Goal: Task Accomplishment & Management: Manage account settings

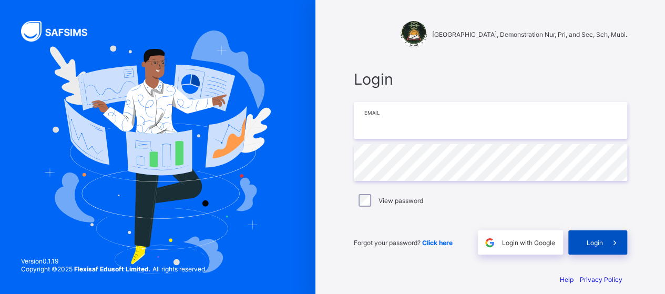
type input "**********"
click at [618, 243] on icon at bounding box center [615, 243] width 11 height 10
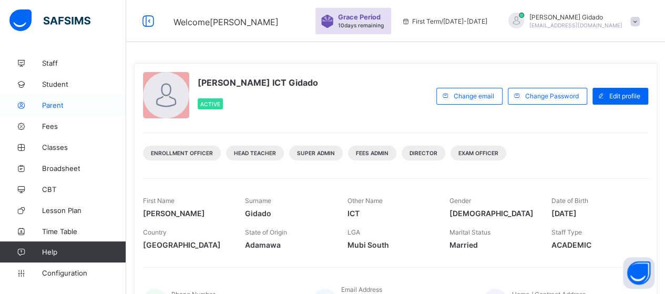
click at [41, 106] on icon at bounding box center [21, 106] width 42 height 8
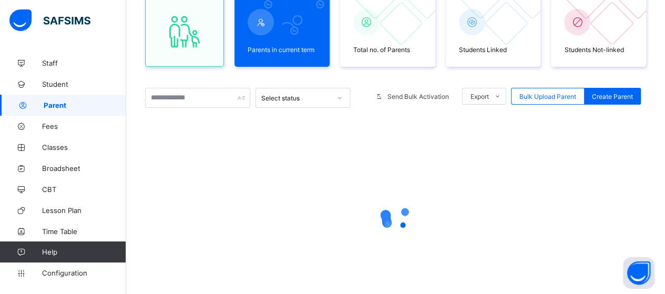
scroll to position [153, 0]
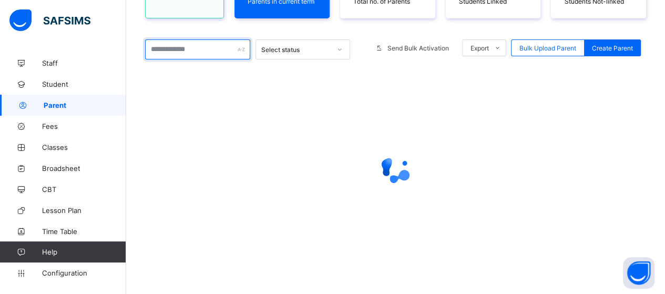
click at [208, 55] on input "text" at bounding box center [197, 49] width 105 height 20
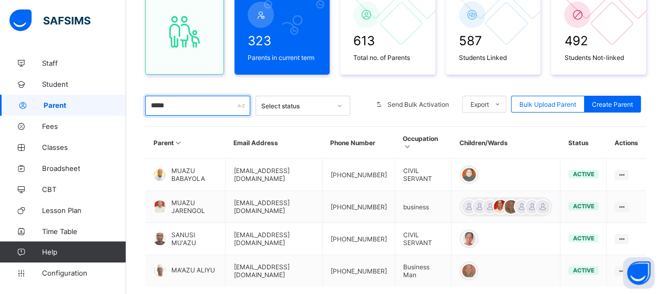
scroll to position [161, 0]
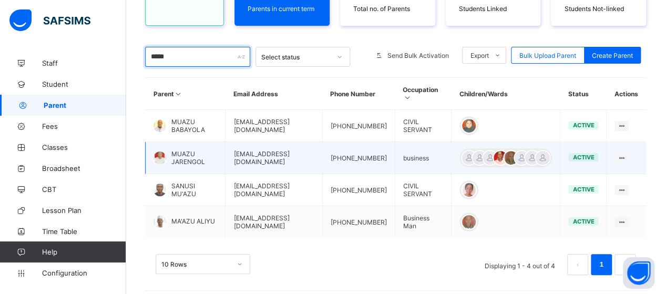
type input "*****"
click at [203, 157] on span "MUAZU JARENGOL" at bounding box center [194, 158] width 46 height 16
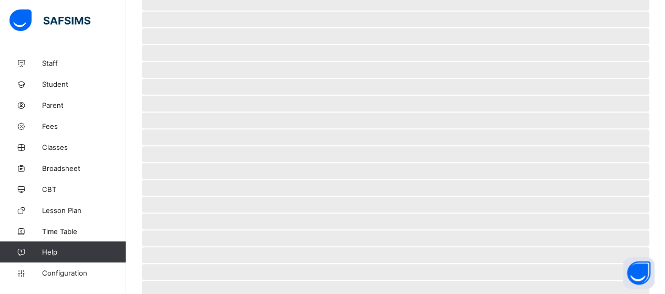
click at [203, 157] on span "‌" at bounding box center [396, 154] width 508 height 16
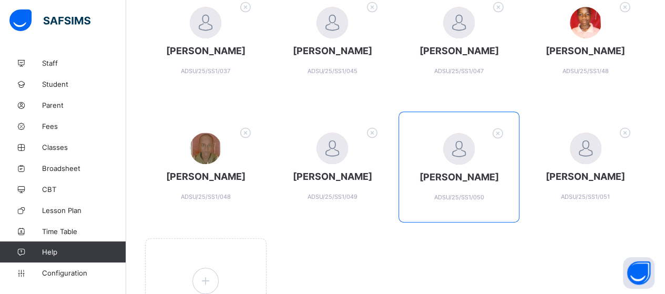
scroll to position [257, 0]
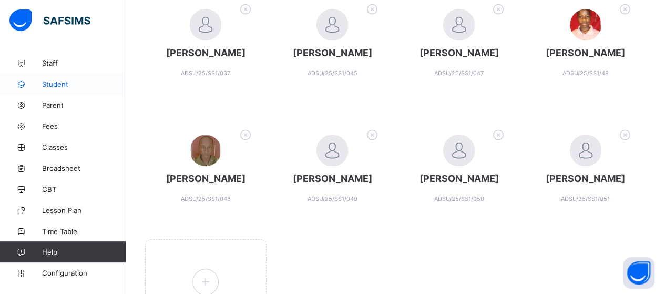
click at [58, 80] on span "Student" at bounding box center [84, 84] width 84 height 8
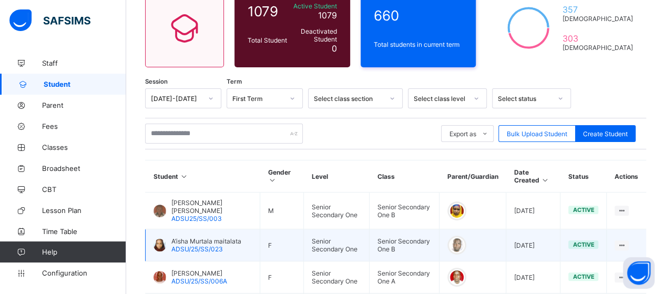
scroll to position [99, 0]
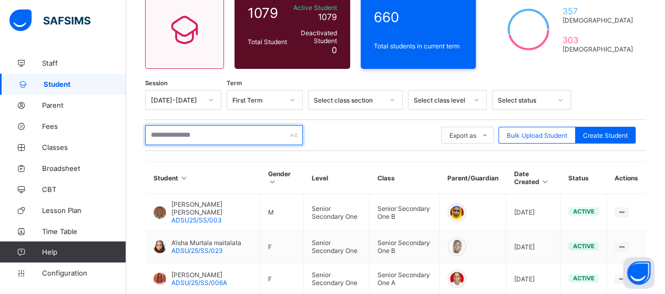
click at [208, 138] on input "text" at bounding box center [224, 135] width 158 height 20
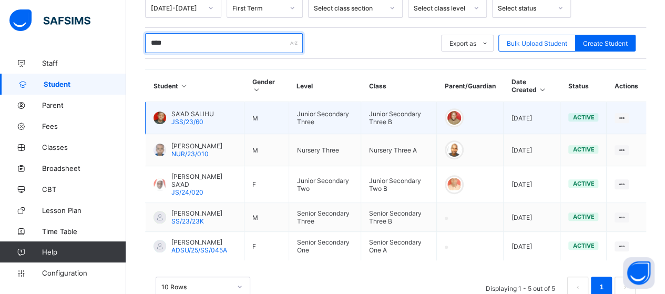
scroll to position [205, 0]
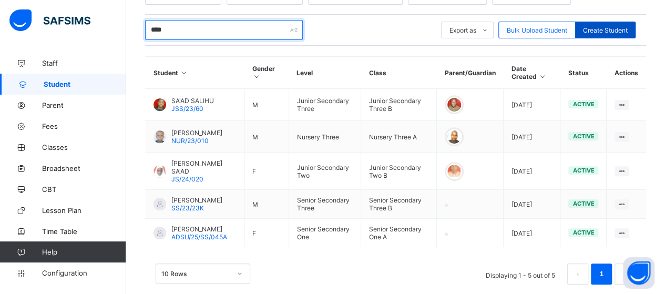
type input "****"
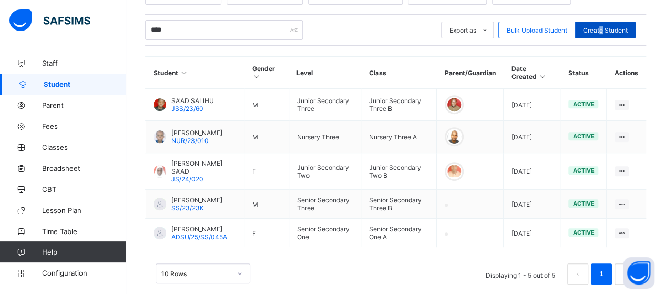
click at [609, 33] on div "Create Student" at bounding box center [606, 30] width 60 height 17
select select "**"
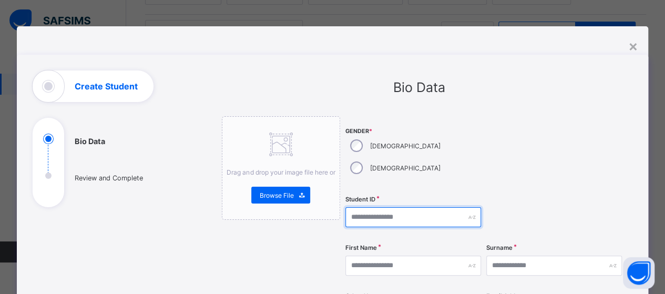
click at [357, 207] on input "text" at bounding box center [414, 217] width 136 height 20
type input "**********"
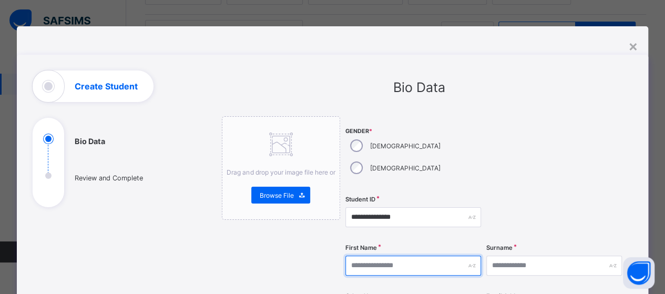
click at [370, 256] on input "text" at bounding box center [414, 266] width 136 height 20
type input "******"
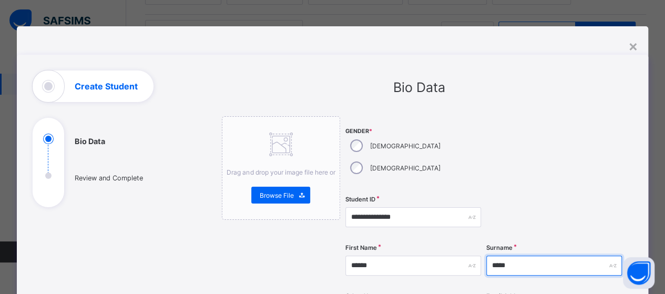
type input "*****"
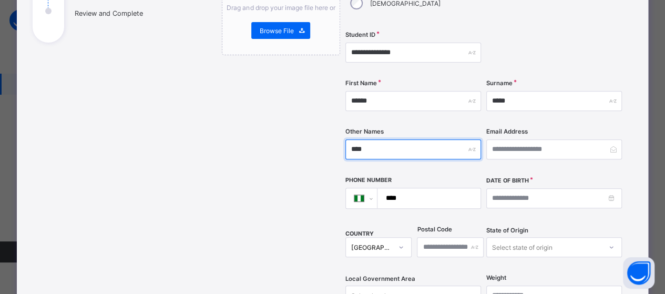
scroll to position [166, 0]
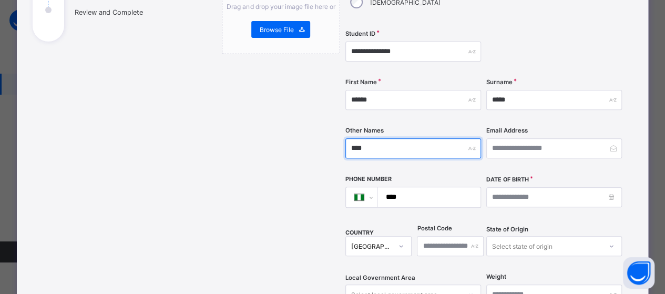
type input "****"
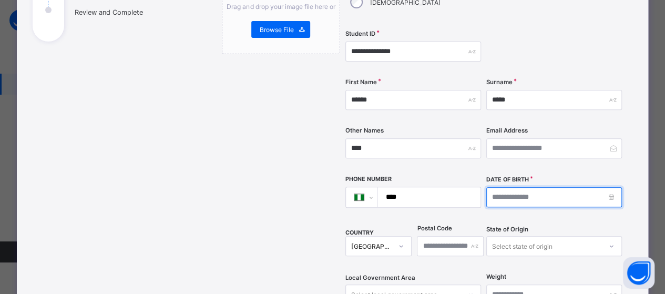
click at [614, 187] on input at bounding box center [555, 197] width 136 height 20
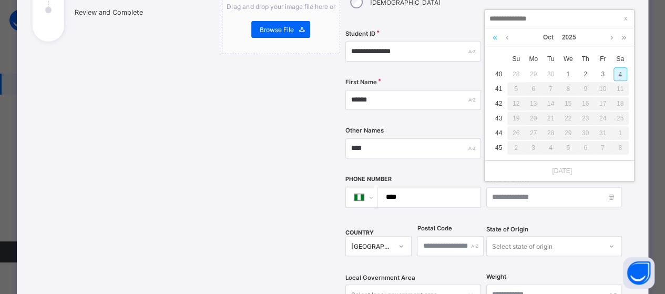
click at [491, 39] on link at bounding box center [495, 37] width 10 height 18
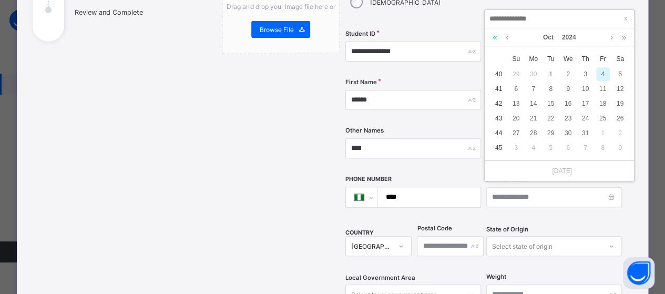
click at [491, 39] on link at bounding box center [495, 37] width 10 height 18
click at [491, 40] on link at bounding box center [495, 37] width 10 height 18
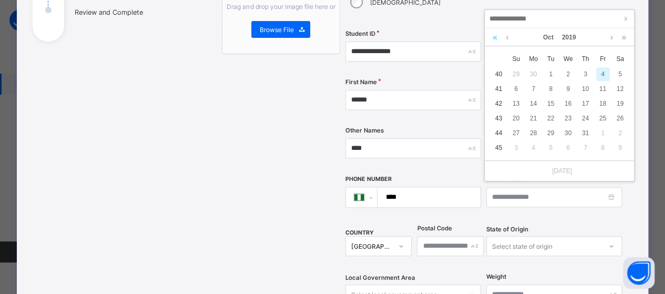
click at [491, 41] on link at bounding box center [495, 37] width 10 height 18
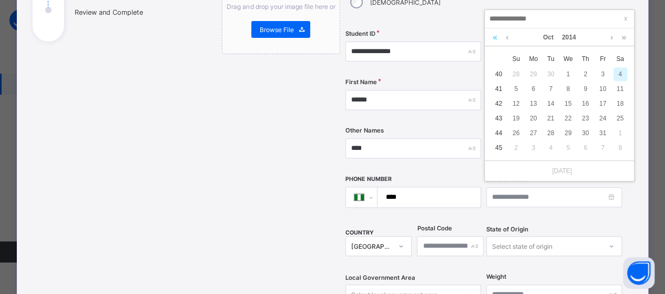
click at [491, 41] on link at bounding box center [495, 37] width 10 height 18
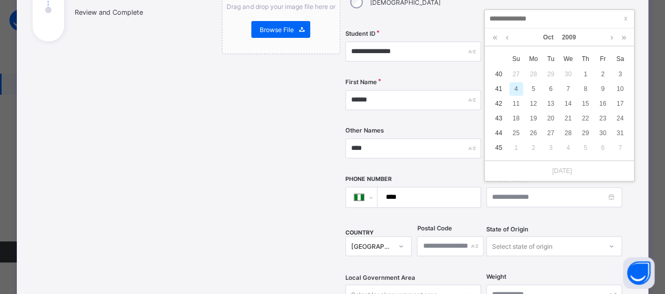
click at [566, 96] on td "14" at bounding box center [568, 103] width 17 height 15
type input "**********"
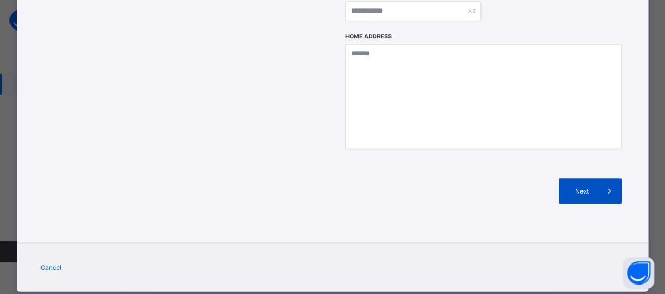
scroll to position [499, 0]
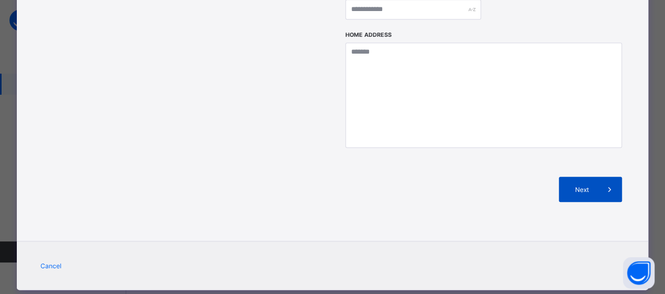
click at [601, 177] on span at bounding box center [609, 189] width 25 height 25
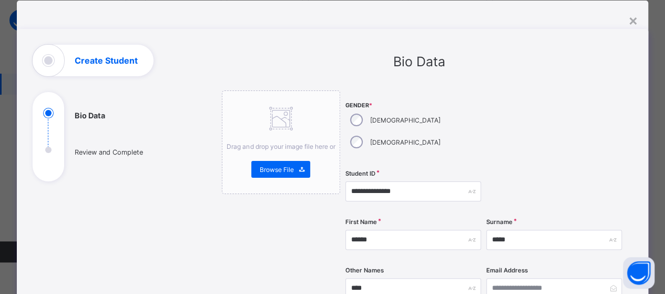
scroll to position [0, 0]
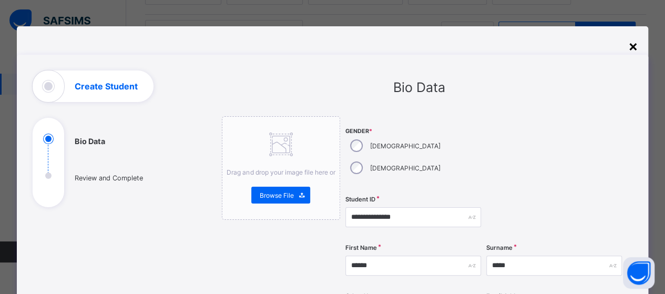
click at [637, 51] on div "×" at bounding box center [633, 46] width 10 height 18
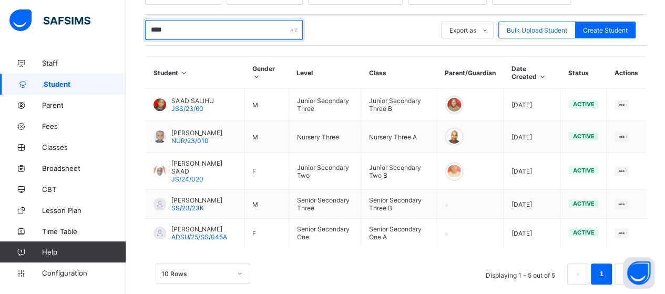
click at [187, 28] on input "****" at bounding box center [224, 30] width 158 height 20
type input "*"
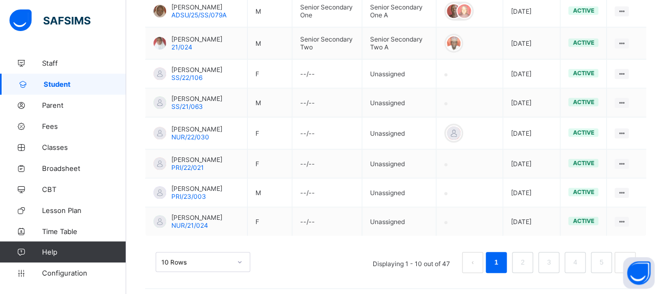
scroll to position [392, 0]
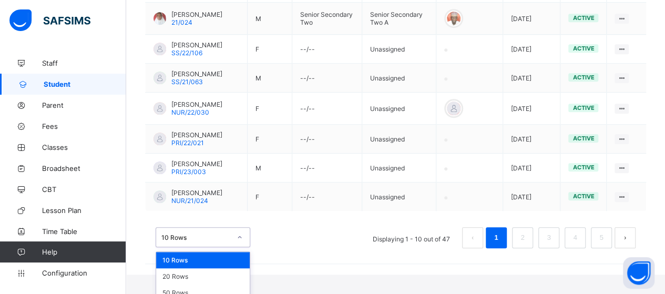
click at [241, 247] on div "option 10 Rows focused, 1 of 3. 3 results available. Use Up and Down to choose …" at bounding box center [203, 237] width 95 height 20
click at [226, 286] on div "50 Rows" at bounding box center [203, 293] width 94 height 16
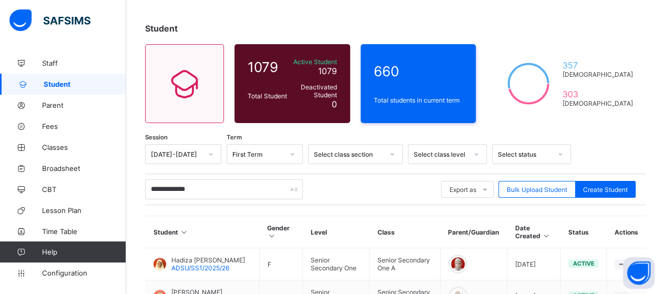
scroll to position [3, 0]
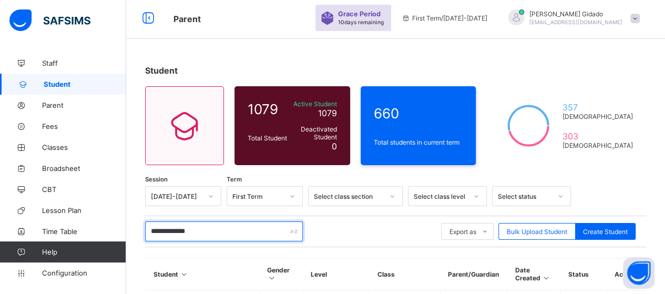
click at [218, 235] on input "**********" at bounding box center [224, 231] width 158 height 20
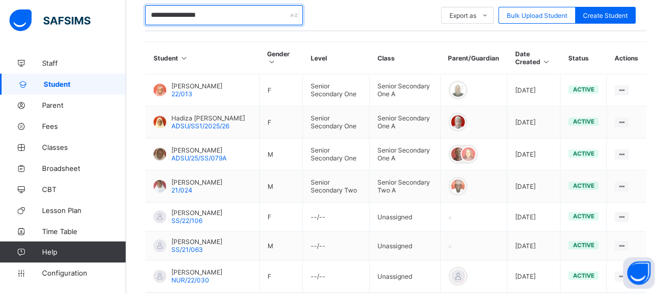
scroll to position [9, 0]
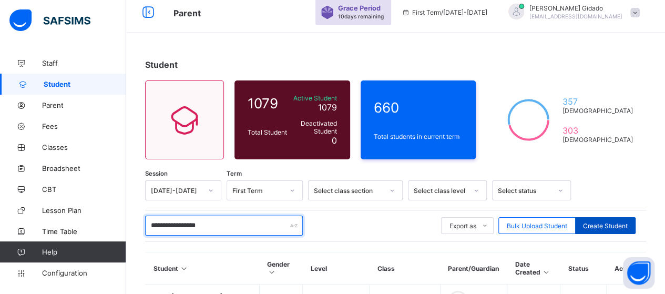
type input "**********"
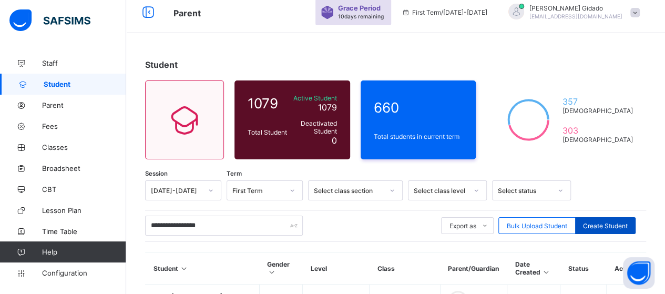
click at [622, 225] on span "Create Student" at bounding box center [605, 226] width 45 height 8
select select "**"
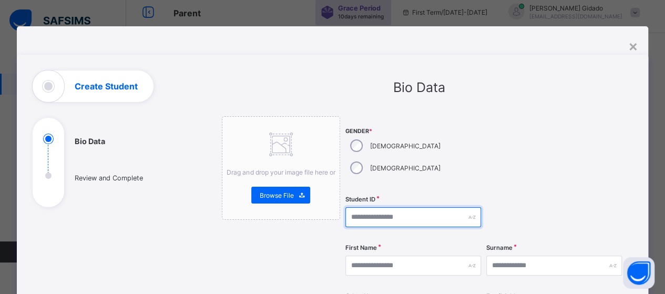
click at [393, 207] on input "text" at bounding box center [414, 217] width 136 height 20
type input "**********"
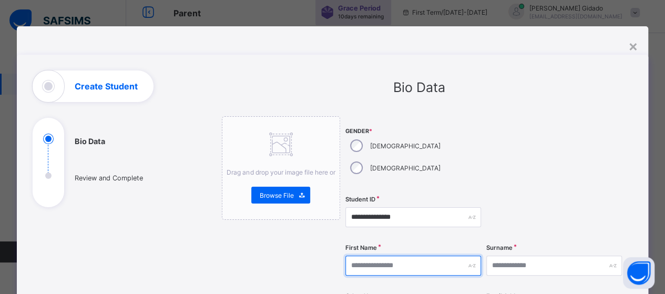
click at [398, 256] on input "text" at bounding box center [414, 266] width 136 height 20
type input "******"
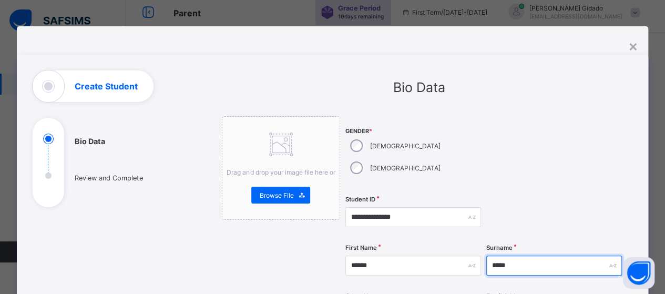
type input "*****"
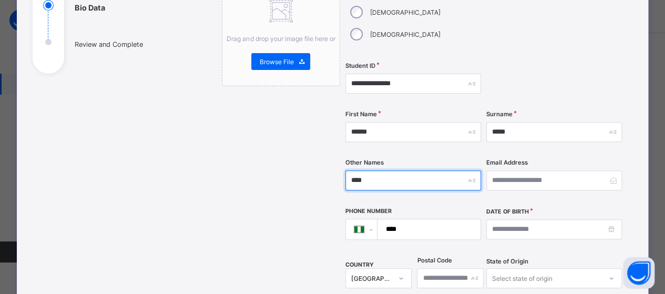
scroll to position [271, 0]
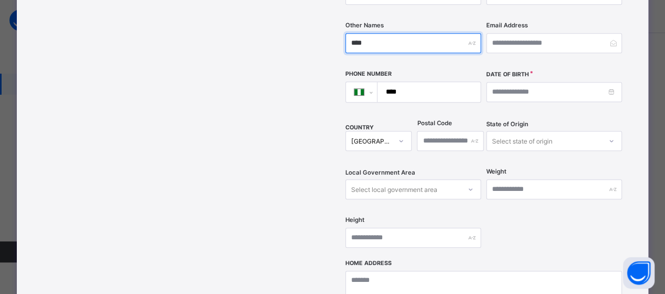
type input "****"
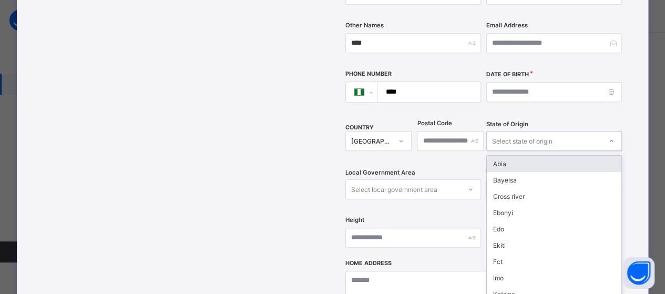
click at [614, 136] on icon at bounding box center [612, 141] width 6 height 11
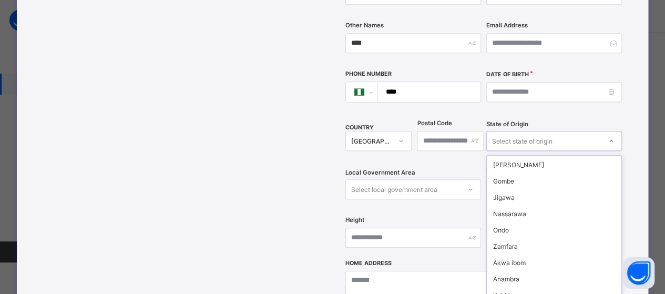
scroll to position [263, 0]
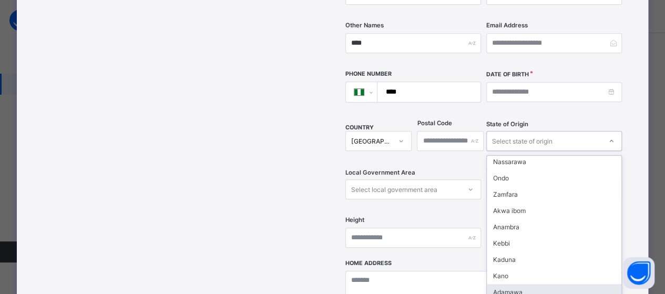
drag, startPoint x: 527, startPoint y: 259, endPoint x: 524, endPoint y: 252, distance: 7.5
click at [526, 284] on div "Adamawa" at bounding box center [554, 292] width 135 height 16
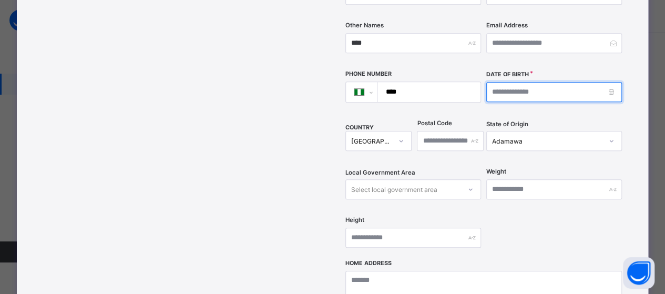
click at [601, 82] on input at bounding box center [555, 92] width 136 height 20
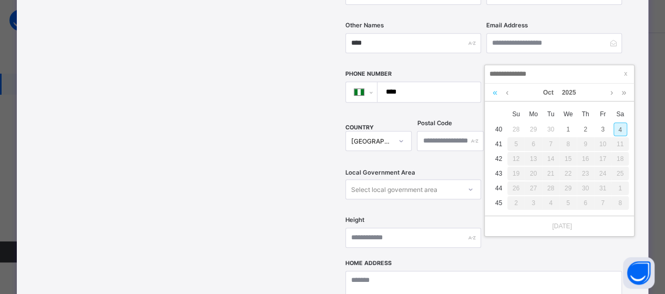
click at [494, 95] on link at bounding box center [495, 93] width 10 height 18
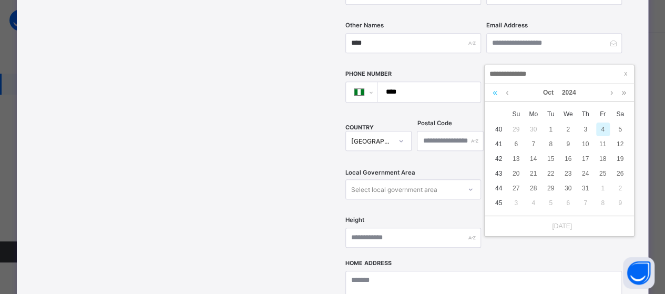
click at [494, 95] on link at bounding box center [495, 93] width 10 height 18
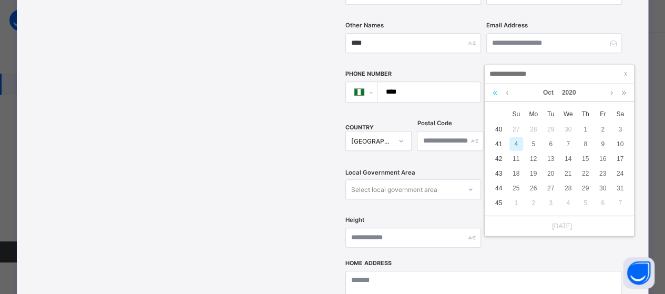
click at [494, 95] on link at bounding box center [495, 93] width 10 height 18
click at [495, 95] on link at bounding box center [495, 93] width 10 height 18
click at [496, 95] on link at bounding box center [495, 93] width 10 height 18
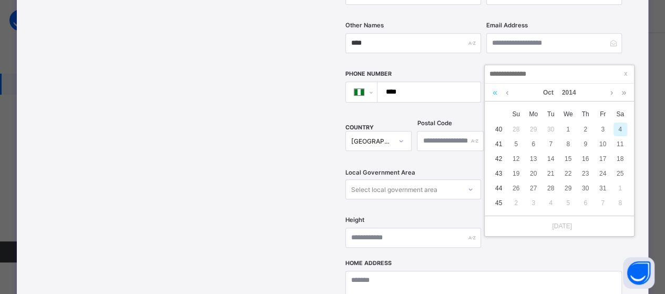
click at [496, 95] on link at bounding box center [495, 93] width 10 height 18
click at [497, 95] on link at bounding box center [495, 93] width 10 height 18
click at [572, 159] on div "13" at bounding box center [569, 159] width 14 height 14
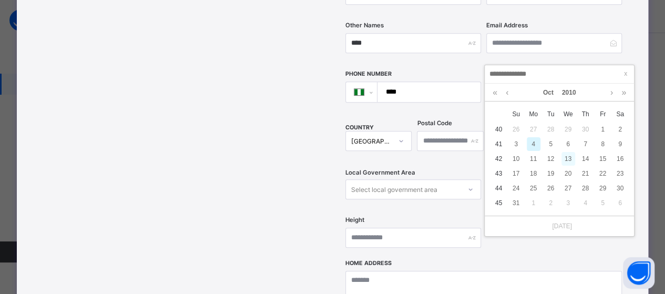
type input "**********"
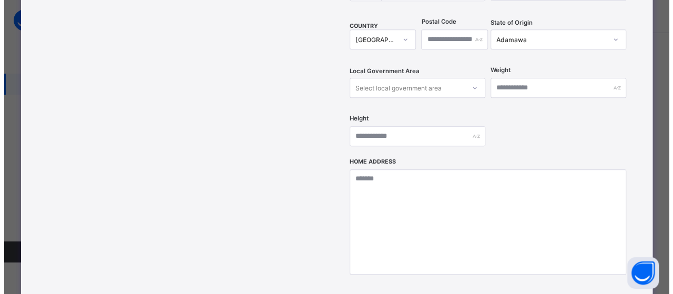
scroll to position [481, 0]
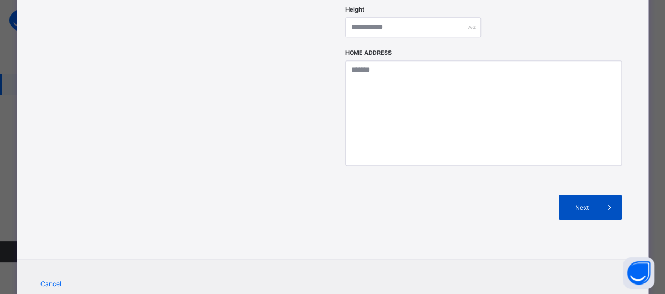
click at [578, 204] on span "Next" at bounding box center [582, 208] width 30 height 8
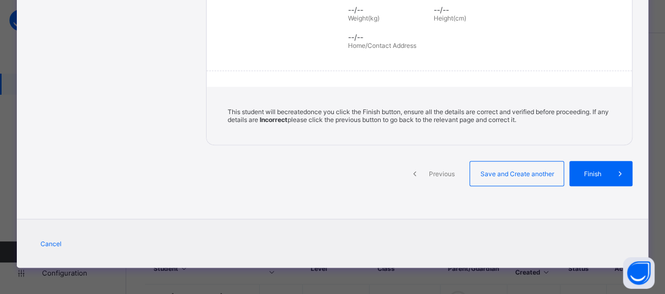
scroll to position [244, 0]
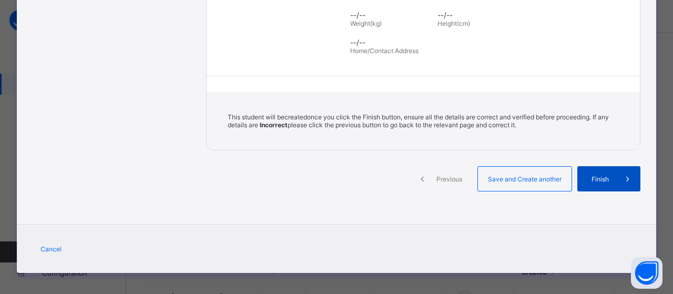
click at [587, 169] on div "Finish" at bounding box center [609, 178] width 63 height 25
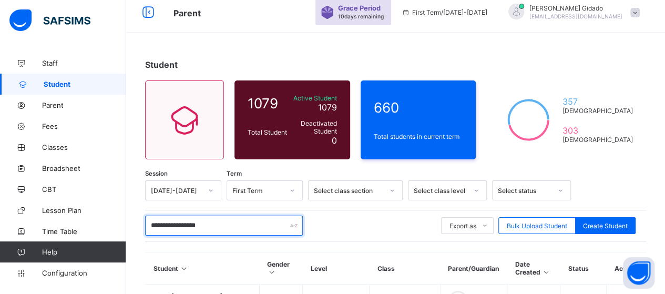
click at [235, 220] on input "**********" at bounding box center [224, 226] width 158 height 20
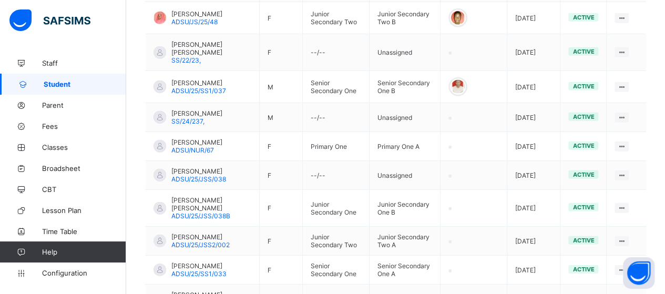
scroll to position [1557, 0]
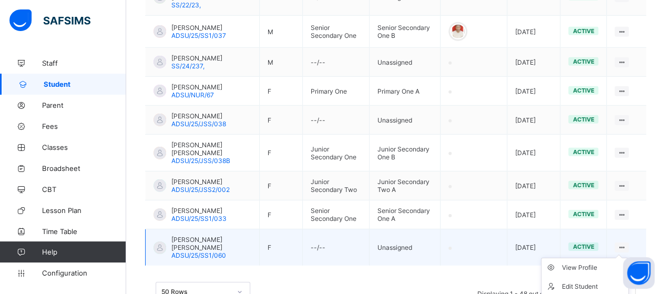
type input "**********"
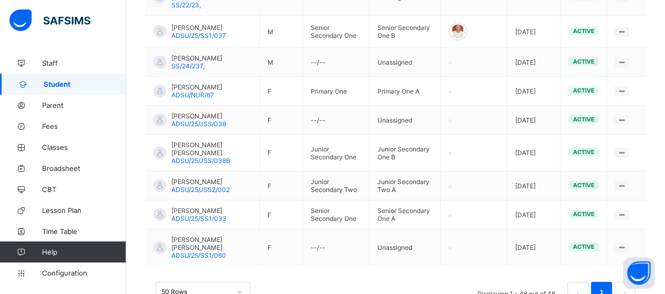
click at [0, 0] on div "Assign Class" at bounding box center [0, 0] width 0 height 0
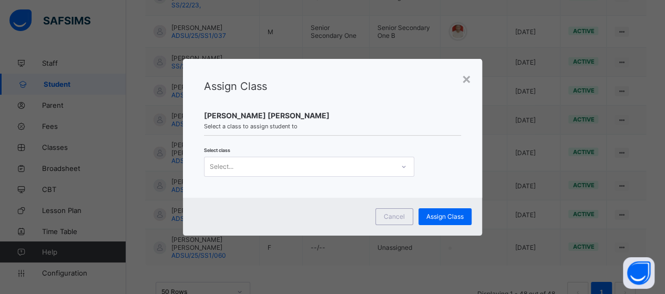
scroll to position [0, 0]
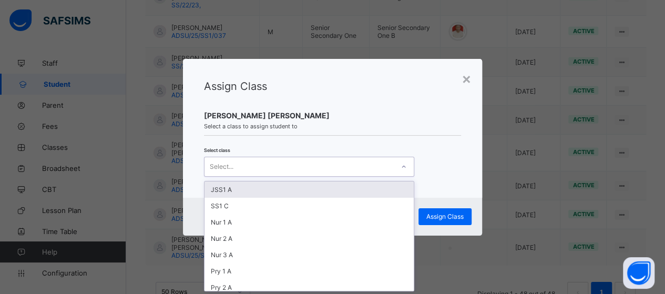
click at [408, 171] on div at bounding box center [404, 166] width 18 height 17
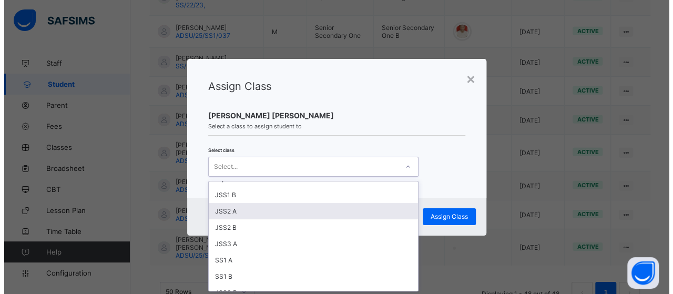
scroll to position [210, 0]
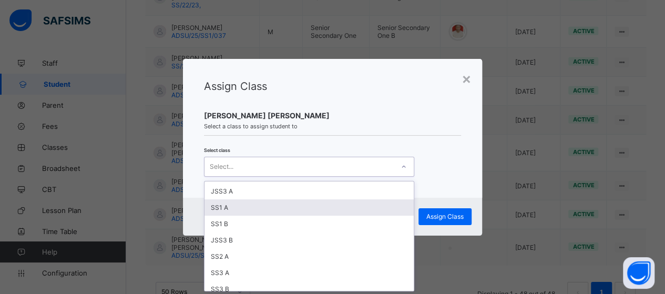
click at [243, 199] on div "SS1 A" at bounding box center [309, 207] width 209 height 16
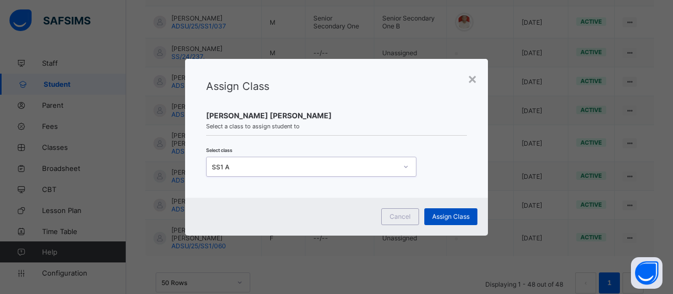
click at [447, 214] on span "Assign Class" at bounding box center [450, 217] width 37 height 8
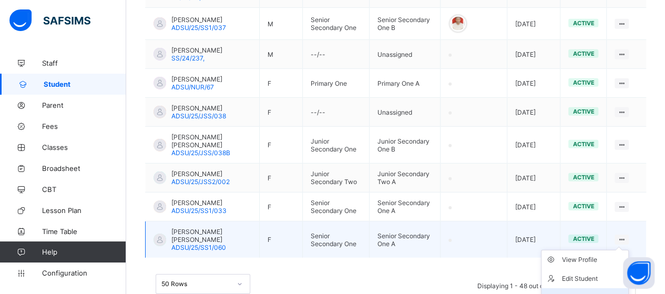
scroll to position [1566, 0]
click at [607, 291] on div "Link Parent/Guardian" at bounding box center [593, 296] width 63 height 11
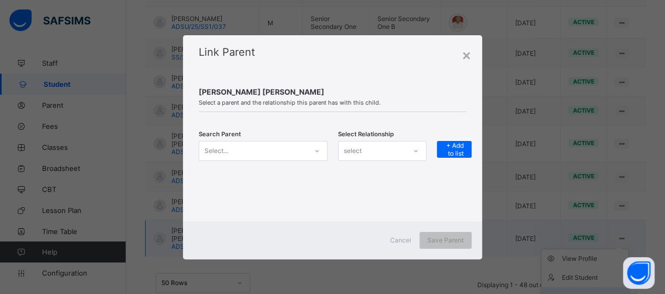
scroll to position [1557, 0]
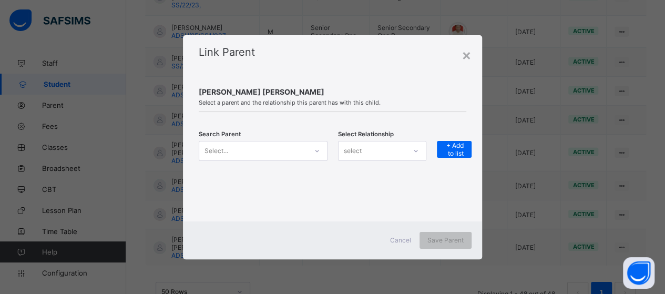
click at [318, 154] on icon at bounding box center [317, 151] width 6 height 11
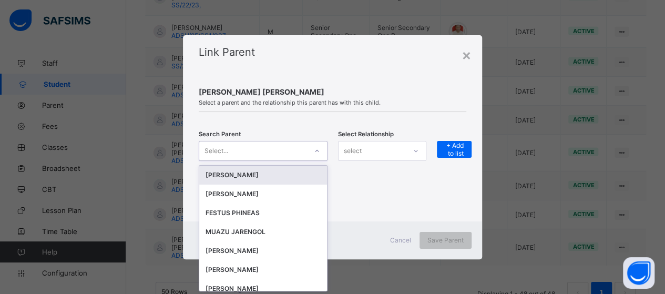
scroll to position [0, 0]
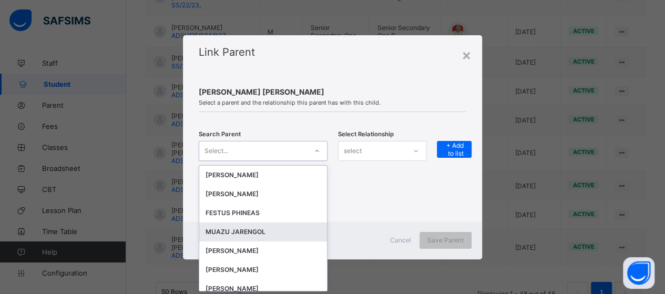
click at [268, 232] on div "MUAZU JARENGOL" at bounding box center [263, 232] width 115 height 11
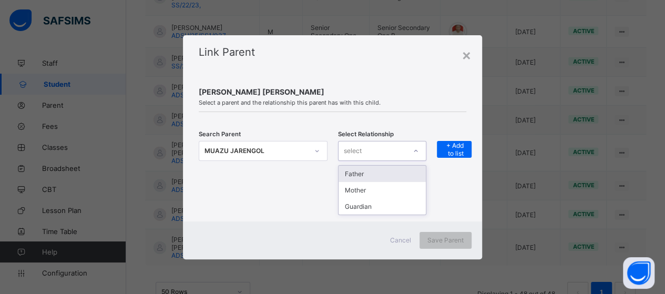
click at [402, 156] on div "select" at bounding box center [372, 151] width 67 height 15
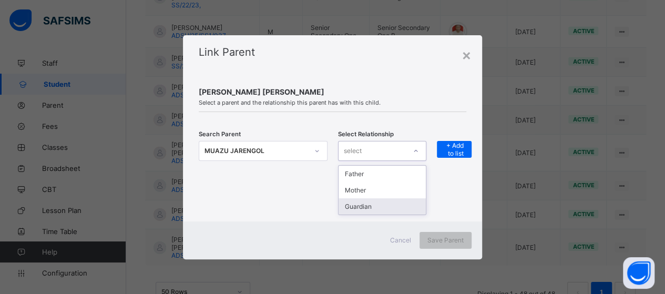
click at [387, 202] on div "Guardian" at bounding box center [382, 206] width 87 height 16
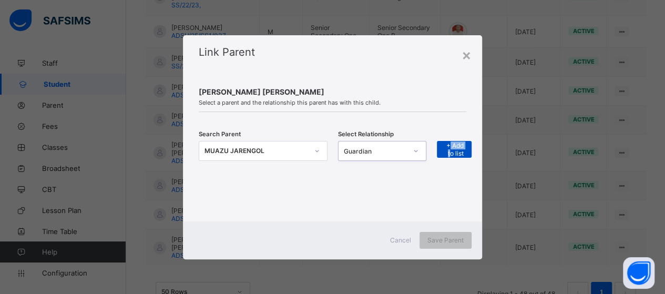
click at [451, 149] on span "+ Add to list" at bounding box center [454, 150] width 19 height 16
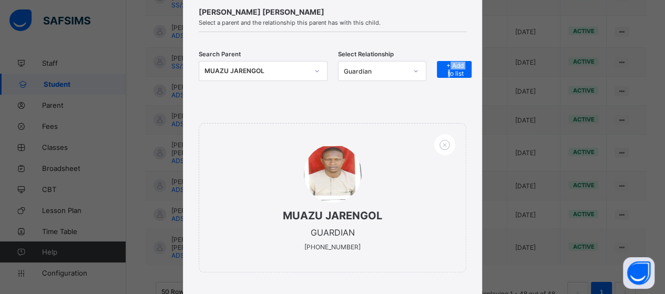
scroll to position [140, 0]
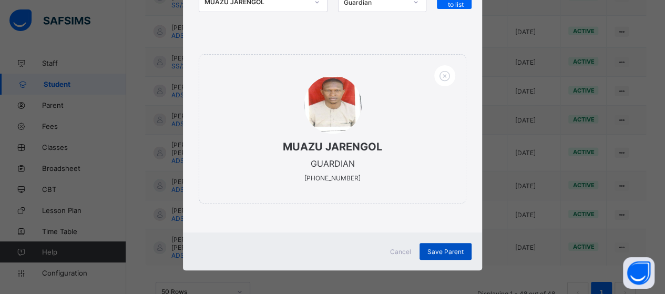
click at [445, 248] on span "Save Parent" at bounding box center [446, 252] width 36 height 8
click at [447, 253] on div "Save Parent" at bounding box center [446, 251] width 52 height 17
click at [447, 255] on div "Save Parent" at bounding box center [446, 251] width 52 height 17
click at [443, 253] on div "Save Parent" at bounding box center [446, 251] width 52 height 17
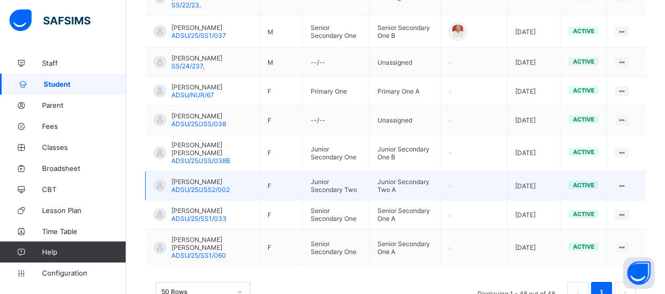
click at [329, 171] on td "Junior Secondary Two" at bounding box center [335, 185] width 67 height 29
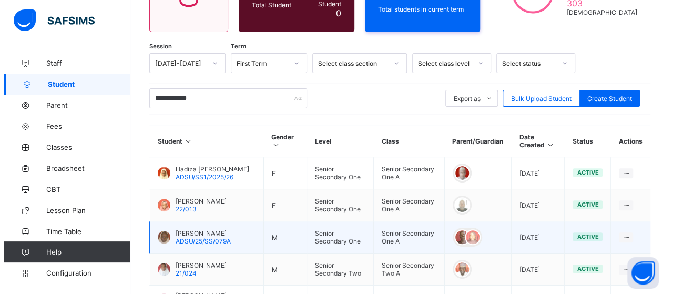
scroll to position [0, 0]
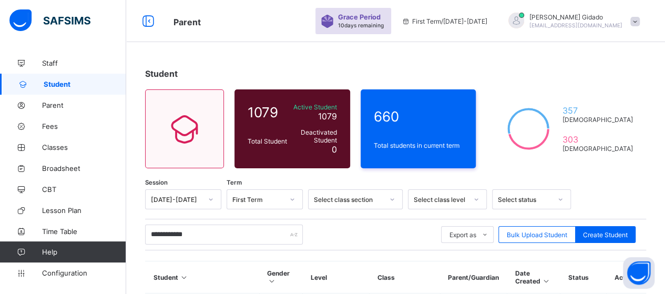
click at [645, 16] on div "Mohammed Gidado adsustaffschool01@gmail.com" at bounding box center [571, 21] width 147 height 17
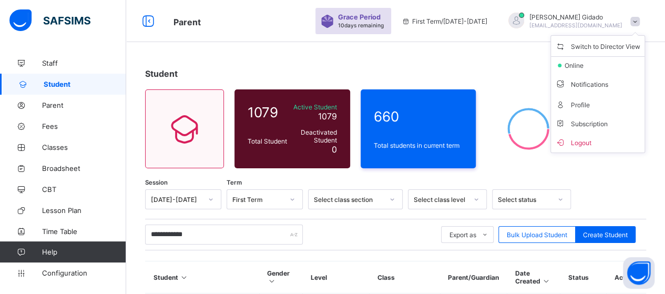
click at [604, 147] on li "Logout" at bounding box center [598, 142] width 94 height 21
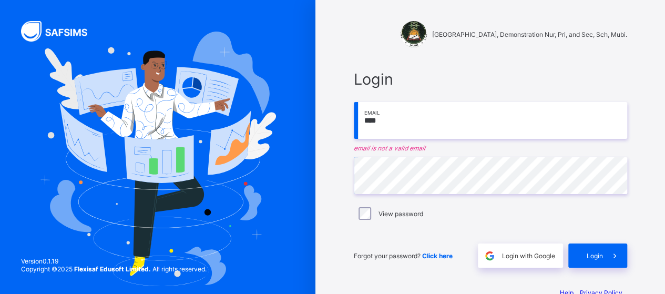
click at [397, 124] on input "****" at bounding box center [491, 120] width 274 height 37
type input "**********"
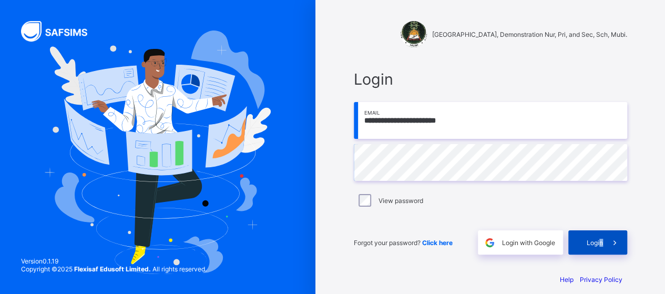
click at [603, 245] on span "Login" at bounding box center [595, 243] width 16 height 8
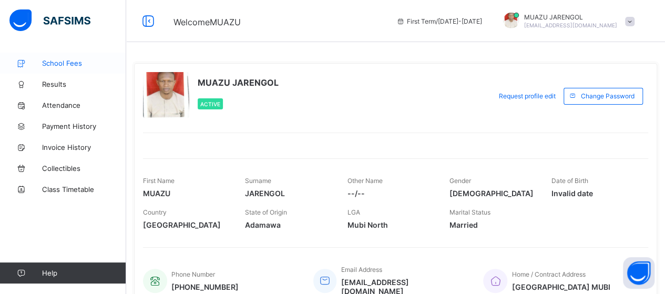
click at [70, 63] on span "School Fees" at bounding box center [84, 63] width 84 height 8
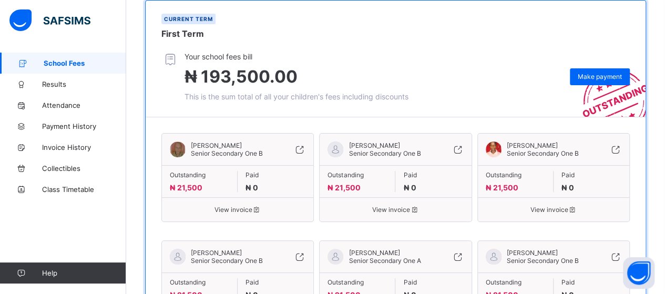
scroll to position [105, 0]
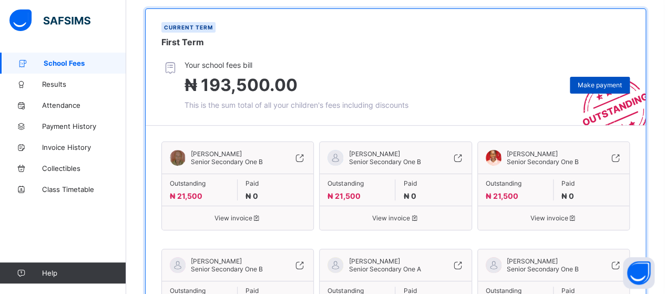
click at [606, 86] on span "Make payment" at bounding box center [600, 85] width 44 height 8
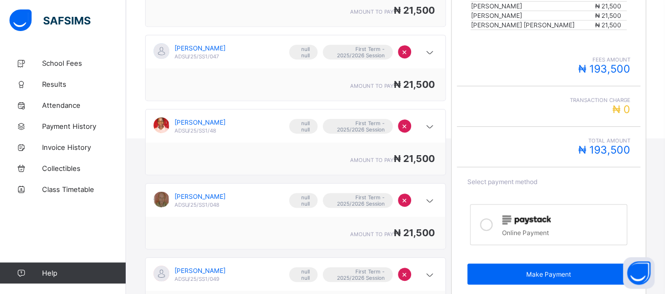
scroll to position [263, 0]
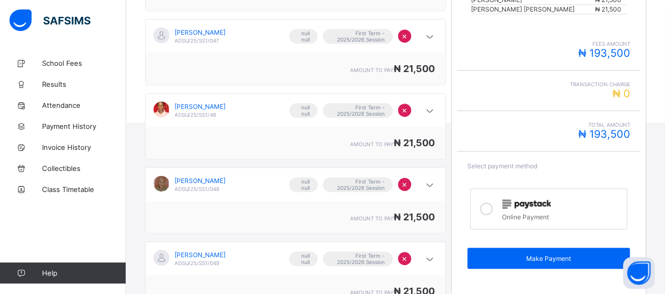
click at [484, 201] on div at bounding box center [486, 209] width 21 height 24
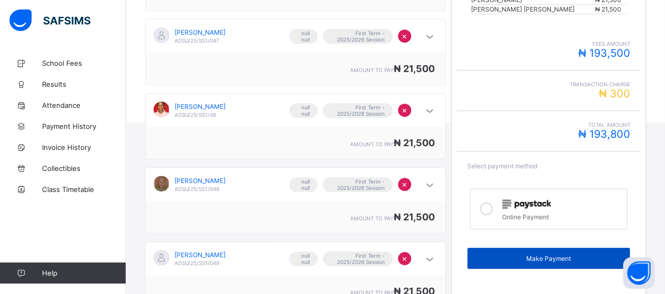
click at [514, 255] on span "Make Payment" at bounding box center [549, 259] width 147 height 8
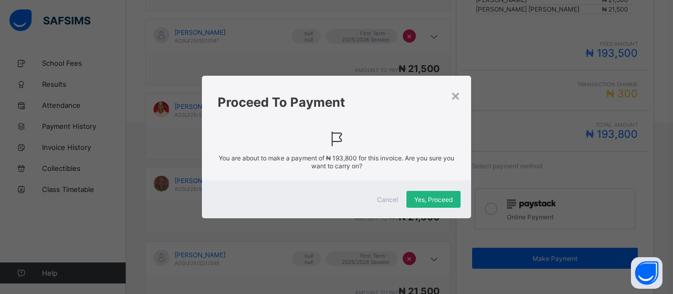
click at [440, 200] on span "Yes, Proceed" at bounding box center [434, 200] width 38 height 8
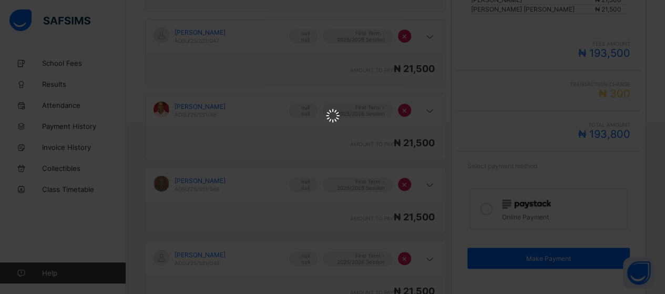
scroll to position [0, 0]
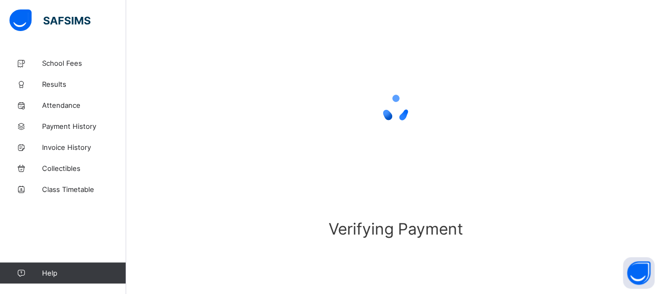
scroll to position [101, 0]
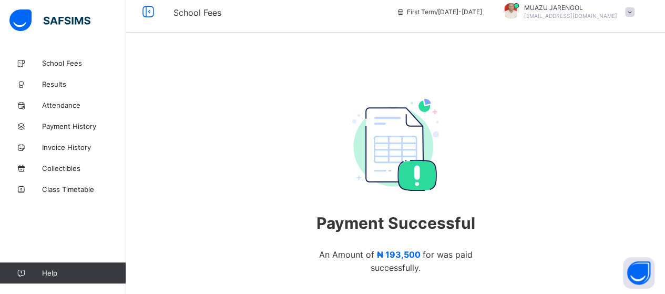
scroll to position [95, 0]
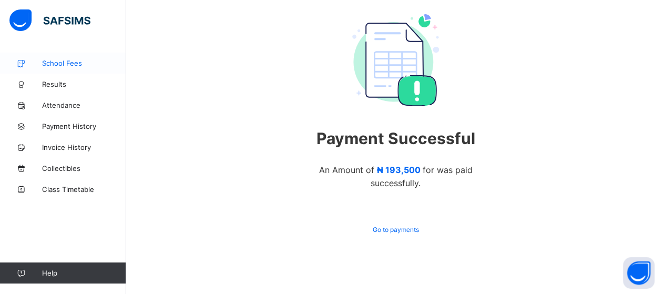
click at [62, 63] on span "School Fees" at bounding box center [84, 63] width 84 height 8
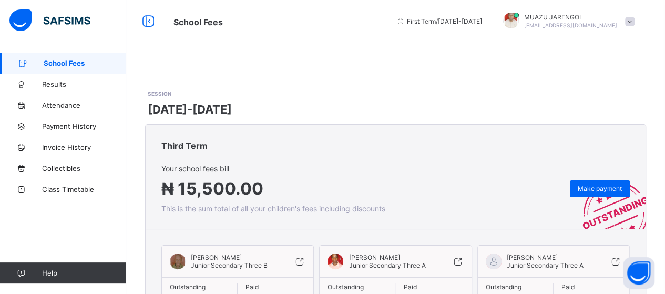
click at [639, 16] on div "MUAZU JARENGOL mumarjarengol@gmail.com" at bounding box center [566, 21] width 147 height 17
click at [605, 103] on span "Logout" at bounding box center [600, 104] width 69 height 12
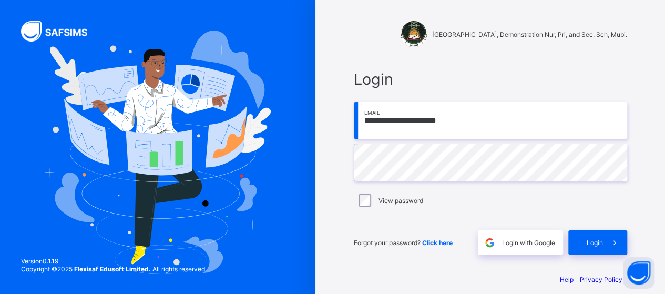
drag, startPoint x: 485, startPoint y: 123, endPoint x: 360, endPoint y: 122, distance: 125.2
click at [360, 122] on input "**********" at bounding box center [491, 120] width 274 height 37
type input "**********"
click at [586, 247] on div "Login" at bounding box center [598, 242] width 59 height 24
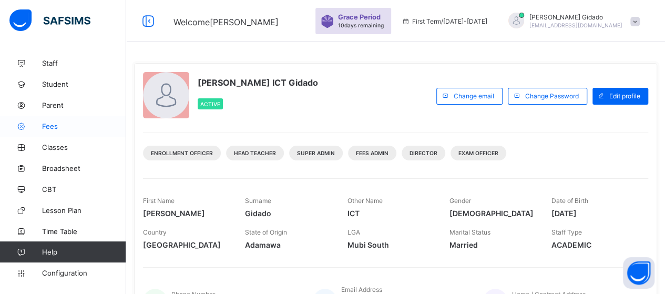
click at [58, 129] on span "Fees" at bounding box center [84, 126] width 84 height 8
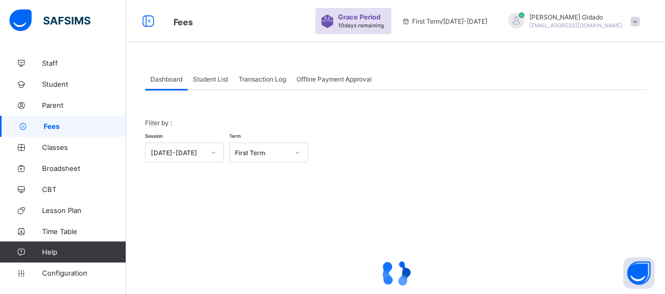
click at [267, 75] on span "Transaction Log" at bounding box center [262, 79] width 47 height 8
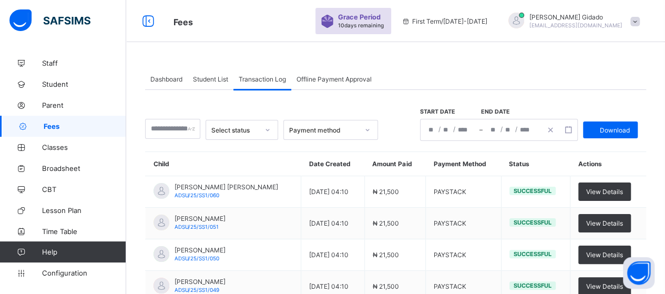
click at [200, 80] on span "Student List" at bounding box center [210, 79] width 35 height 8
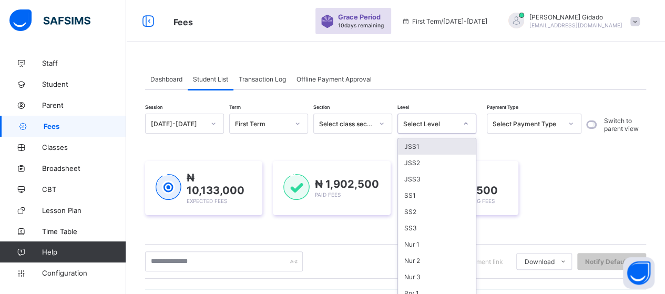
click at [469, 124] on div at bounding box center [466, 123] width 18 height 17
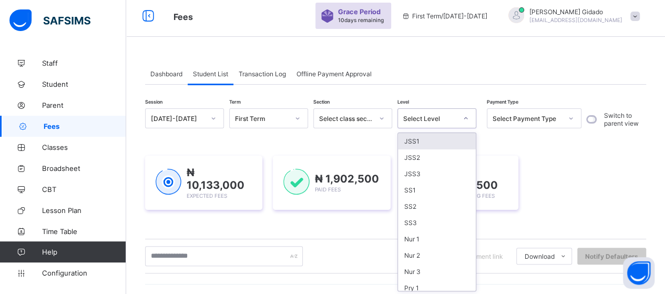
scroll to position [6, 0]
click at [461, 140] on div "JSS1" at bounding box center [437, 140] width 78 height 16
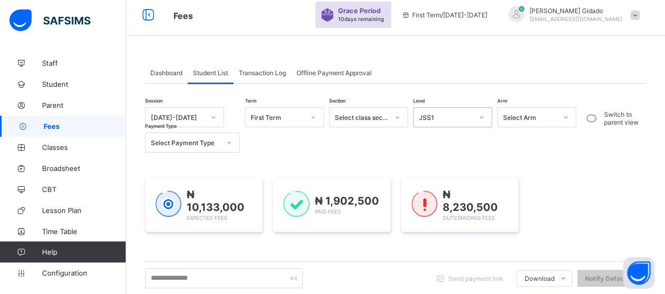
click at [570, 118] on div at bounding box center [566, 117] width 18 height 17
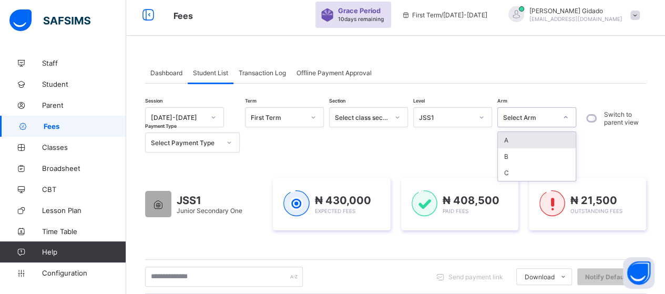
click at [550, 142] on div "A" at bounding box center [537, 140] width 78 height 16
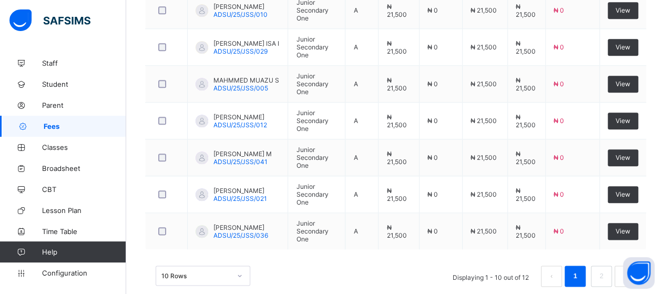
scroll to position [540, 0]
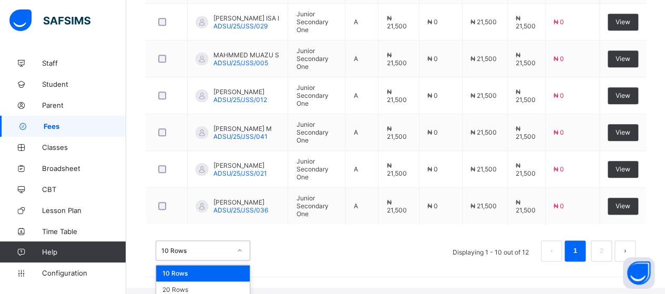
click at [235, 257] on div "option 10 Rows focused, 1 of 3. 3 results available. Use Up and Down to choose …" at bounding box center [203, 250] width 95 height 20
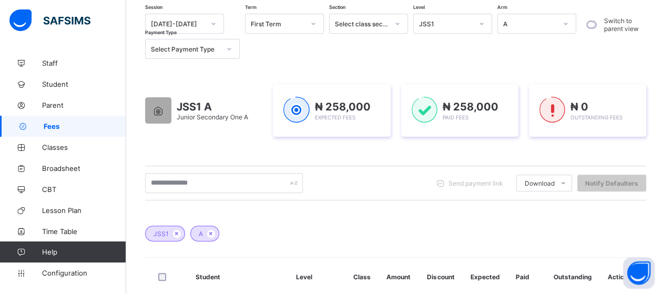
scroll to position [41, 0]
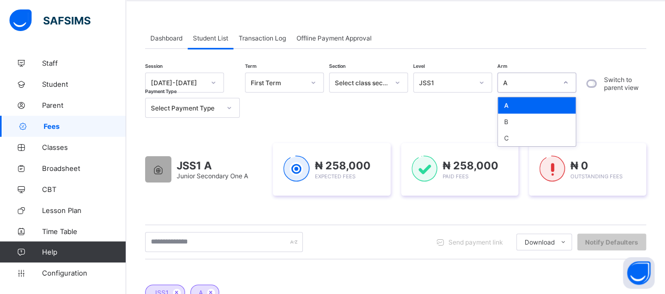
click at [566, 86] on icon at bounding box center [566, 82] width 6 height 11
click at [547, 122] on div "B" at bounding box center [537, 122] width 78 height 16
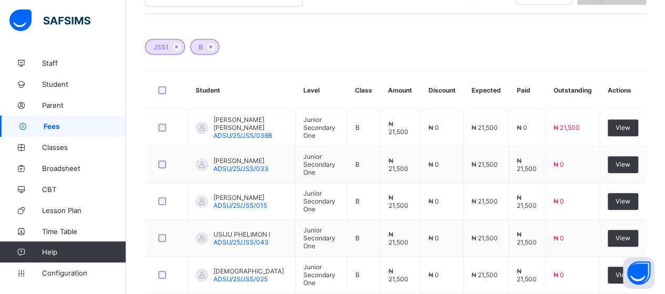
scroll to position [76, 0]
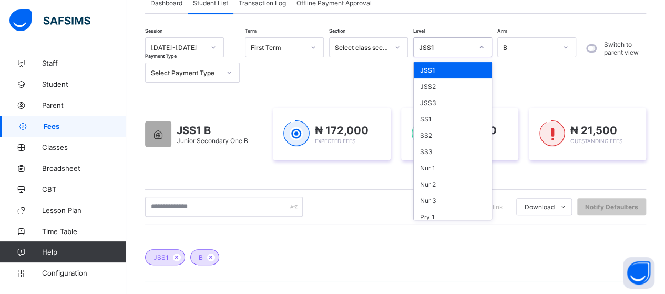
click at [484, 50] on icon at bounding box center [482, 47] width 6 height 11
click at [442, 118] on div "SS1" at bounding box center [453, 119] width 78 height 16
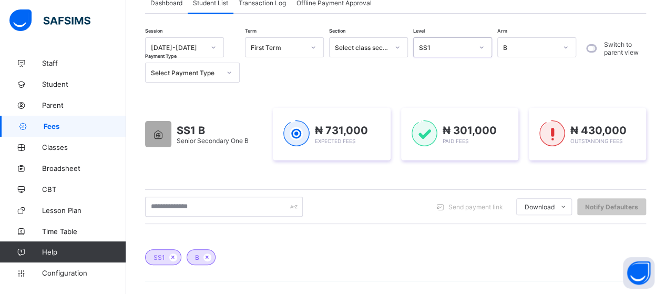
click at [566, 44] on icon at bounding box center [566, 47] width 6 height 11
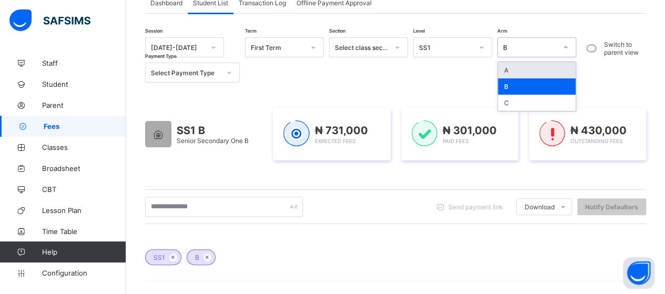
click at [531, 63] on div "A" at bounding box center [537, 70] width 78 height 16
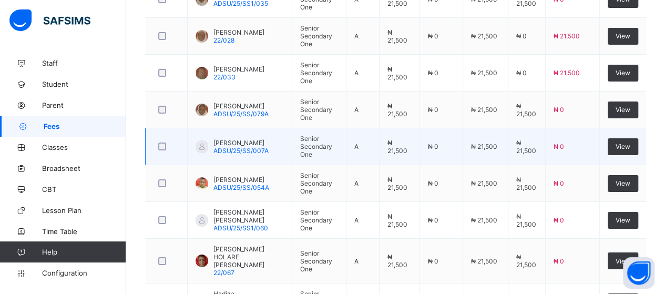
scroll to position [1917, 0]
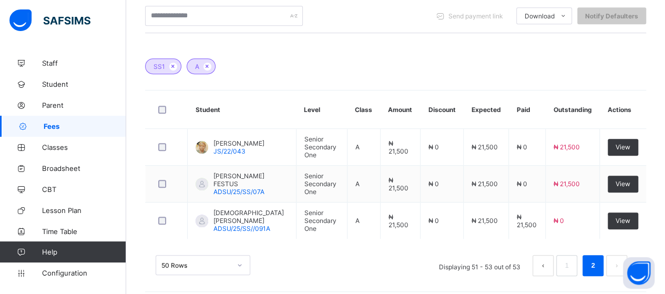
scroll to position [269, 0]
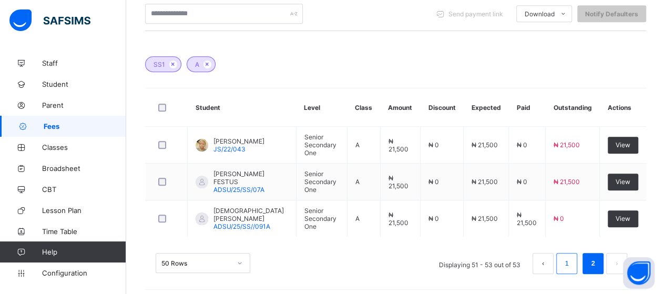
click at [572, 257] on link "1" at bounding box center [567, 264] width 10 height 14
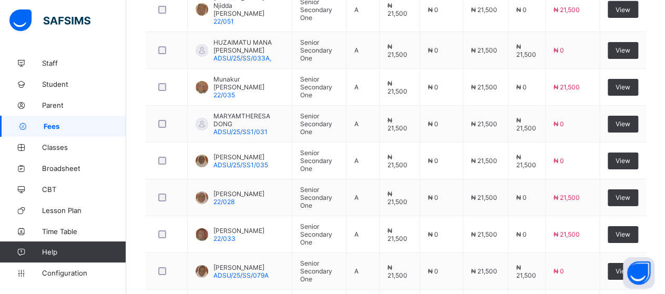
scroll to position [1917, 0]
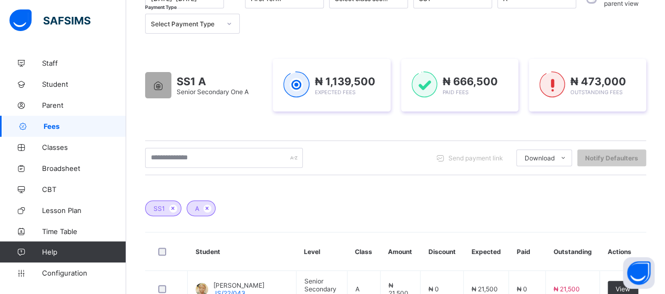
scroll to position [112, 0]
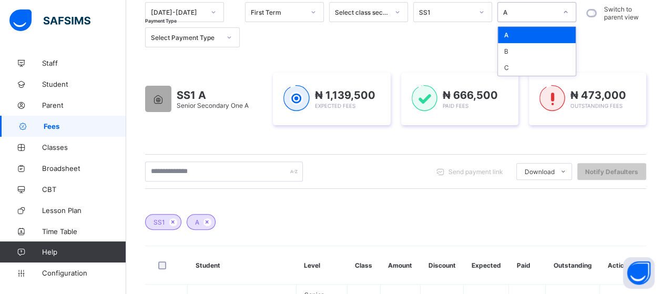
click at [569, 11] on icon at bounding box center [566, 12] width 6 height 11
click at [566, 53] on div "B" at bounding box center [537, 51] width 78 height 16
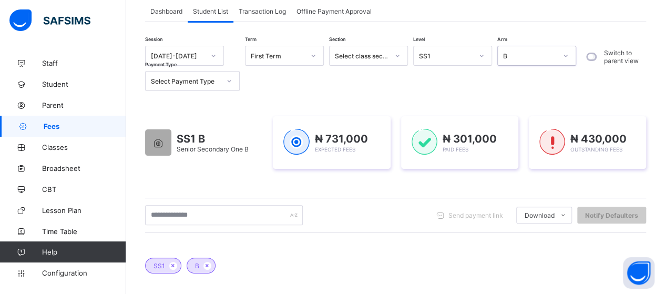
scroll to position [60, 0]
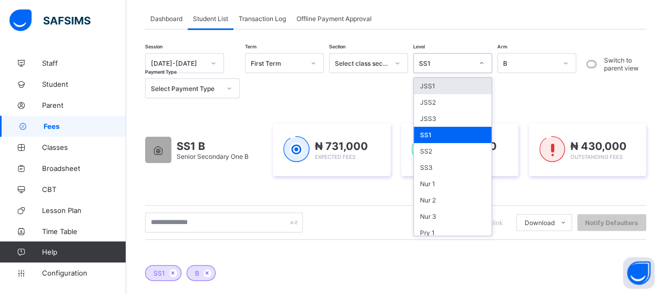
click at [485, 58] on div at bounding box center [482, 63] width 18 height 17
click at [466, 94] on div "JSS2" at bounding box center [453, 102] width 78 height 16
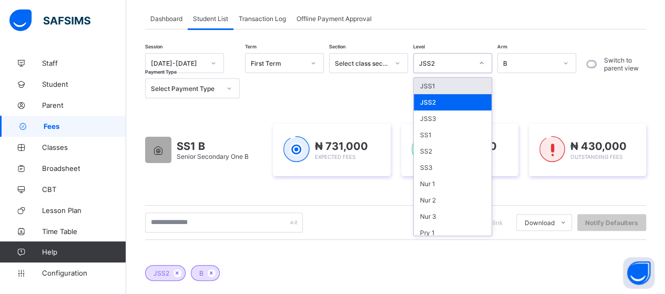
click at [488, 70] on div at bounding box center [482, 63] width 18 height 17
click at [472, 79] on div "JSS1" at bounding box center [453, 86] width 78 height 16
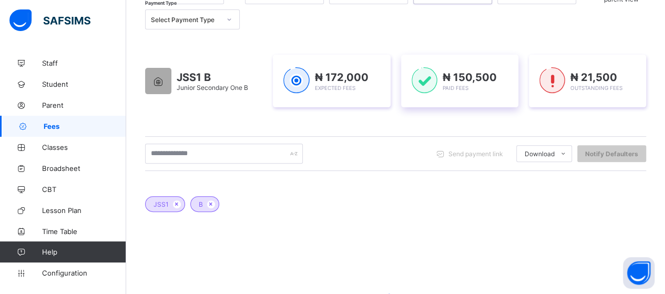
scroll to position [113, 0]
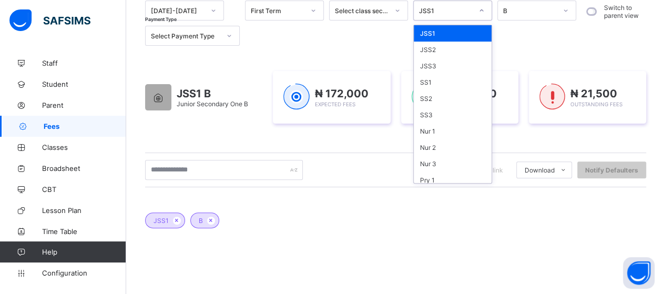
click at [484, 13] on icon at bounding box center [482, 10] width 6 height 11
click at [451, 82] on div "SS1" at bounding box center [453, 82] width 78 height 16
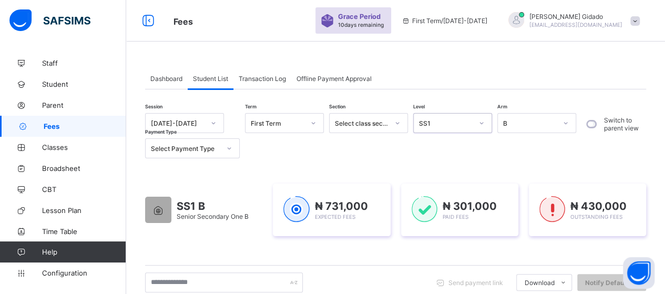
scroll to position [0, 0]
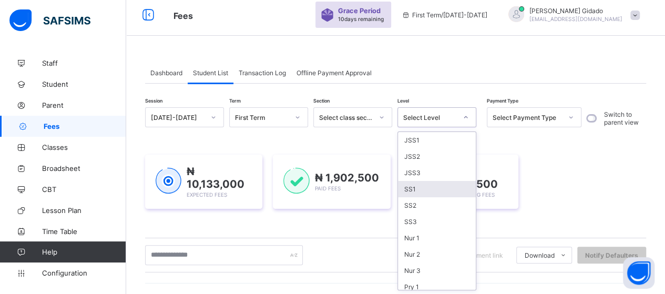
scroll to position [6, 0]
click at [413, 186] on div "SS1" at bounding box center [437, 189] width 78 height 16
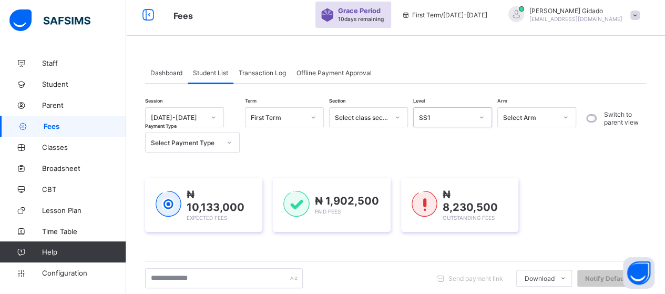
click at [566, 116] on icon at bounding box center [566, 117] width 6 height 11
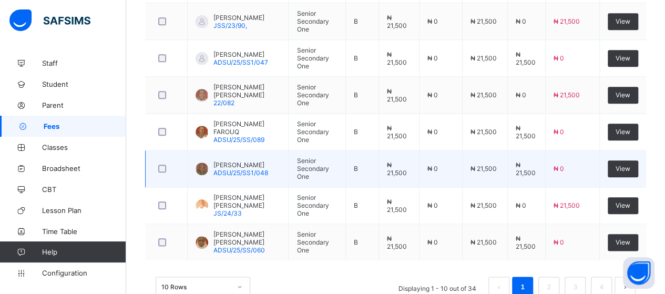
scroll to position [514, 0]
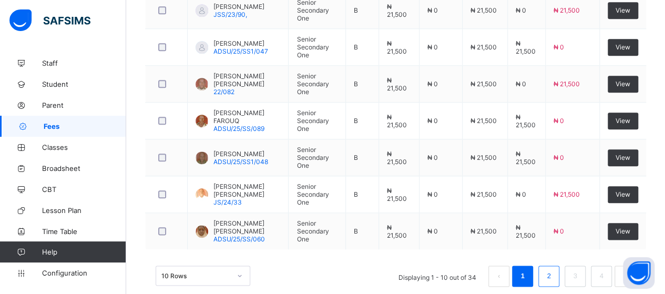
click at [554, 269] on link "2" at bounding box center [549, 276] width 10 height 14
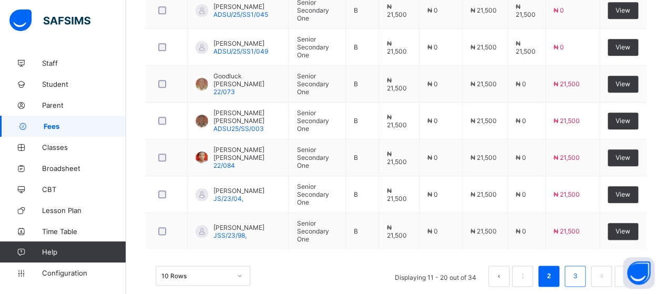
click at [580, 269] on link "3" at bounding box center [575, 276] width 10 height 14
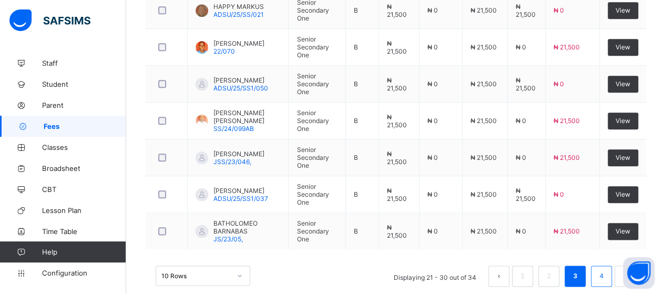
click at [612, 266] on li "4" at bounding box center [601, 276] width 21 height 21
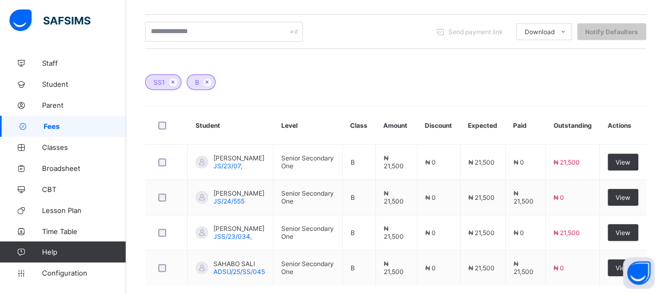
scroll to position [304, 0]
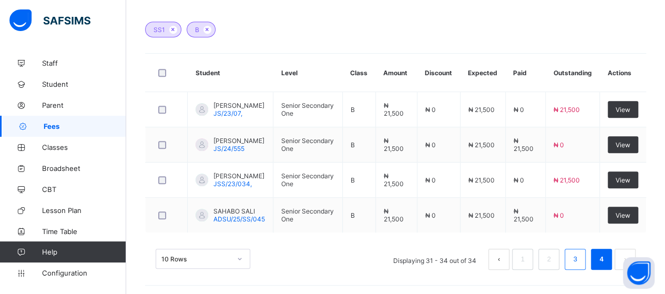
click at [580, 255] on link "3" at bounding box center [575, 260] width 10 height 14
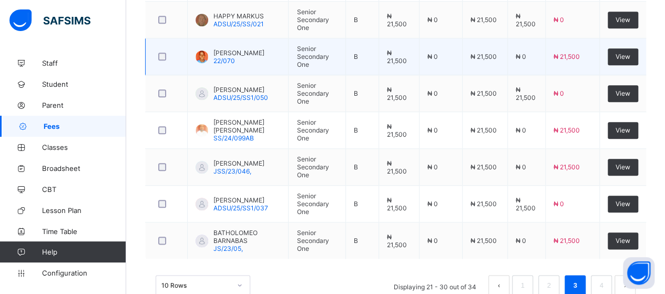
scroll to position [514, 0]
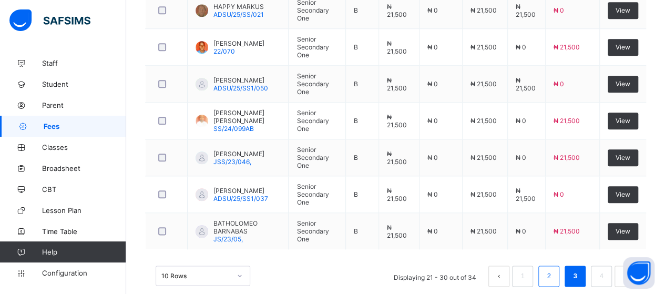
click at [554, 269] on link "2" at bounding box center [549, 276] width 10 height 14
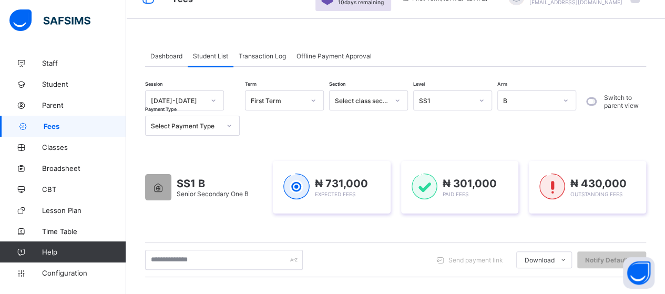
scroll to position [0, 0]
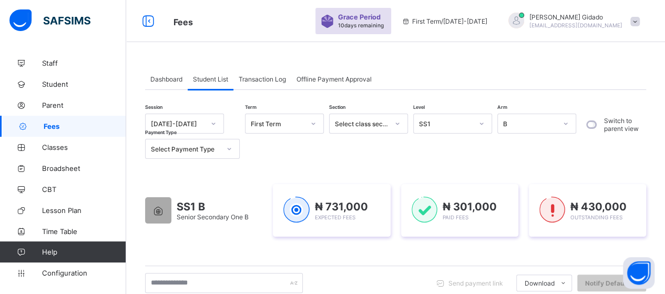
click at [568, 125] on icon at bounding box center [566, 123] width 6 height 11
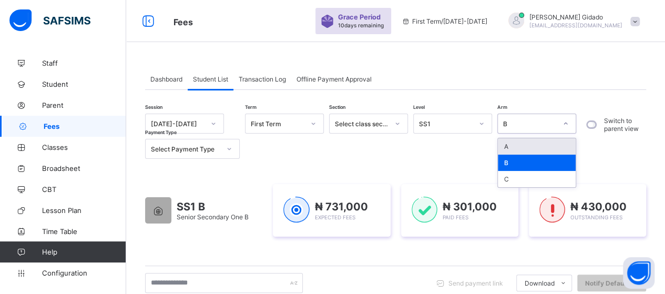
click at [551, 147] on div "A" at bounding box center [537, 146] width 78 height 16
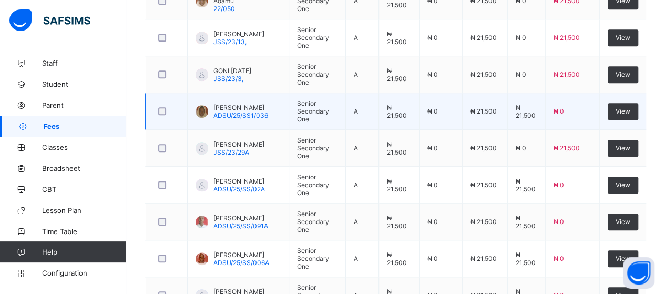
scroll to position [473, 0]
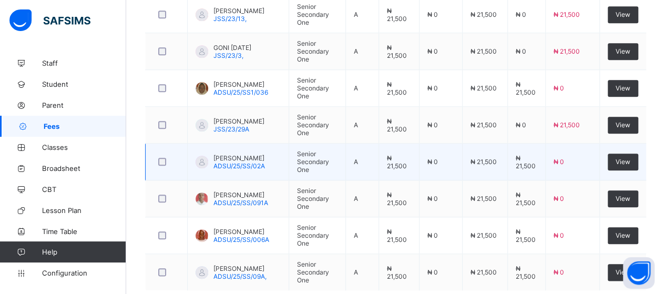
click at [573, 144] on td "₦ 0" at bounding box center [573, 162] width 54 height 37
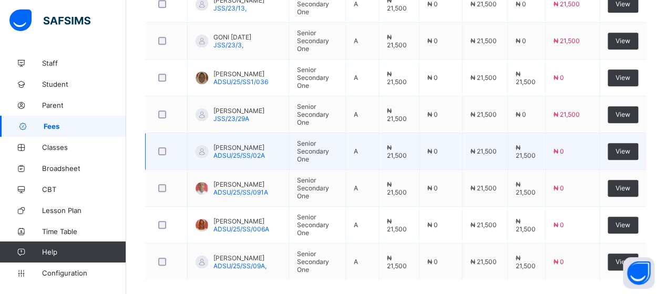
scroll to position [514, 0]
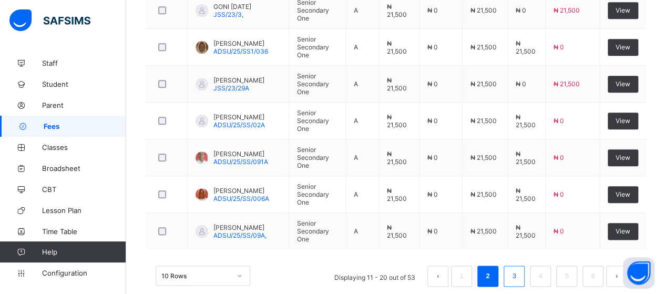
click at [519, 269] on link "3" at bounding box center [514, 276] width 10 height 14
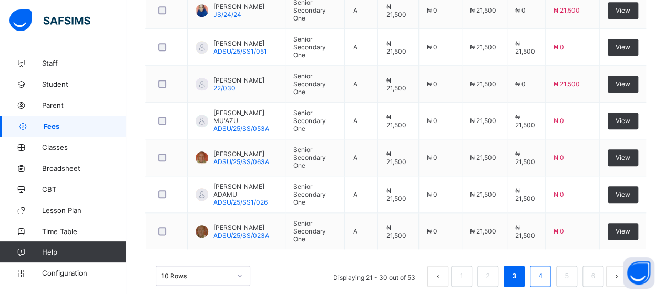
click at [546, 269] on link "4" at bounding box center [541, 276] width 10 height 14
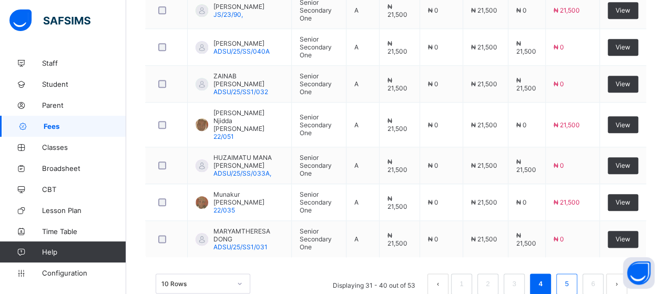
click at [578, 274] on li "5" at bounding box center [567, 284] width 21 height 21
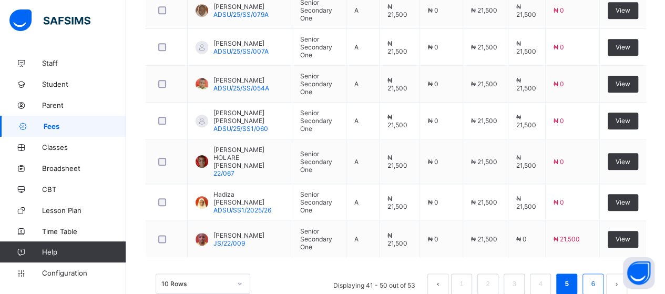
click at [604, 274] on li "6" at bounding box center [593, 284] width 21 height 21
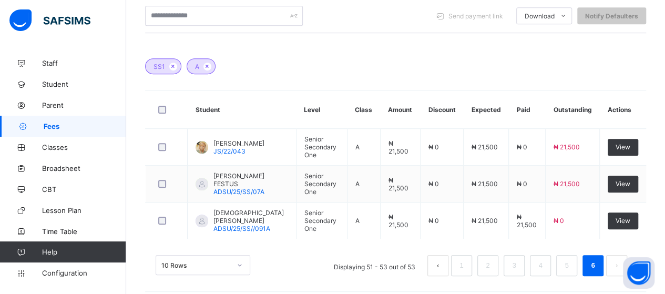
scroll to position [269, 0]
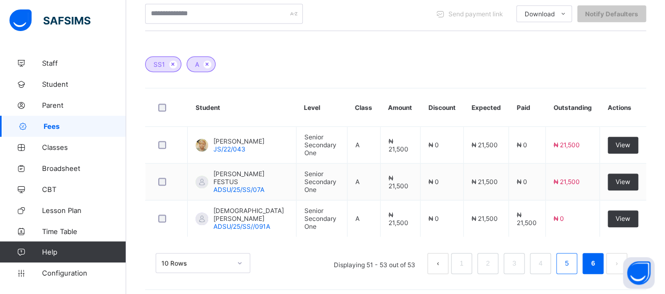
click at [572, 257] on link "5" at bounding box center [567, 264] width 10 height 14
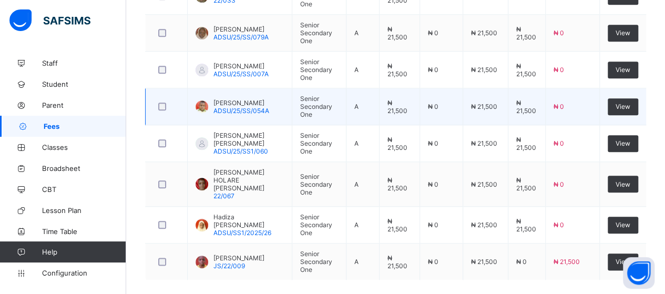
scroll to position [514, 0]
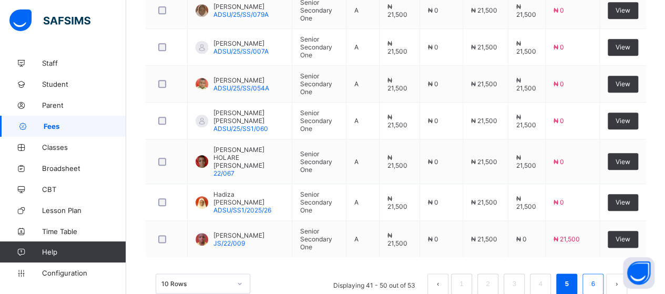
click at [598, 277] on link "6" at bounding box center [593, 284] width 10 height 14
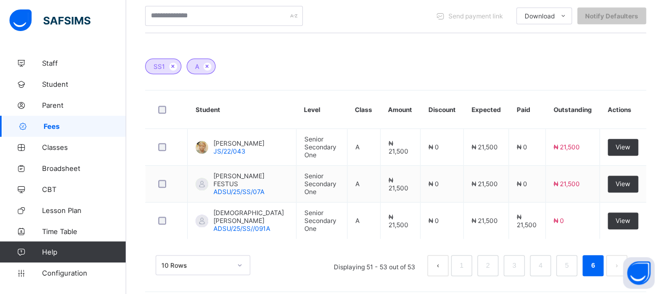
scroll to position [269, 0]
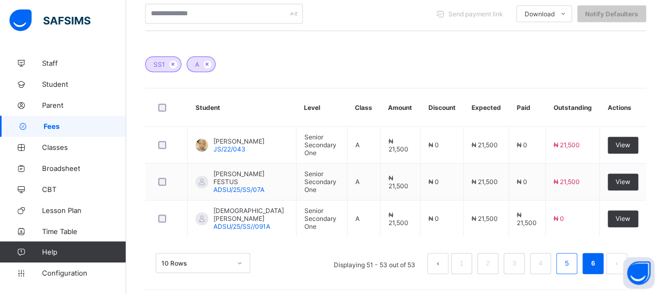
click at [578, 258] on li "5" at bounding box center [567, 263] width 21 height 21
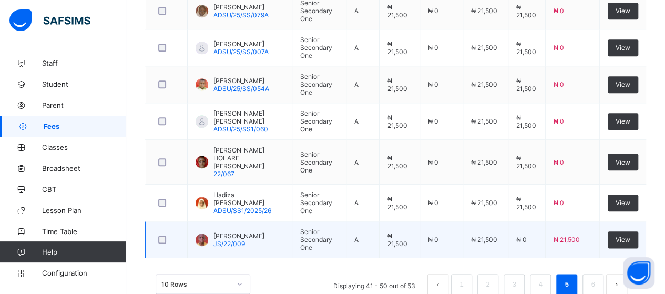
scroll to position [514, 0]
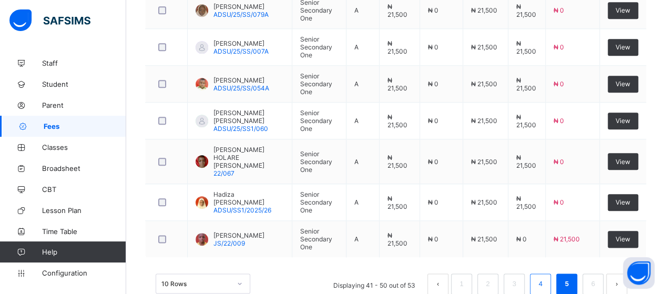
click at [546, 277] on link "4" at bounding box center [541, 284] width 10 height 14
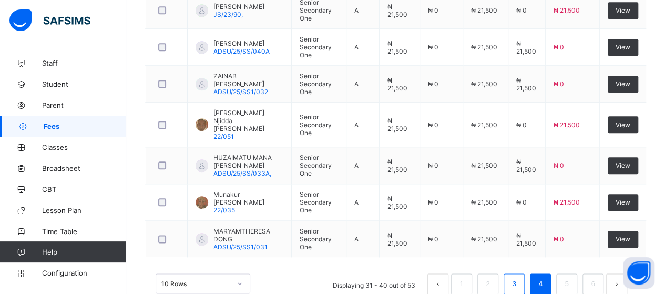
click at [519, 277] on link "3" at bounding box center [514, 284] width 10 height 14
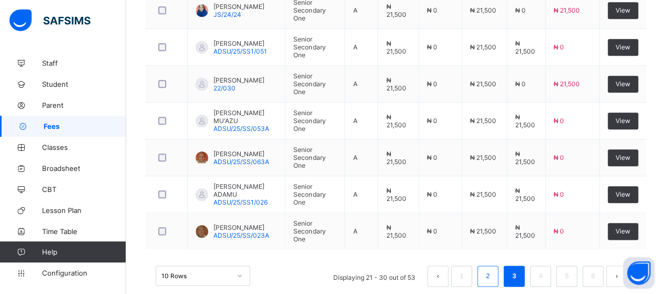
click at [493, 269] on link "2" at bounding box center [488, 276] width 10 height 14
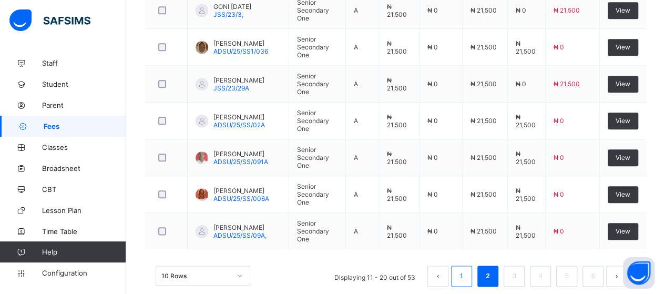
click at [467, 269] on link "1" at bounding box center [462, 276] width 10 height 14
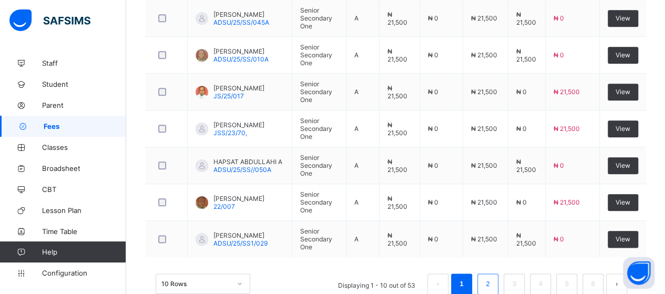
click at [493, 277] on link "2" at bounding box center [488, 284] width 10 height 14
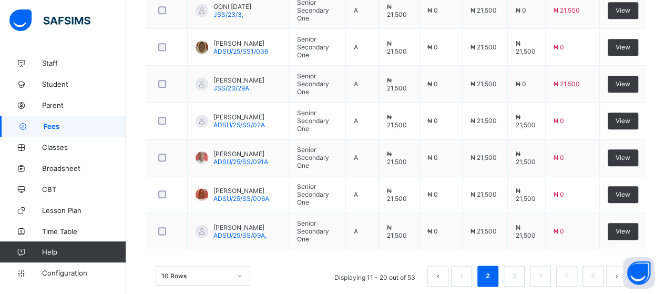
scroll to position [540, 0]
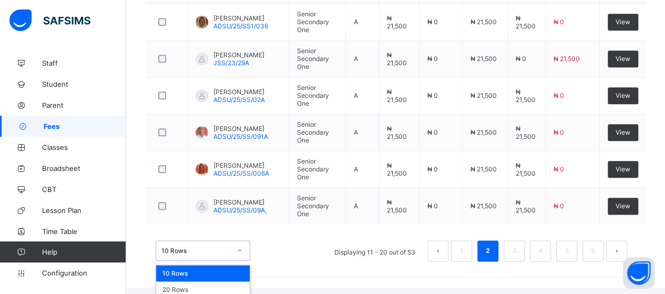
click at [243, 256] on div "option 10 Rows focused, 1 of 3. 3 results available. Use Up and Down to choose …" at bounding box center [203, 250] width 95 height 20
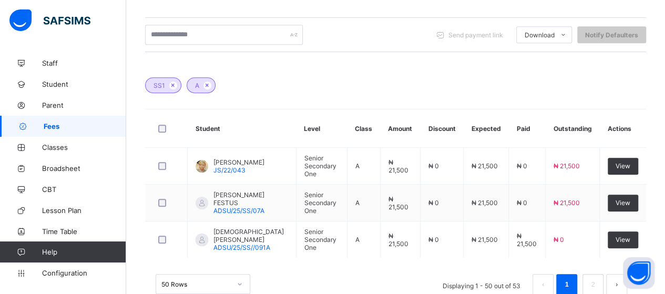
scroll to position [269, 0]
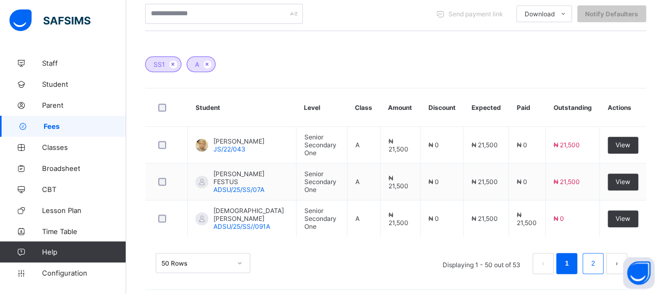
click at [598, 263] on link "2" at bounding box center [593, 264] width 10 height 14
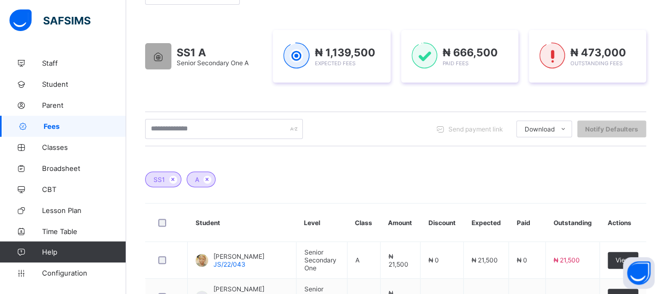
scroll to position [112, 0]
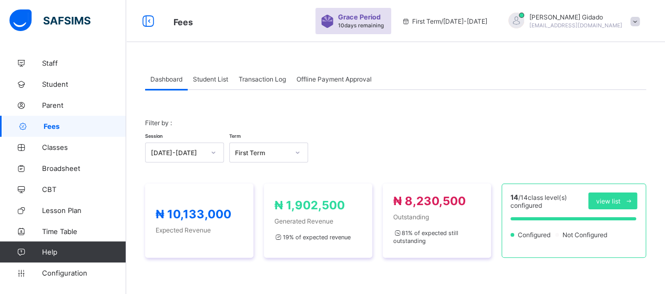
click at [205, 78] on span "Student List" at bounding box center [210, 79] width 35 height 8
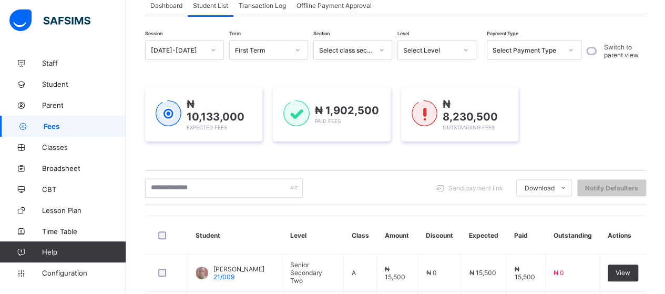
scroll to position [53, 0]
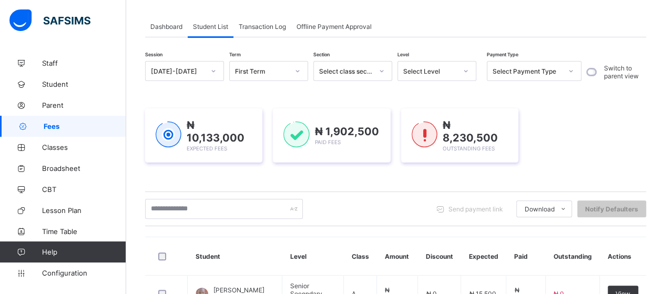
click at [466, 74] on icon at bounding box center [466, 71] width 6 height 11
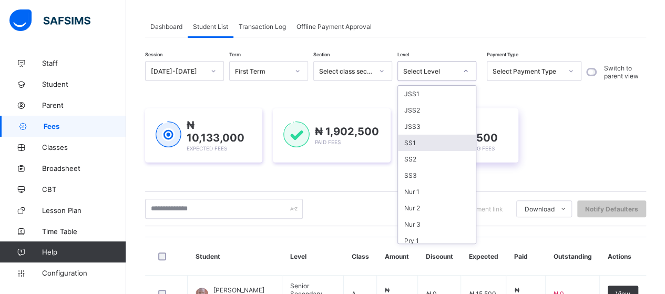
click at [411, 140] on div "SS1" at bounding box center [437, 143] width 78 height 16
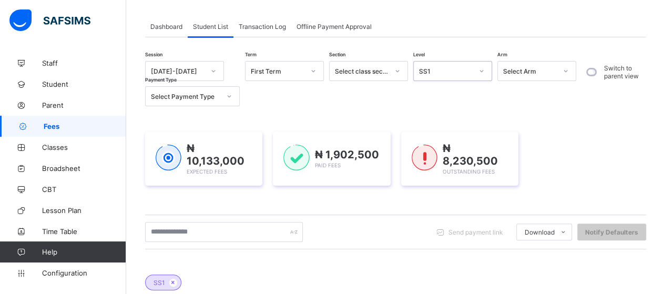
click at [553, 73] on div "Select Arm" at bounding box center [530, 71] width 54 height 8
click at [564, 73] on icon at bounding box center [566, 71] width 6 height 11
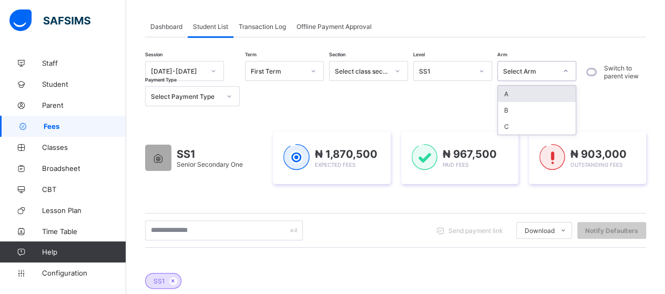
click at [561, 75] on div at bounding box center [566, 71] width 18 height 17
click at [543, 92] on div "A" at bounding box center [537, 94] width 78 height 16
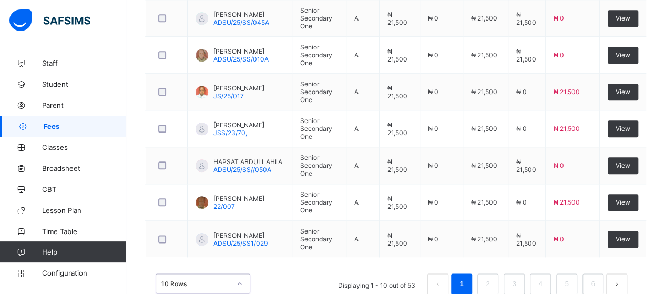
scroll to position [540, 0]
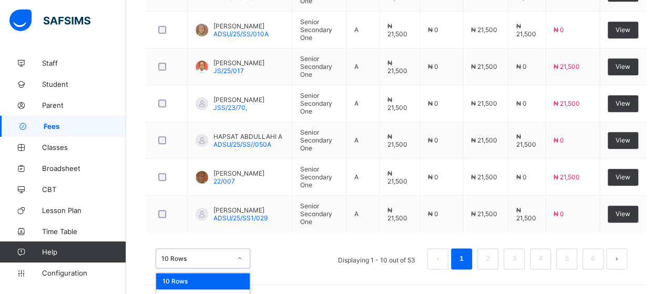
click at [243, 258] on div "option 10 Rows focused, 1 of 3. 3 results available. Use Up and Down to choose …" at bounding box center [203, 258] width 95 height 20
drag, startPoint x: 222, startPoint y: 284, endPoint x: 217, endPoint y: 280, distance: 6.4
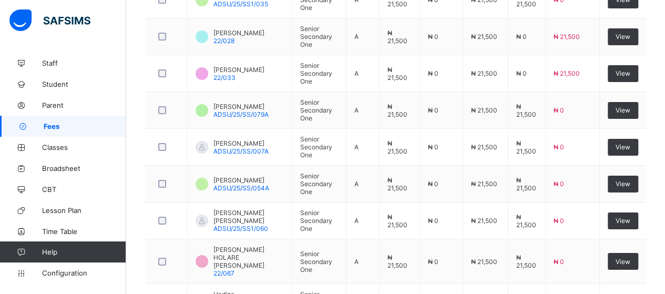
scroll to position [1917, 0]
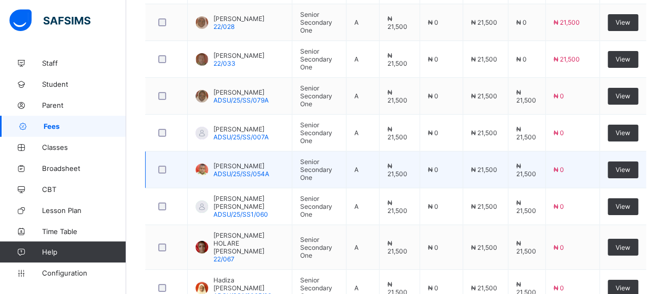
click at [433, 152] on td "₦ 0" at bounding box center [441, 170] width 43 height 37
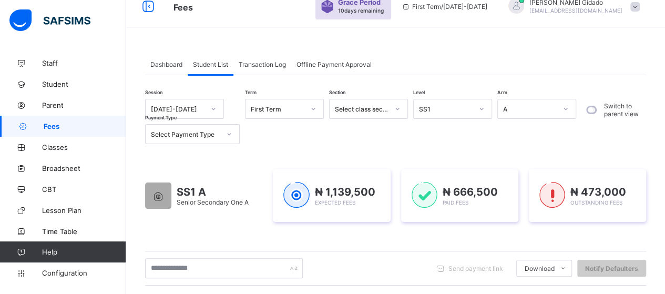
scroll to position [6, 0]
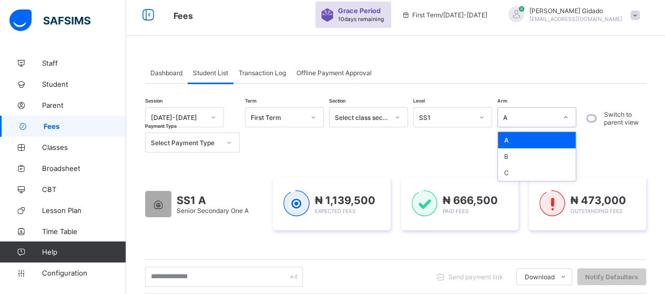
click at [563, 122] on div at bounding box center [566, 117] width 18 height 17
click at [541, 153] on div "B" at bounding box center [537, 156] width 78 height 16
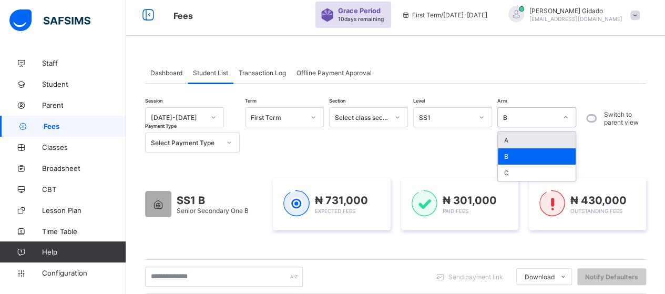
click at [566, 114] on icon at bounding box center [566, 117] width 6 height 11
click at [551, 137] on div "A" at bounding box center [537, 140] width 78 height 16
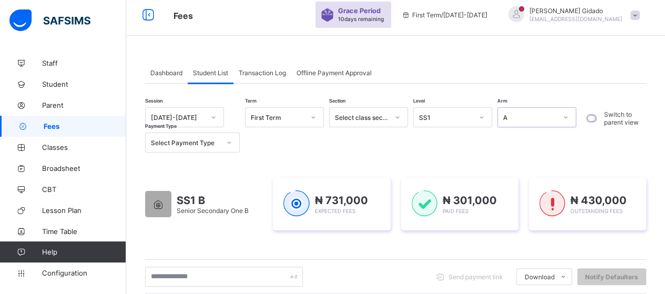
click at [567, 115] on icon at bounding box center [566, 117] width 6 height 11
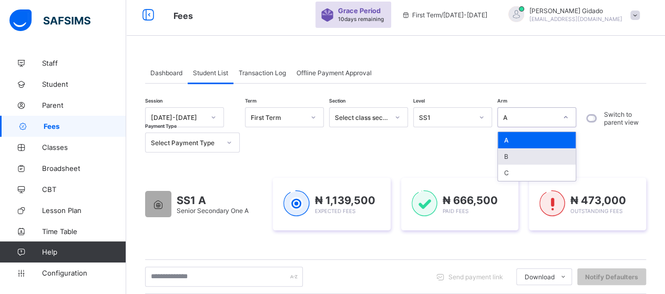
click at [548, 158] on div "B" at bounding box center [537, 156] width 78 height 16
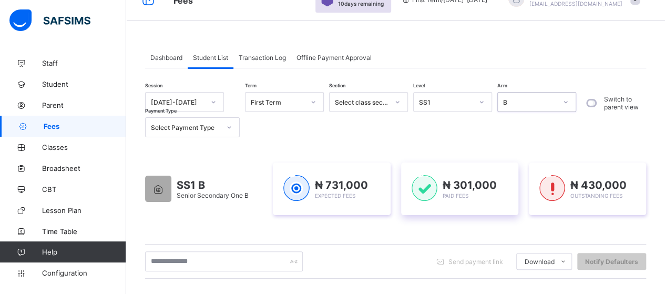
scroll to position [0, 0]
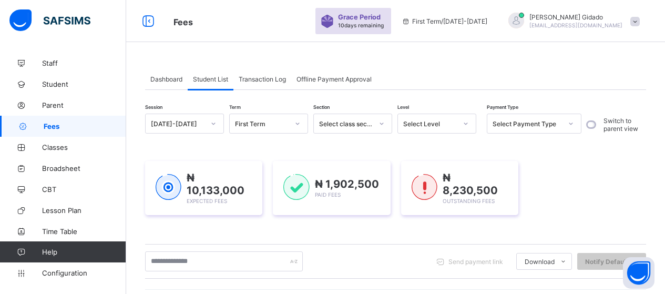
click at [441, 125] on div "Select Level" at bounding box center [430, 124] width 54 height 8
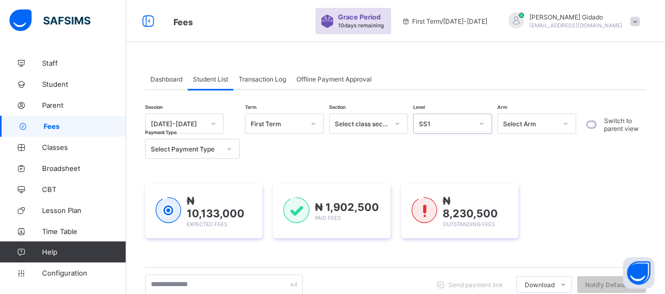
click at [415, 188] on div "₦ 8,230,500 Outstanding Fees" at bounding box center [459, 211] width 117 height 54
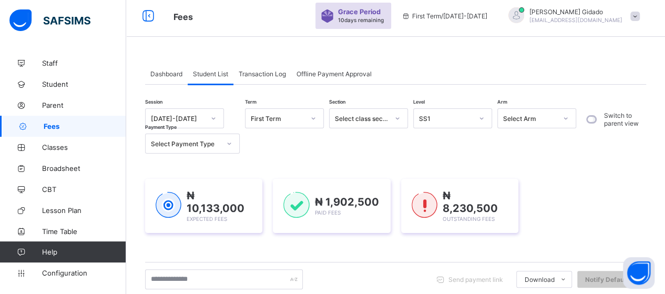
click at [560, 115] on div at bounding box center [566, 118] width 18 height 17
click at [567, 119] on icon at bounding box center [566, 118] width 6 height 11
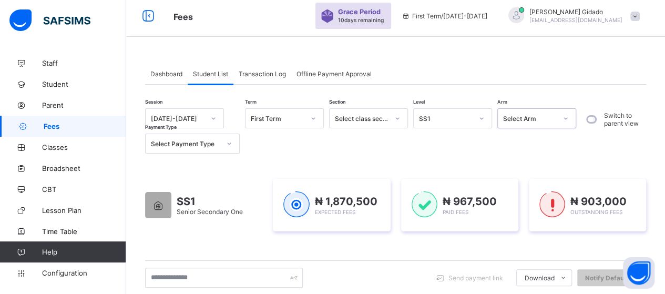
scroll to position [6, 0]
click at [568, 119] on icon at bounding box center [566, 117] width 6 height 11
click at [536, 160] on div "B" at bounding box center [537, 156] width 78 height 16
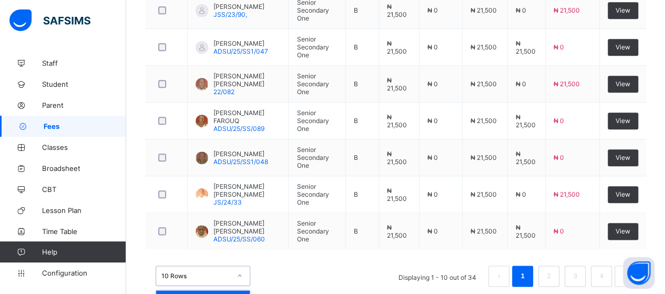
scroll to position [540, 0]
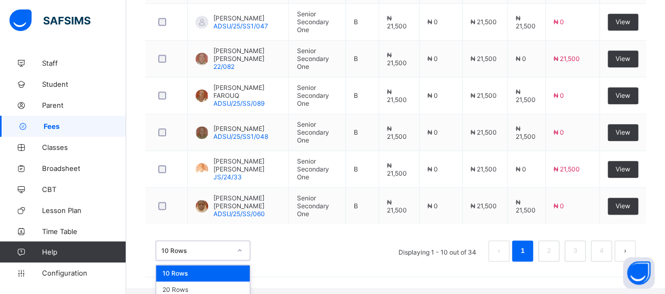
click at [245, 258] on div "option 10 Rows focused, 1 of 3. 3 results available. Use Up and Down to choose …" at bounding box center [203, 250] width 95 height 20
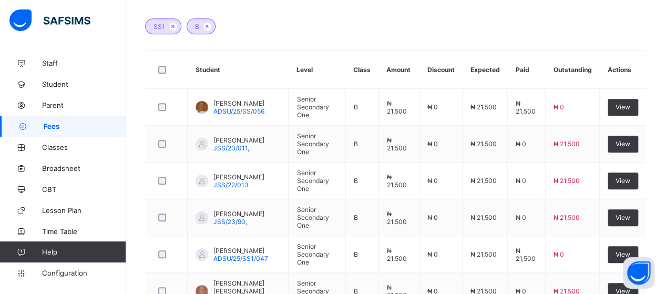
scroll to position [304, 0]
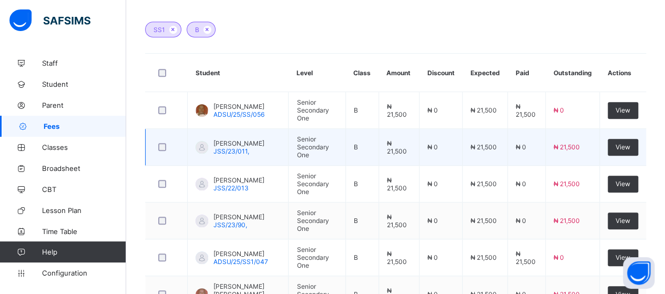
click at [319, 129] on td "Senior Secondary One" at bounding box center [317, 147] width 57 height 37
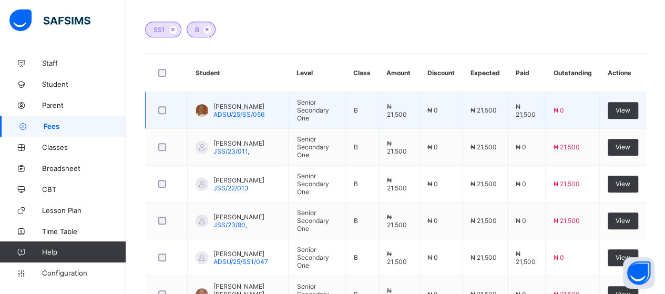
click at [319, 115] on td "Senior Secondary One" at bounding box center [317, 110] width 57 height 37
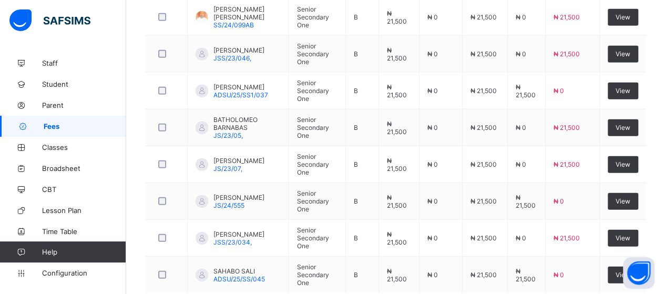
scroll to position [1356, 0]
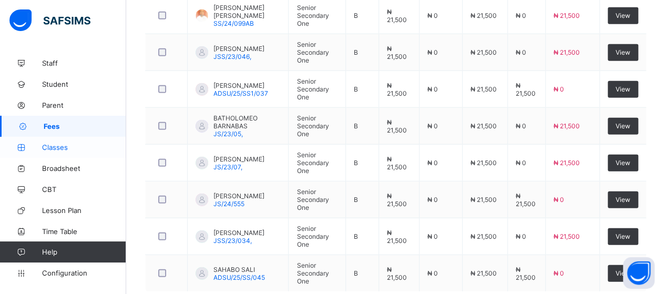
click at [54, 148] on span "Classes" at bounding box center [84, 147] width 84 height 8
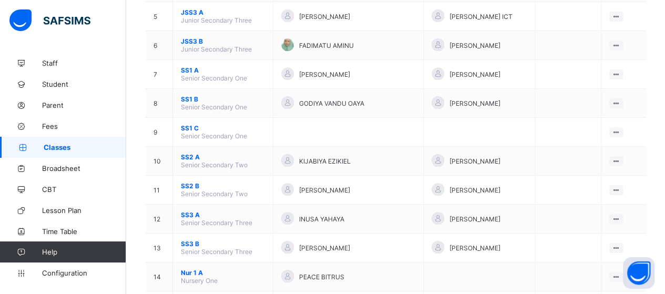
scroll to position [226, 0]
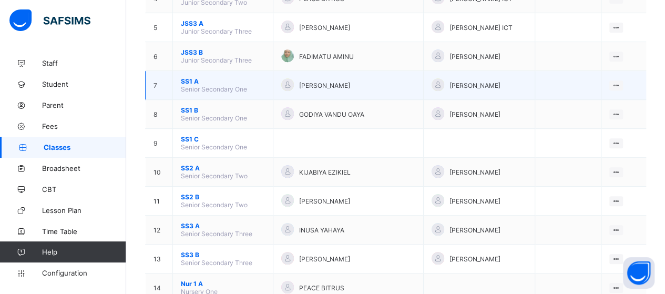
click at [184, 77] on span "SS1 A" at bounding box center [223, 81] width 84 height 8
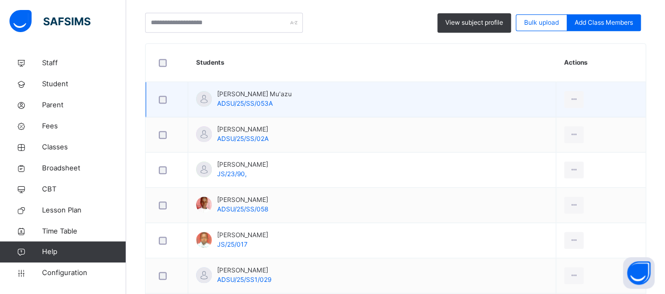
scroll to position [279, 0]
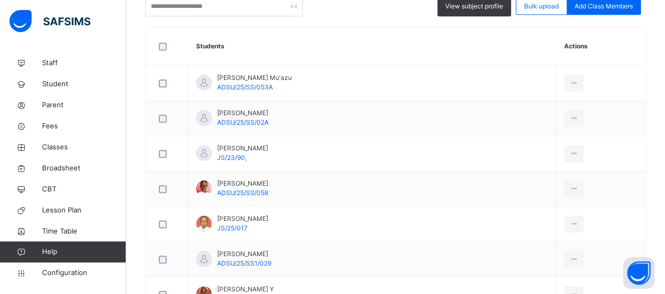
click at [0, 0] on div "Remove from Class" at bounding box center [0, 0] width 0 height 0
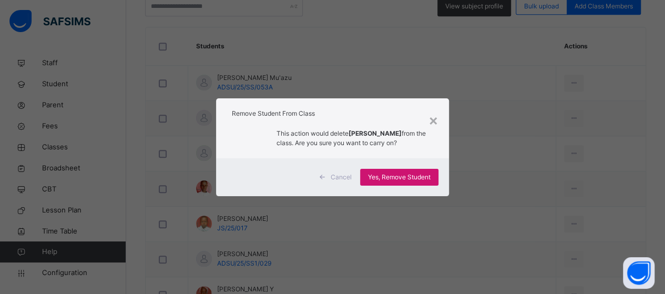
click at [415, 176] on span "Yes, Remove Student" at bounding box center [399, 177] width 63 height 9
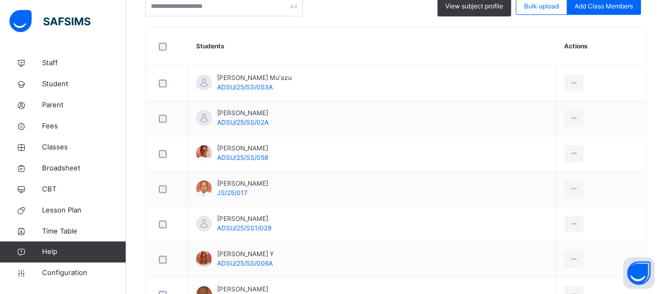
click at [0, 0] on div "Remove from Class" at bounding box center [0, 0] width 0 height 0
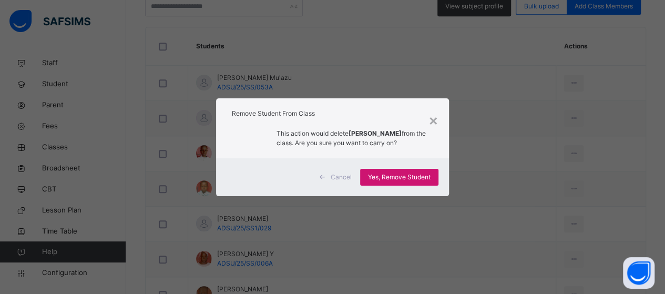
click at [390, 177] on span "Yes, Remove Student" at bounding box center [399, 177] width 63 height 9
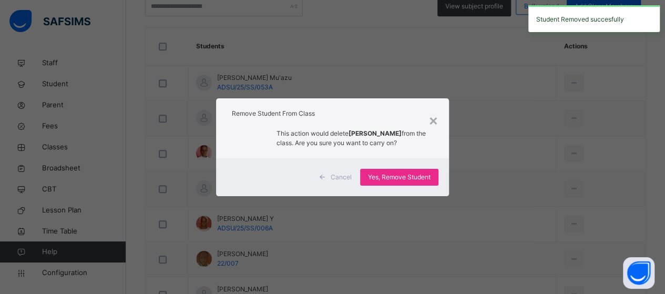
scroll to position [384, 0]
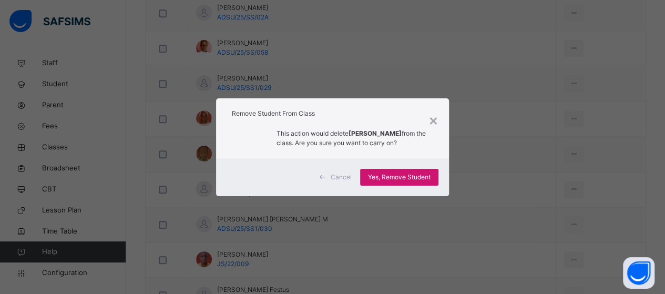
click at [396, 175] on span "Yes, Remove Student" at bounding box center [399, 177] width 63 height 9
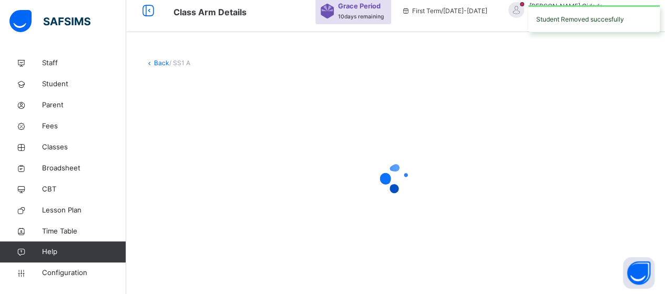
scroll to position [9, 0]
click at [392, 177] on icon at bounding box center [396, 179] width 42 height 42
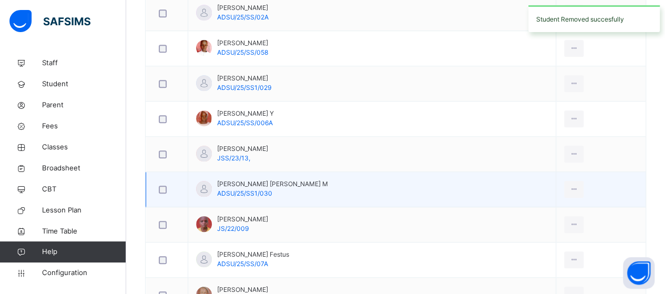
scroll to position [437, 0]
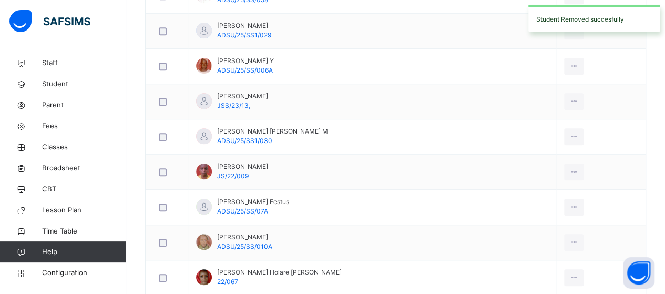
click at [0, 0] on div "Remove from Class" at bounding box center [0, 0] width 0 height 0
click at [0, 0] on div "× Remove Student From Class This action would delete from the class. Are you su…" at bounding box center [0, 0] width 0 height 0
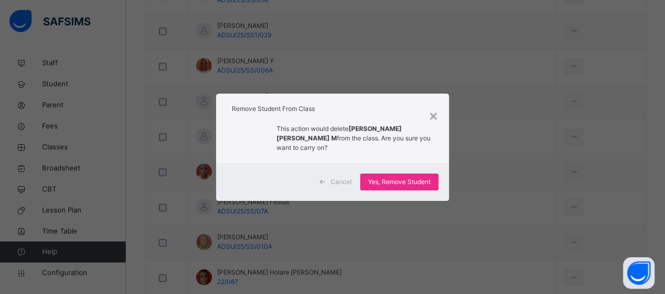
click at [348, 181] on span "Cancel" at bounding box center [341, 181] width 21 height 9
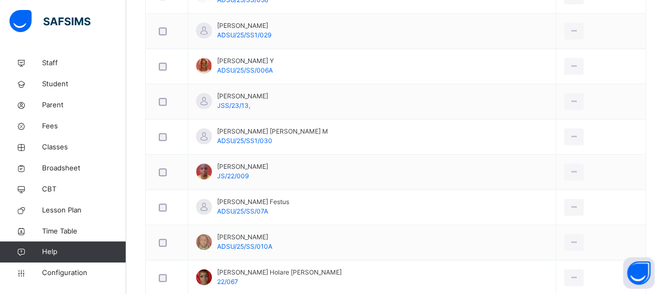
click at [0, 0] on div "Remove from Class" at bounding box center [0, 0] width 0 height 0
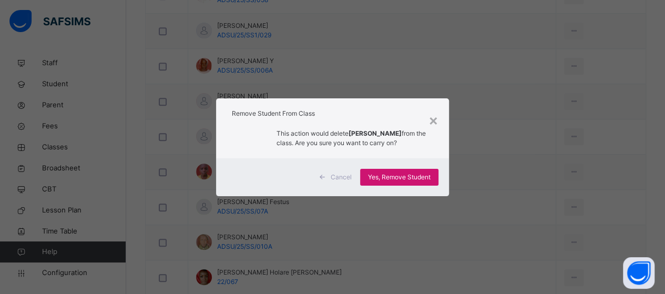
click at [416, 177] on span "Yes, Remove Student" at bounding box center [399, 177] width 63 height 9
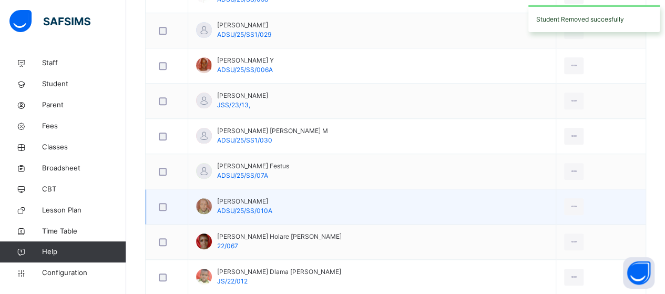
scroll to position [489, 0]
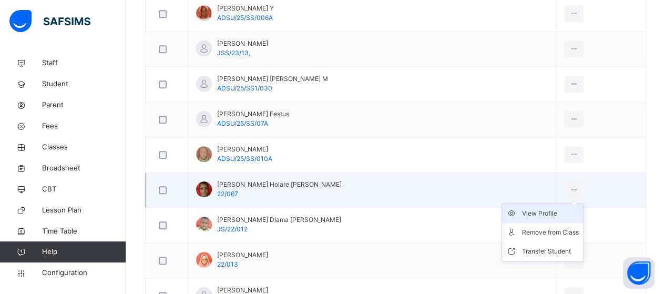
click at [547, 213] on div "View Profile" at bounding box center [550, 213] width 57 height 11
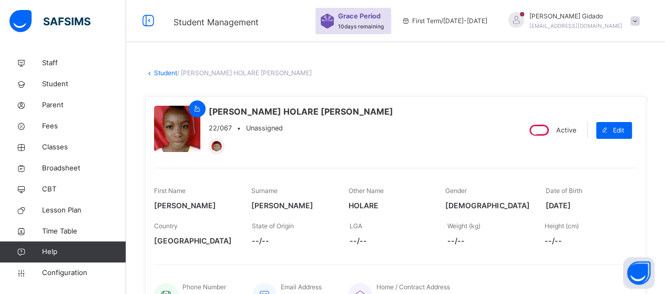
click at [174, 72] on link "Student" at bounding box center [165, 73] width 23 height 8
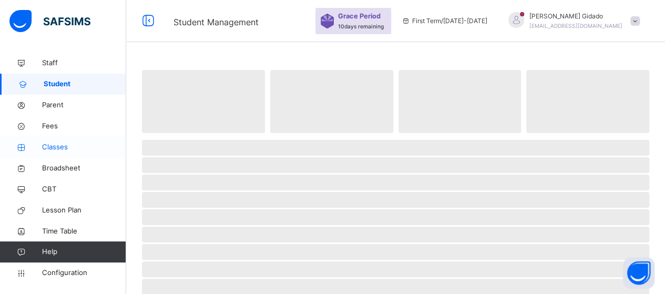
click at [48, 145] on span "Classes" at bounding box center [84, 147] width 84 height 11
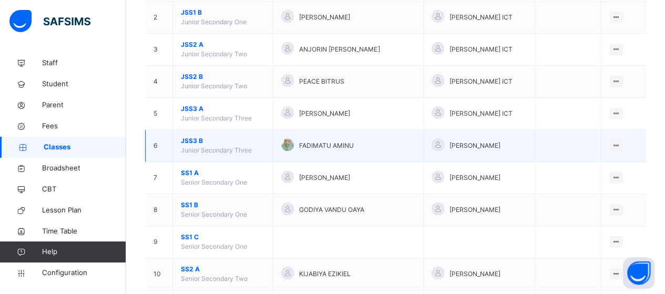
scroll to position [158, 0]
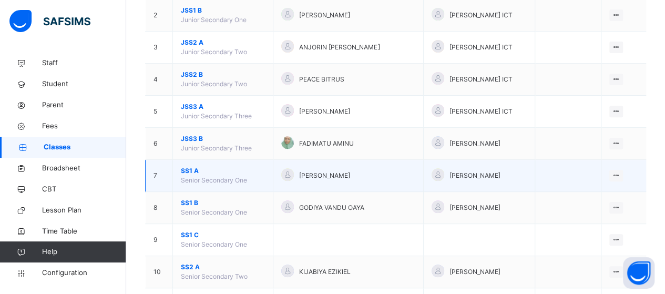
click at [196, 168] on span "SS1 A" at bounding box center [223, 170] width 84 height 9
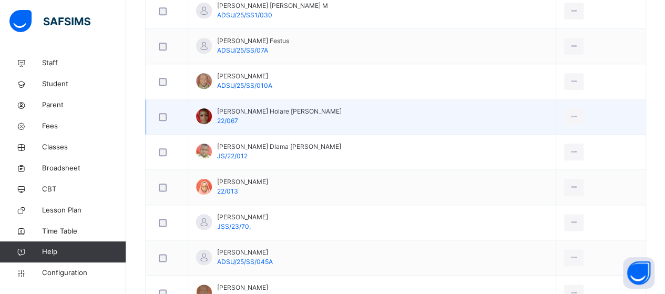
scroll to position [579, 0]
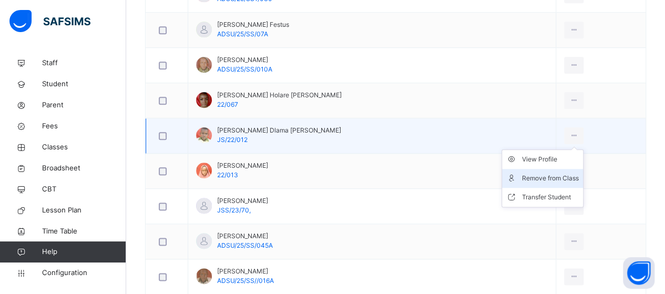
click at [550, 174] on div "Remove from Class" at bounding box center [550, 178] width 57 height 11
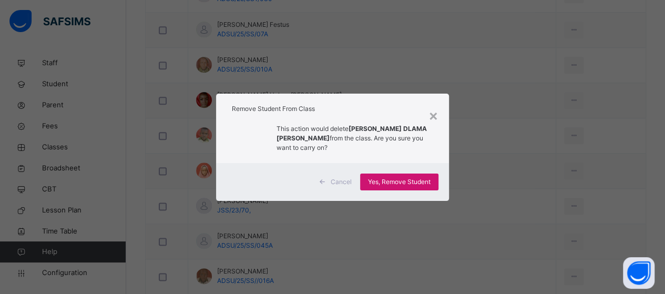
click at [395, 178] on span "Yes, Remove Student" at bounding box center [399, 181] width 63 height 9
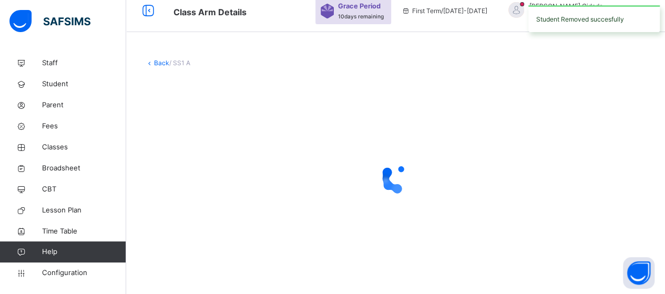
scroll to position [9, 0]
click at [391, 175] on g at bounding box center [393, 180] width 29 height 32
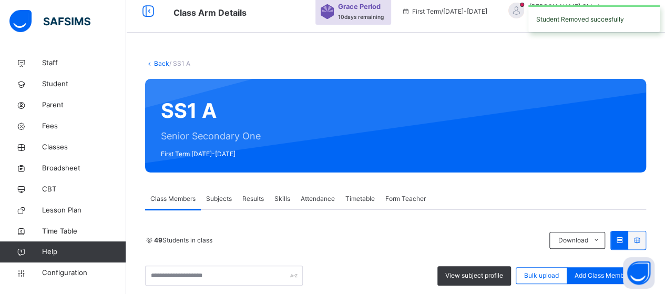
scroll to position [579, 0]
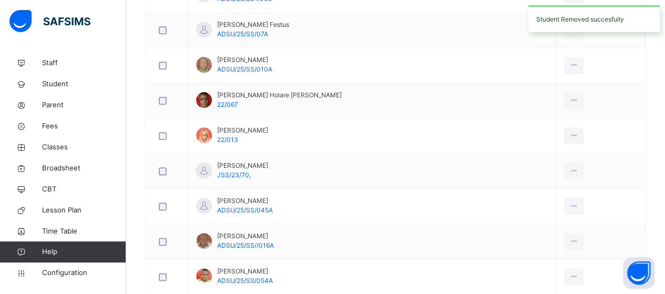
click at [0, 0] on div "Remove from Class" at bounding box center [0, 0] width 0 height 0
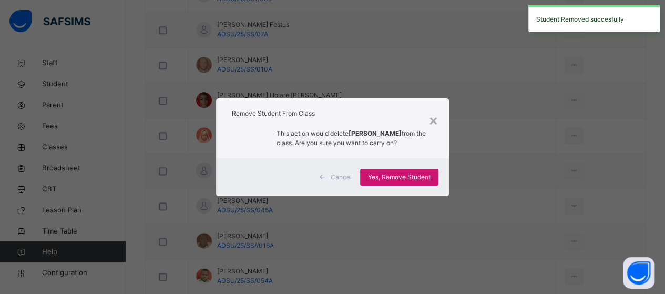
click at [399, 177] on span "Yes, Remove Student" at bounding box center [399, 177] width 63 height 9
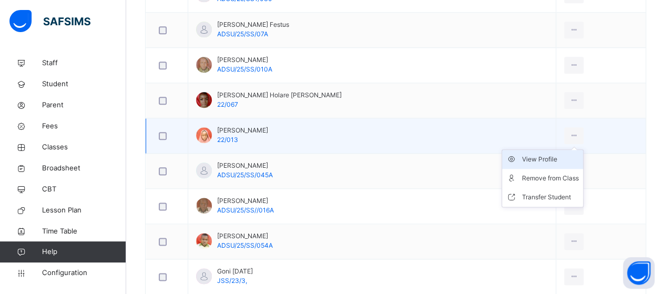
click at [544, 157] on div "View Profile" at bounding box center [550, 159] width 57 height 11
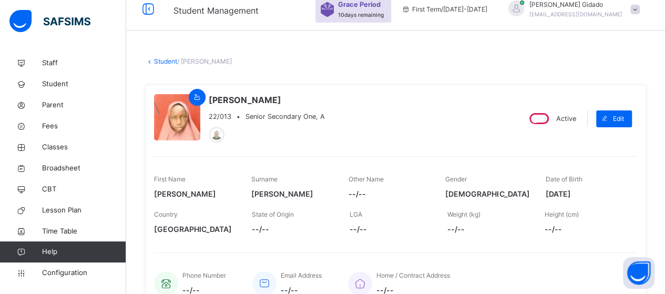
scroll to position [11, 0]
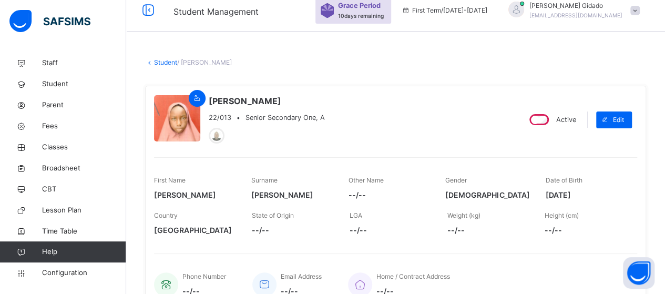
click at [160, 62] on link "Student" at bounding box center [165, 62] width 23 height 8
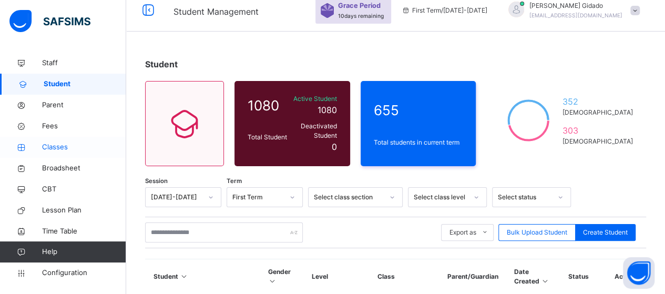
click at [47, 146] on span "Classes" at bounding box center [84, 147] width 84 height 11
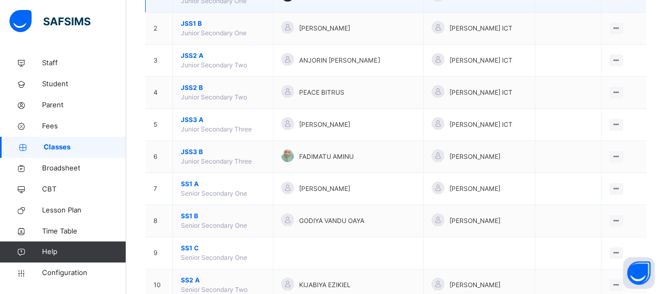
scroll to position [168, 0]
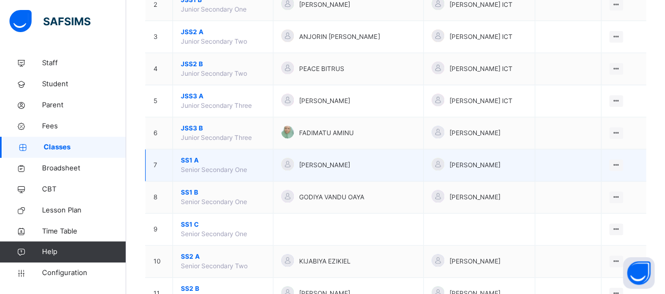
click at [194, 159] on span "SS1 A" at bounding box center [223, 160] width 84 height 9
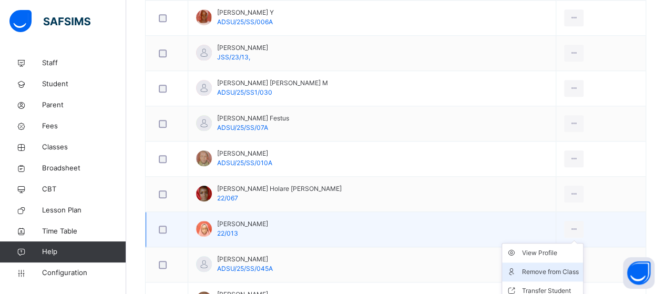
scroll to position [537, 0]
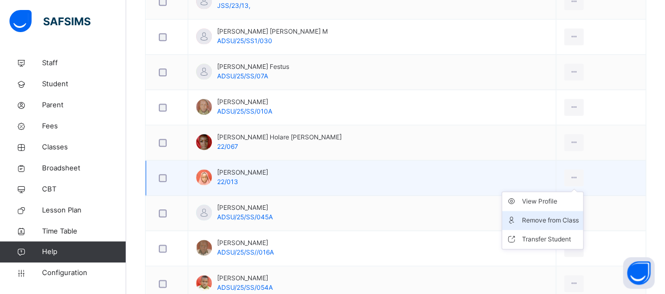
click at [560, 215] on div "Remove from Class" at bounding box center [550, 220] width 57 height 11
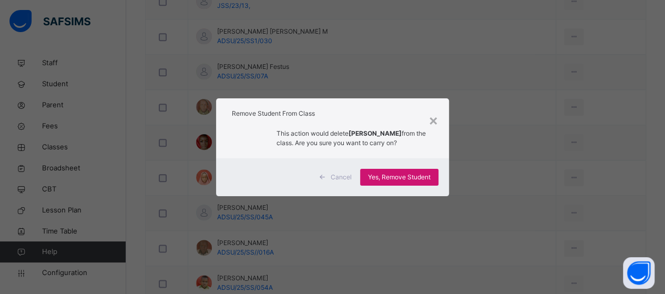
click at [381, 178] on span "Yes, Remove Student" at bounding box center [399, 177] width 63 height 9
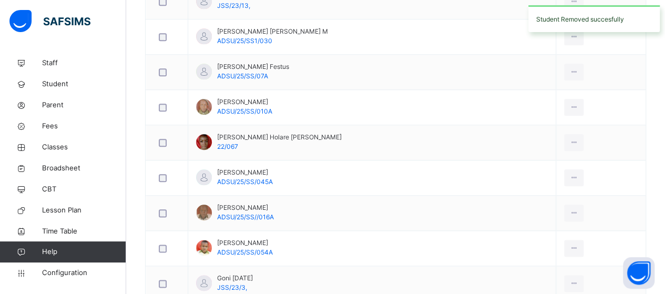
scroll to position [642, 0]
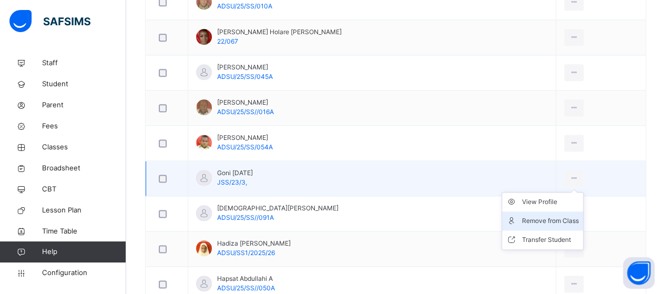
click at [552, 216] on div "Remove from Class" at bounding box center [550, 221] width 57 height 11
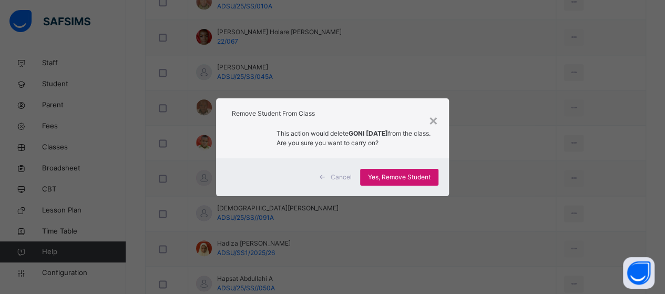
click at [397, 173] on span "Yes, Remove Student" at bounding box center [399, 177] width 63 height 9
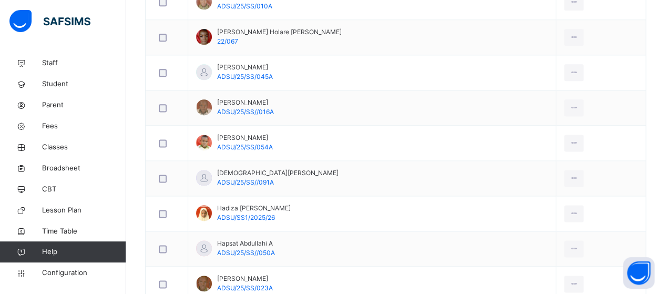
scroll to position [852, 0]
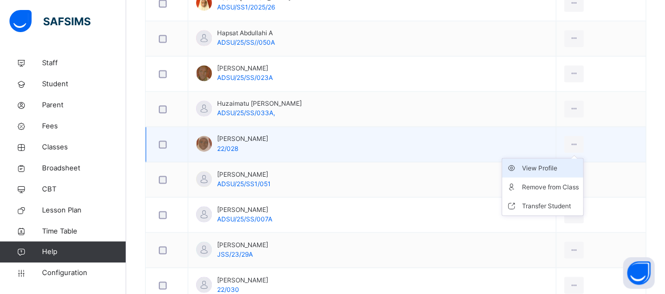
click at [544, 165] on div "View Profile" at bounding box center [550, 168] width 57 height 11
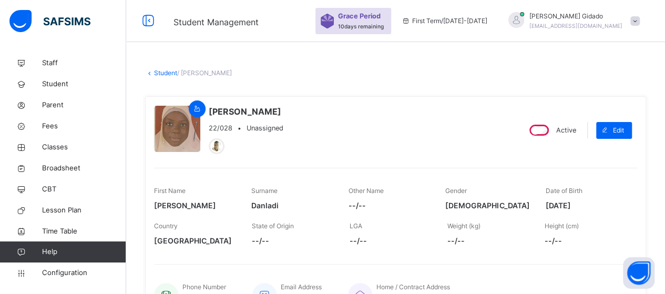
click at [168, 73] on link "Student" at bounding box center [165, 73] width 23 height 8
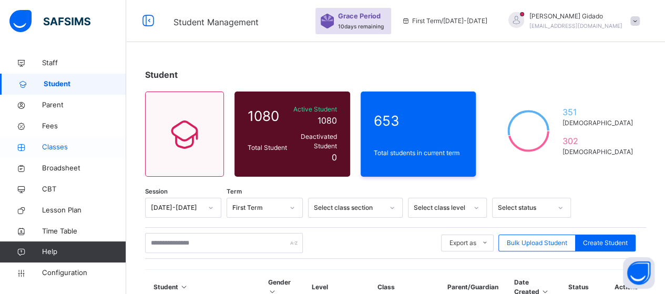
click at [59, 146] on span "Classes" at bounding box center [84, 147] width 84 height 11
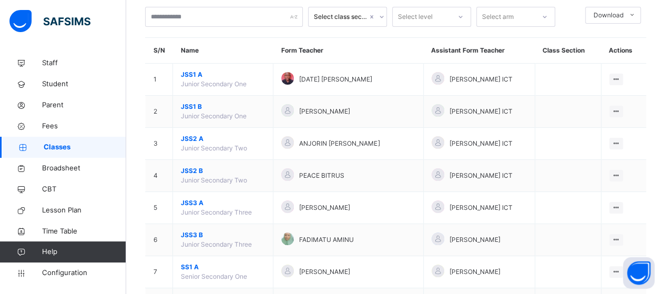
scroll to position [158, 0]
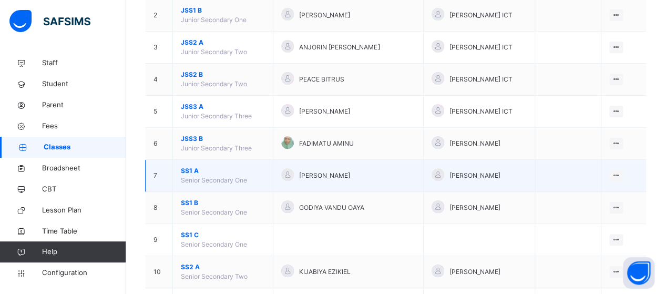
click at [195, 169] on span "SS1 A" at bounding box center [223, 170] width 84 height 9
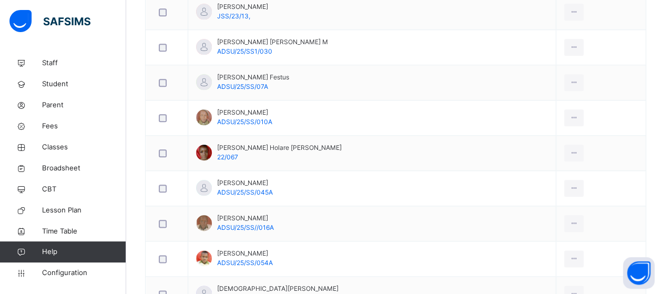
scroll to position [842, 0]
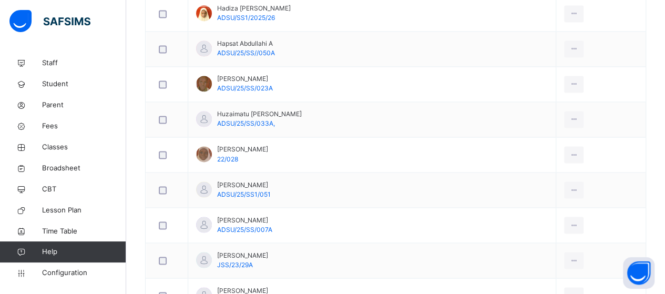
click at [0, 0] on div "Remove from Class" at bounding box center [0, 0] width 0 height 0
click at [0, 0] on span "Yes, Remove Student" at bounding box center [0, 0] width 0 height 0
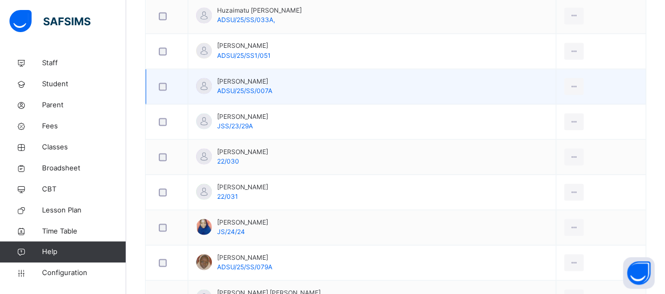
scroll to position [947, 0]
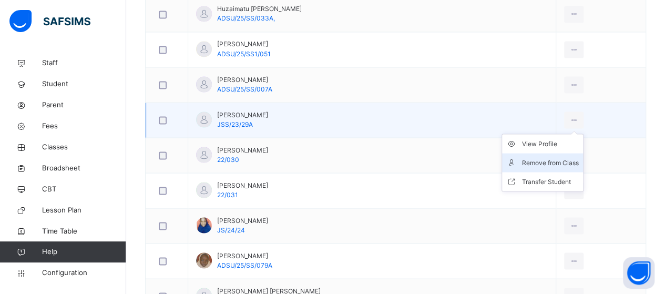
click at [553, 157] on div "Remove from Class" at bounding box center [550, 162] width 57 height 11
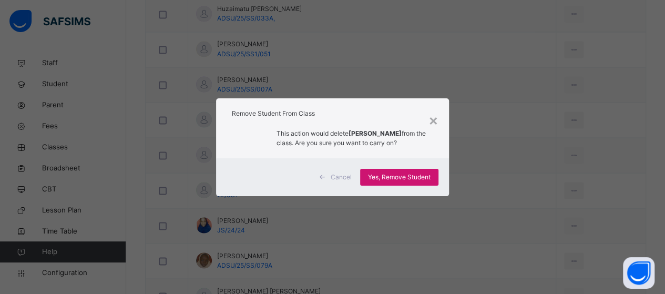
click at [396, 173] on span "Yes, Remove Student" at bounding box center [399, 177] width 63 height 9
click at [396, 176] on div "Yes, Remove Student" at bounding box center [399, 177] width 78 height 17
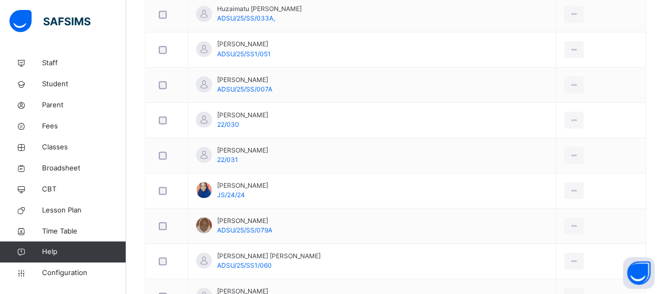
click at [0, 0] on div "Remove from Class" at bounding box center [0, 0] width 0 height 0
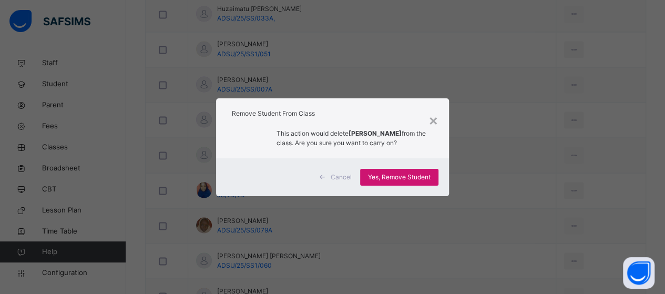
click at [399, 179] on span "Yes, Remove Student" at bounding box center [399, 177] width 63 height 9
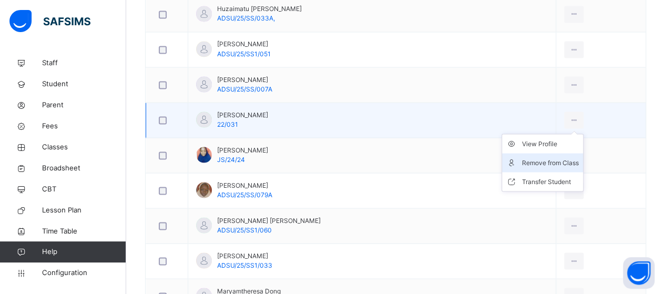
click at [543, 157] on div "Remove from Class" at bounding box center [550, 162] width 57 height 11
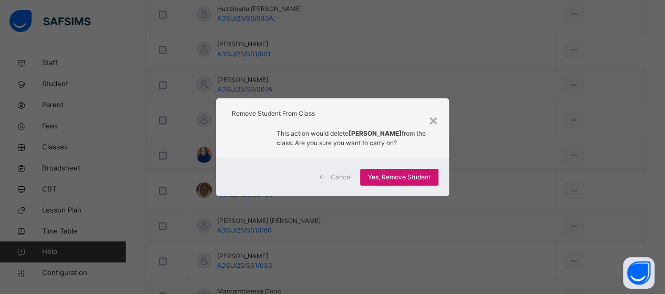
click at [420, 179] on span "Yes, Remove Student" at bounding box center [399, 177] width 63 height 9
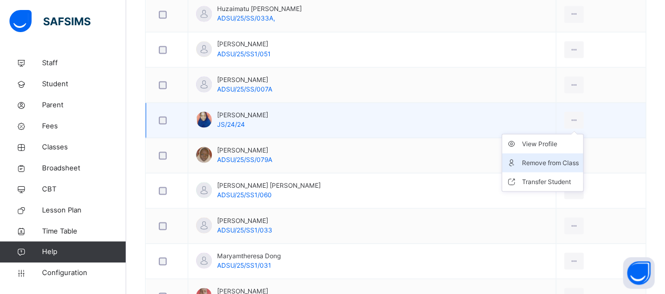
click at [545, 157] on div "Remove from Class" at bounding box center [550, 162] width 57 height 11
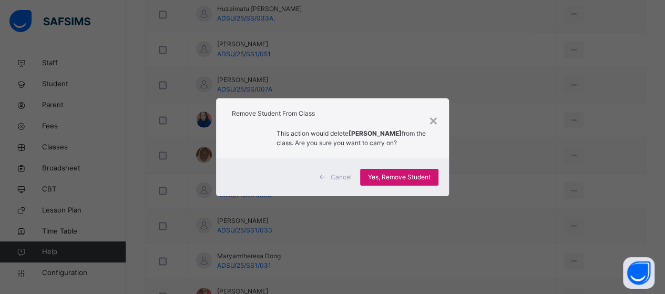
click at [416, 177] on span "Yes, Remove Student" at bounding box center [399, 177] width 63 height 9
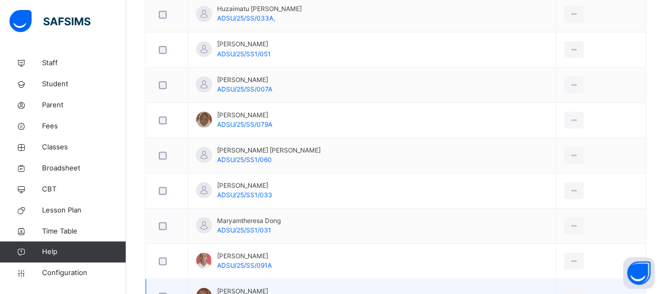
scroll to position [1052, 0]
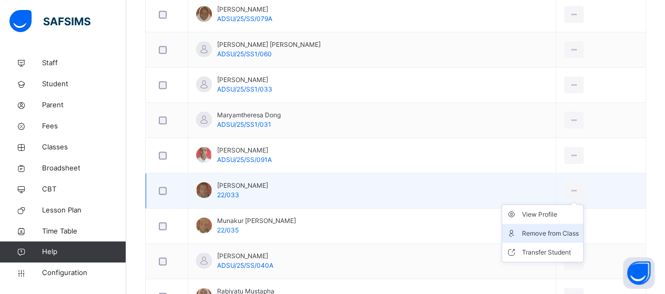
click at [552, 228] on div "Remove from Class" at bounding box center [550, 233] width 57 height 11
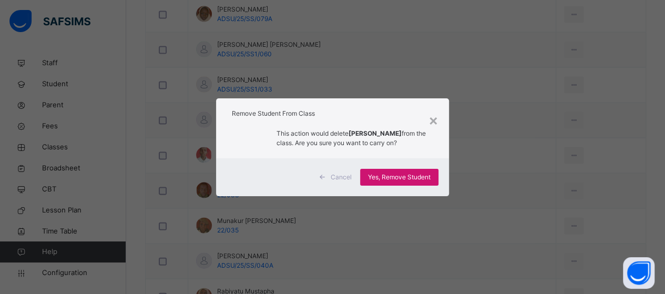
click at [416, 182] on span "Yes, Remove Student" at bounding box center [399, 177] width 63 height 9
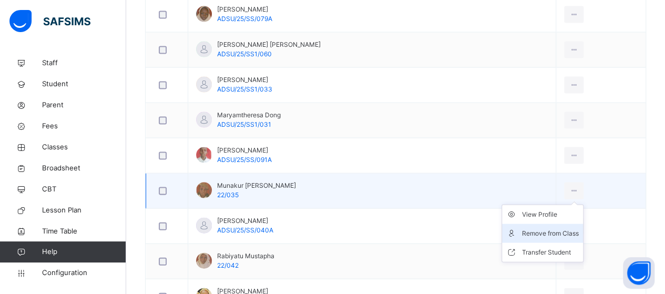
click at [548, 233] on div "Remove from Class" at bounding box center [550, 233] width 57 height 11
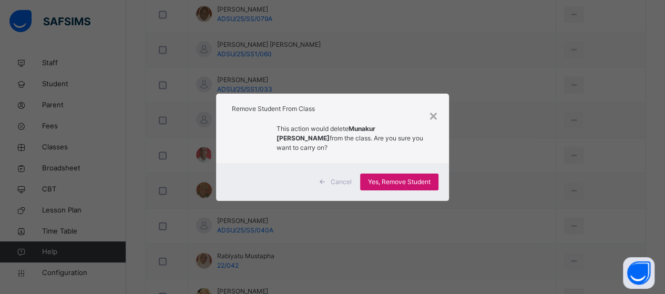
click at [422, 180] on span "Yes, Remove Student" at bounding box center [399, 181] width 63 height 9
click at [395, 183] on div "Yes, Remove Student" at bounding box center [399, 182] width 78 height 17
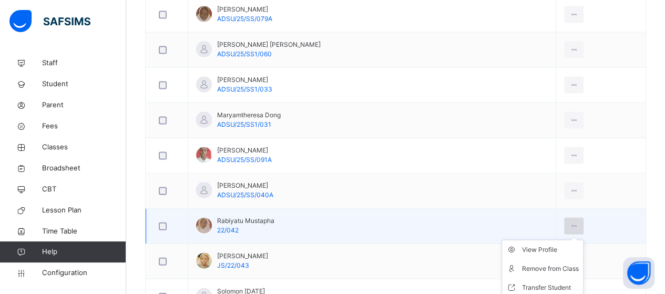
scroll to position [1157, 0]
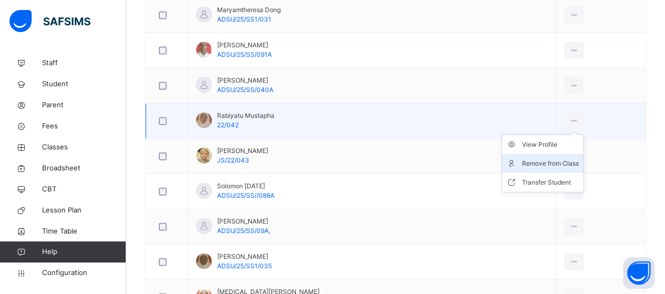
click at [547, 159] on div "Remove from Class" at bounding box center [550, 163] width 57 height 11
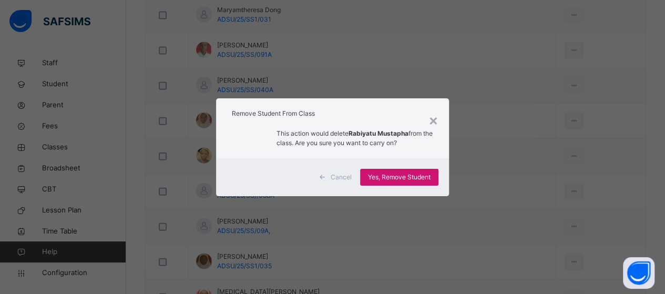
click at [401, 173] on span "Yes, Remove Student" at bounding box center [399, 177] width 63 height 9
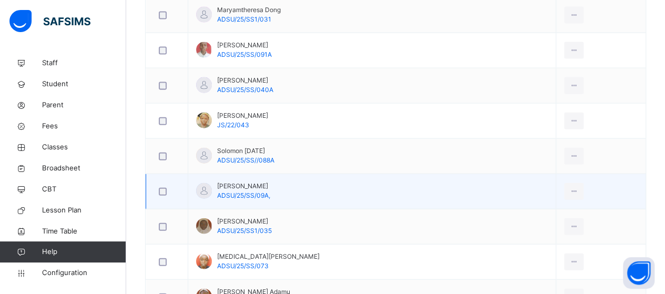
scroll to position [1210, 0]
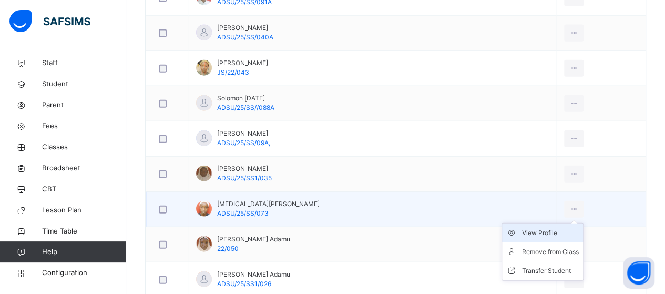
click at [538, 231] on div "View Profile" at bounding box center [550, 233] width 57 height 11
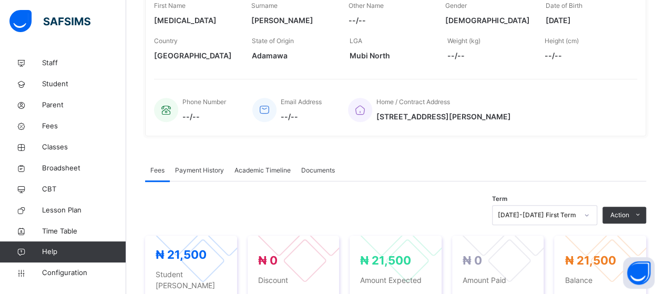
scroll to position [63, 0]
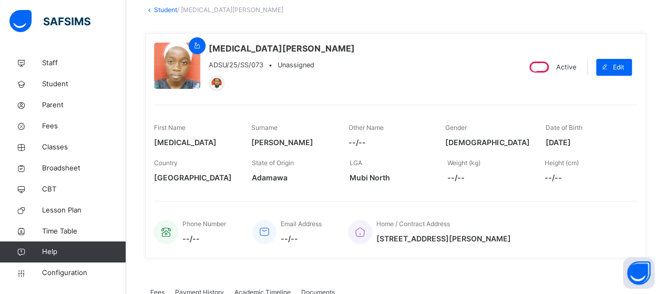
click at [149, 5] on div "Student / YASMIN MOHAMMED" at bounding box center [395, 9] width 501 height 9
click at [46, 142] on span "Classes" at bounding box center [84, 147] width 84 height 11
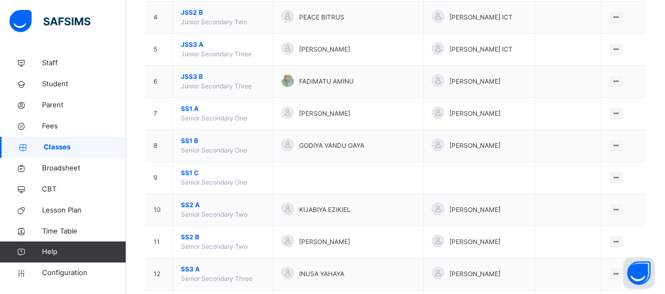
scroll to position [221, 0]
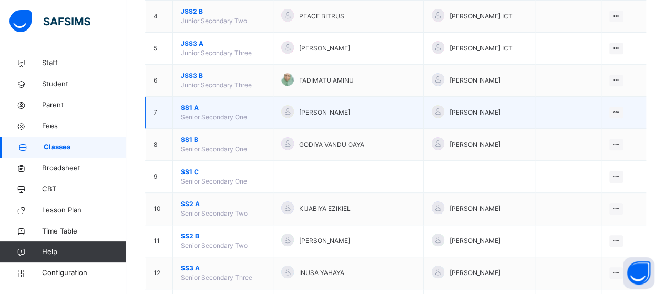
click at [193, 108] on span "SS1 A" at bounding box center [223, 107] width 84 height 9
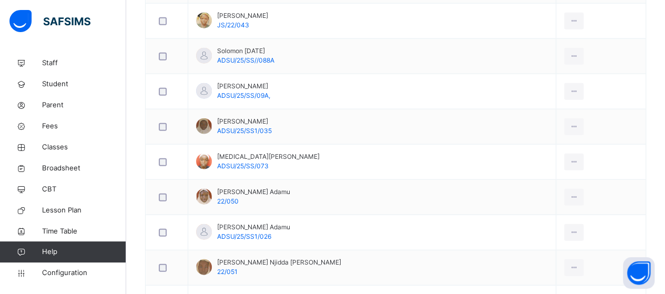
scroll to position [1273, 0]
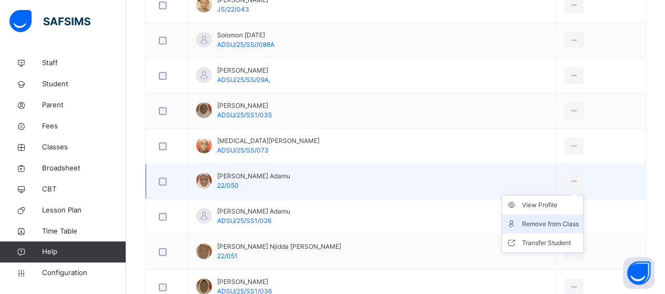
click at [539, 219] on div "Remove from Class" at bounding box center [550, 224] width 57 height 11
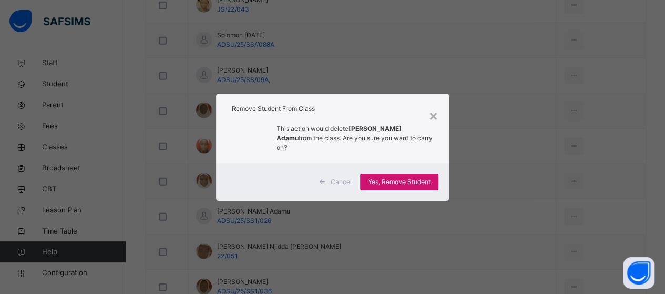
click at [403, 177] on span "Yes, Remove Student" at bounding box center [399, 181] width 63 height 9
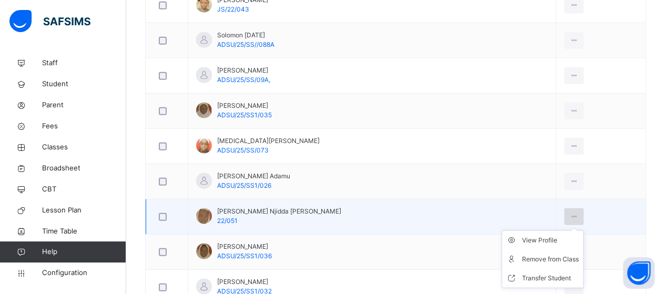
scroll to position [1326, 0]
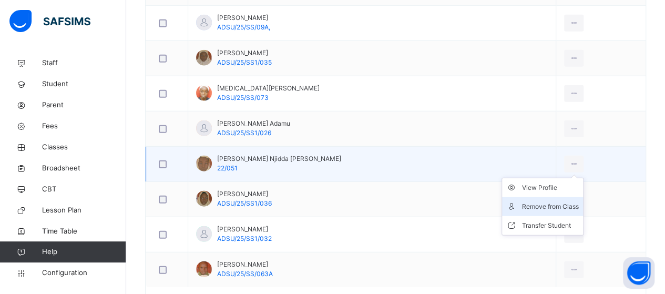
click at [550, 201] on div "Remove from Class" at bounding box center [550, 206] width 57 height 11
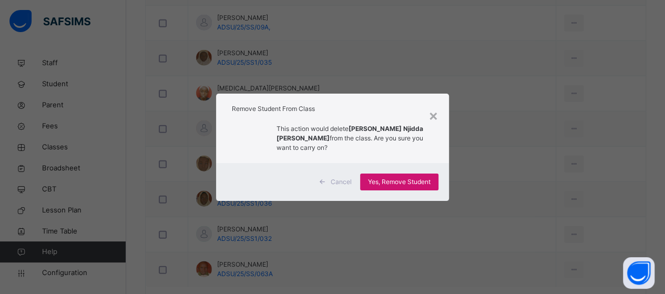
click at [395, 177] on span "Yes, Remove Student" at bounding box center [399, 181] width 63 height 9
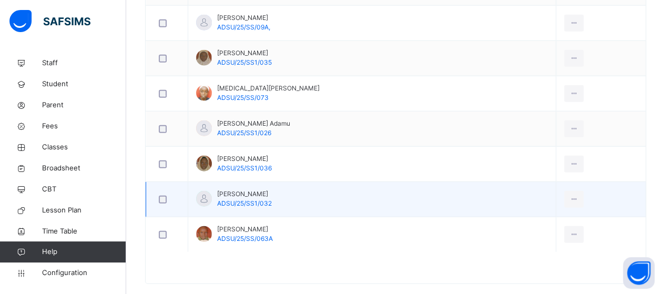
scroll to position [168, 0]
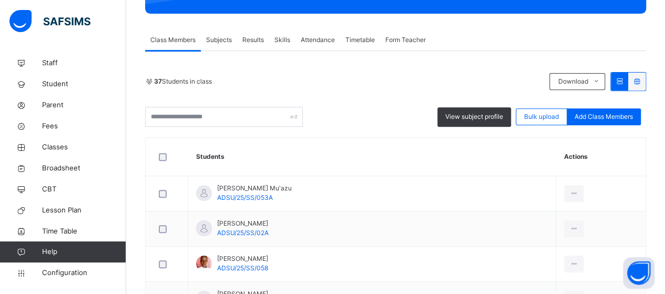
click at [218, 41] on span "Subjects" at bounding box center [219, 39] width 26 height 9
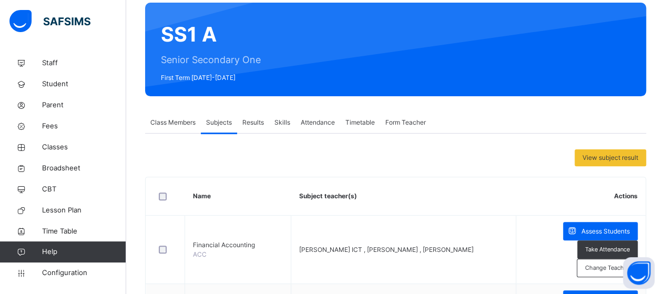
scroll to position [63, 0]
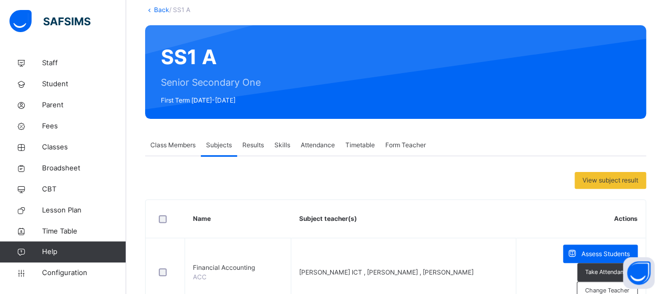
click at [159, 10] on link "Back" at bounding box center [161, 10] width 15 height 8
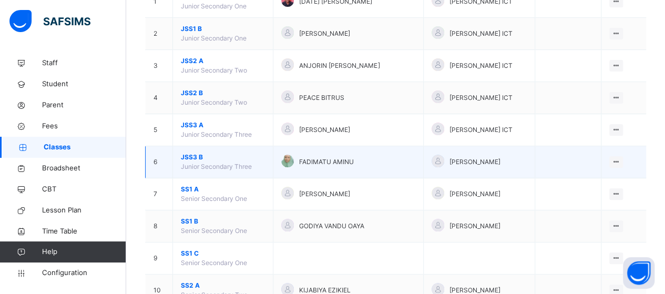
scroll to position [168, 0]
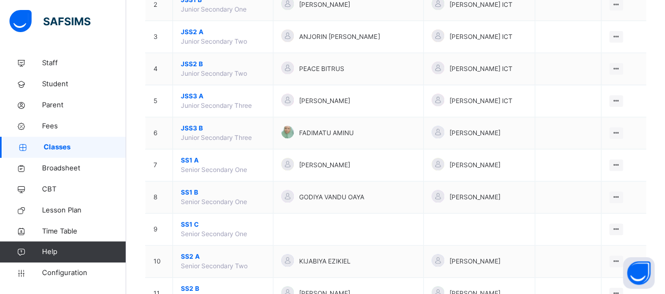
click at [187, 188] on span "SS1 B" at bounding box center [223, 192] width 84 height 9
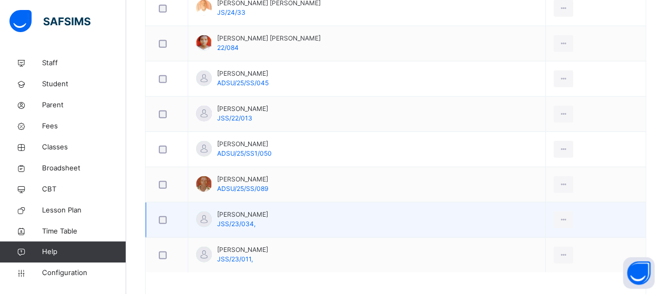
scroll to position [1299, 0]
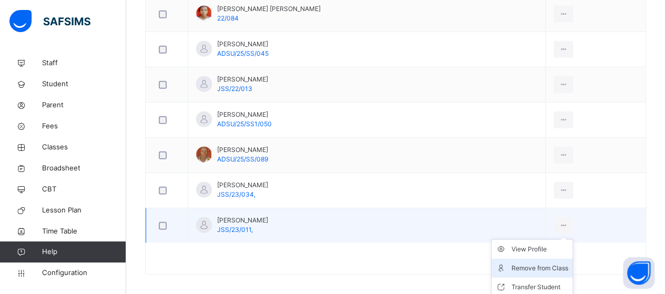
click at [531, 263] on div "Remove from Class" at bounding box center [540, 268] width 57 height 11
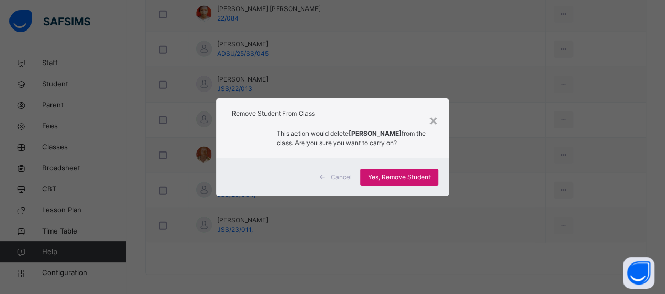
click at [397, 182] on span "Yes, Remove Student" at bounding box center [399, 177] width 63 height 9
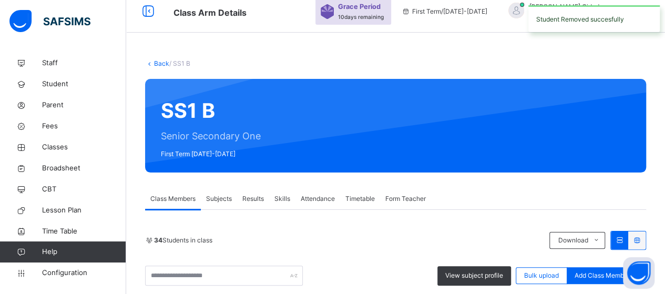
scroll to position [1265, 0]
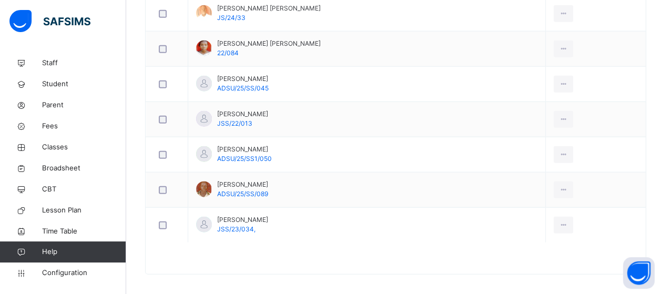
click at [0, 0] on div "Remove from Class" at bounding box center [0, 0] width 0 height 0
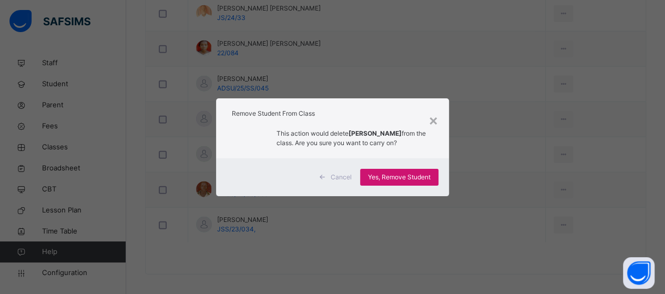
click at [416, 177] on span "Yes, Remove Student" at bounding box center [399, 177] width 63 height 9
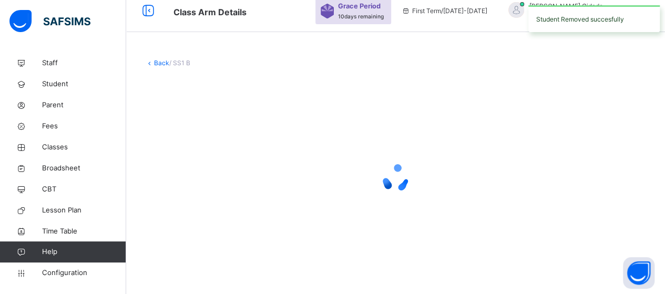
scroll to position [9, 0]
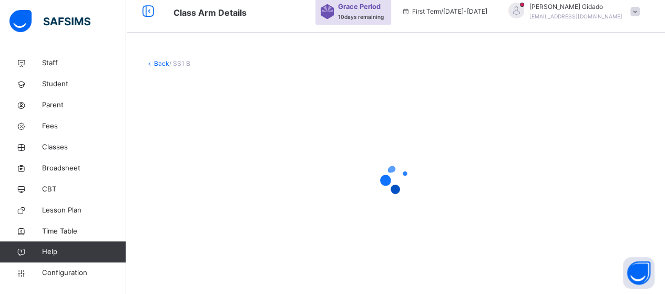
drag, startPoint x: 378, startPoint y: 35, endPoint x: 372, endPoint y: 49, distance: 15.1
click at [375, 38] on div "Back / SS1 B" at bounding box center [395, 143] width 539 height 304
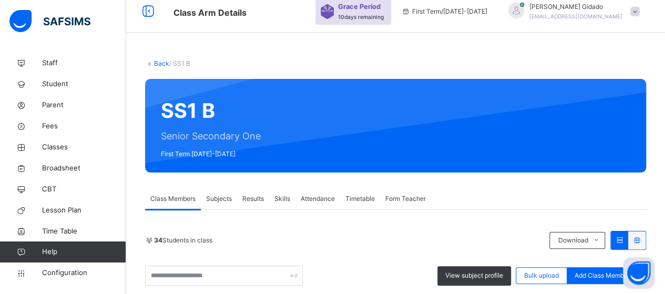
scroll to position [1229, 0]
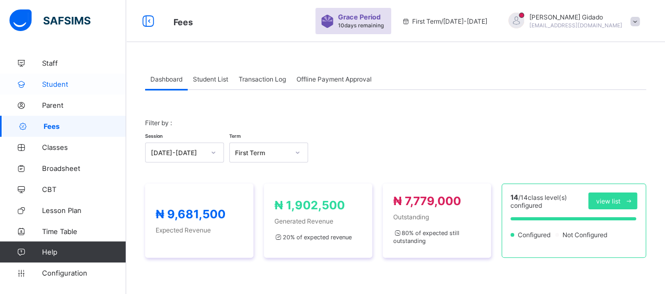
click at [52, 84] on span "Student" at bounding box center [84, 84] width 84 height 8
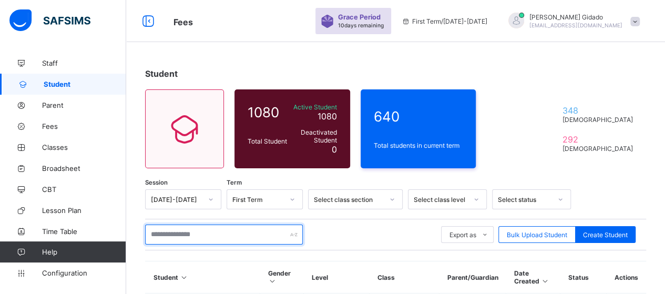
click at [192, 233] on input "text" at bounding box center [224, 235] width 158 height 20
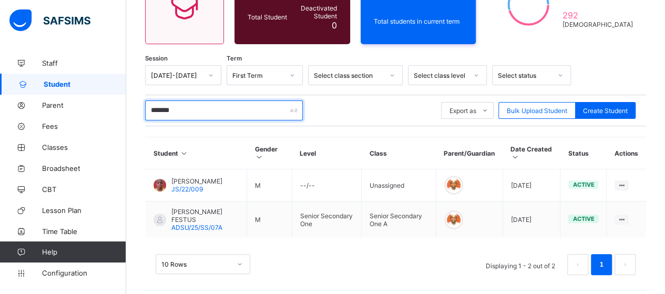
scroll to position [127, 0]
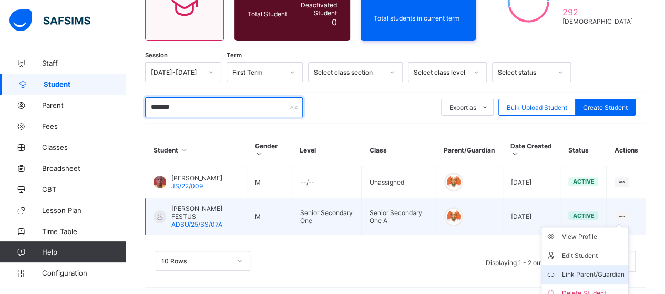
type input "*******"
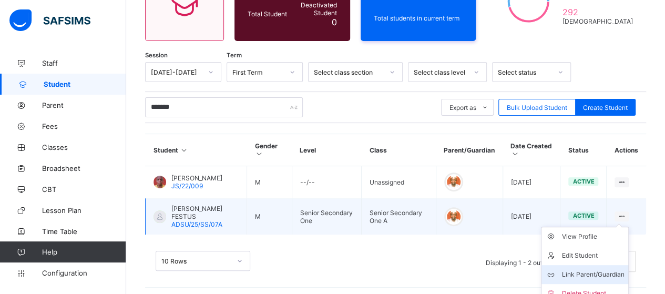
click at [612, 270] on div "Link Parent/Guardian" at bounding box center [593, 274] width 63 height 11
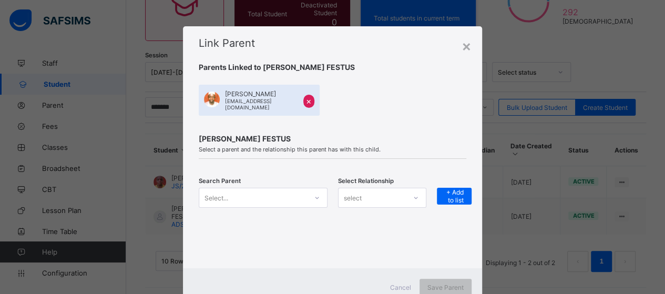
click at [314, 197] on div "Select..." at bounding box center [263, 198] width 129 height 20
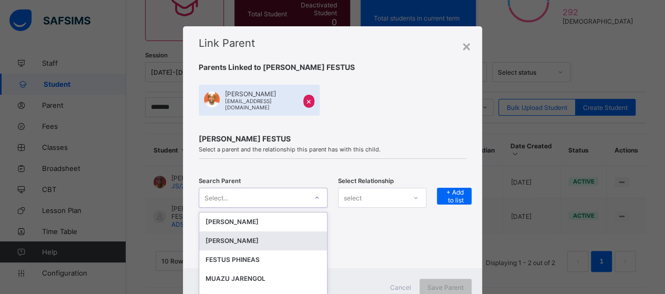
scroll to position [34, 0]
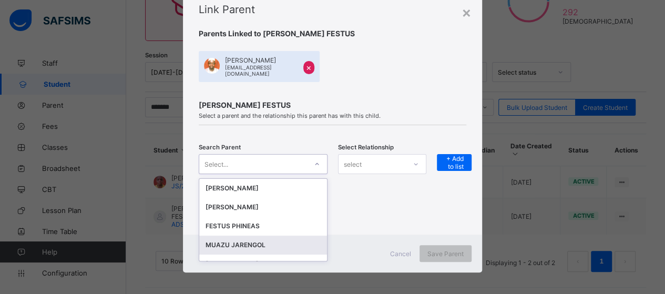
click at [298, 240] on div "MUAZU JARENGOL" at bounding box center [263, 245] width 115 height 11
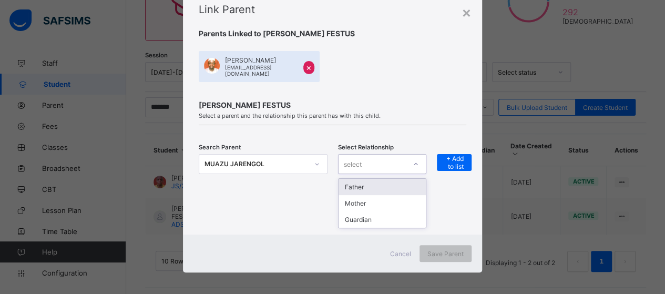
click at [373, 165] on div "select" at bounding box center [372, 164] width 67 height 15
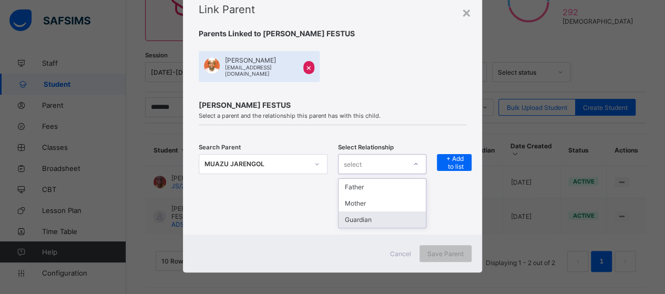
click at [376, 212] on div "Guardian" at bounding box center [382, 219] width 87 height 16
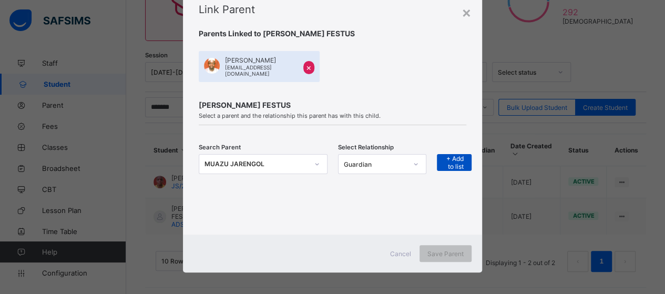
click at [451, 158] on span "+ Add to list" at bounding box center [454, 163] width 19 height 16
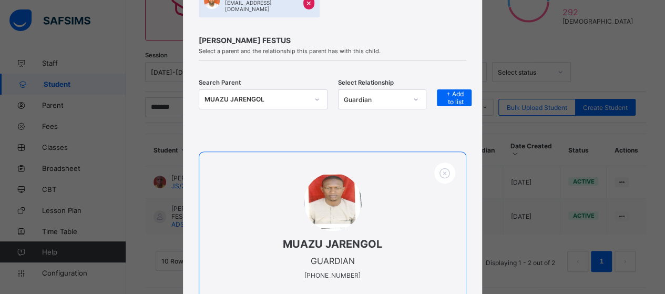
scroll to position [191, 0]
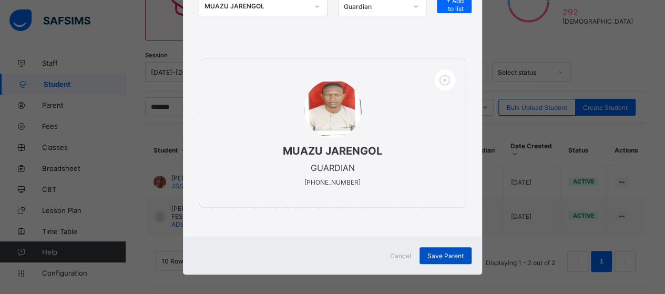
click at [443, 252] on span "Save Parent" at bounding box center [446, 256] width 36 height 8
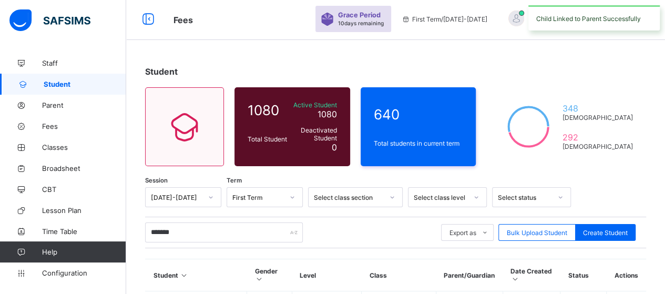
scroll to position [0, 0]
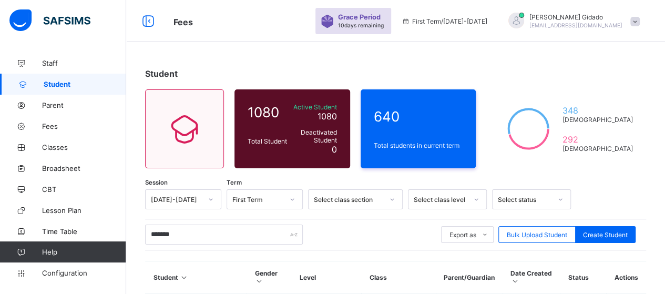
click at [640, 21] on span at bounding box center [635, 21] width 9 height 9
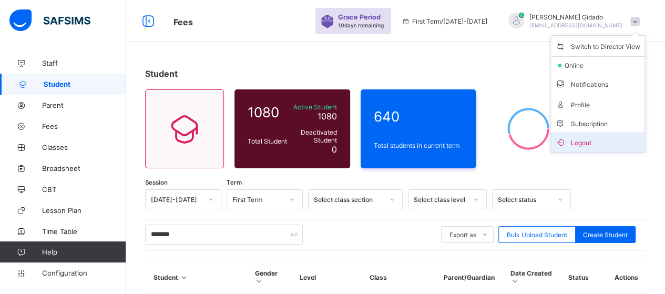
click at [613, 139] on span "Logout" at bounding box center [598, 142] width 85 height 12
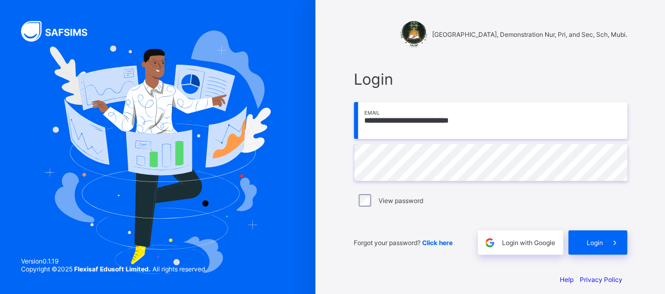
drag, startPoint x: 478, startPoint y: 127, endPoint x: 356, endPoint y: 130, distance: 122.6
click at [356, 130] on div "**********" at bounding box center [491, 162] width 295 height 206
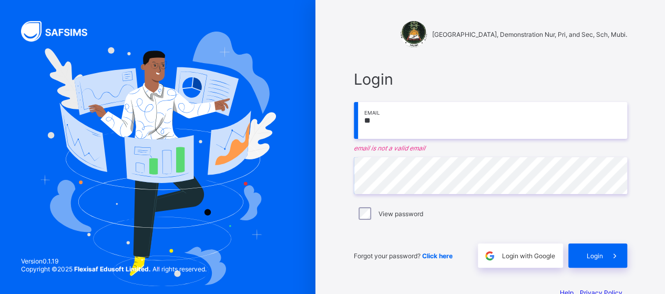
type input "**********"
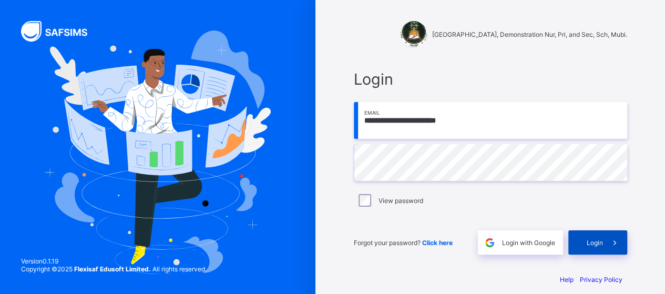
click at [583, 236] on div "Login" at bounding box center [598, 242] width 59 height 24
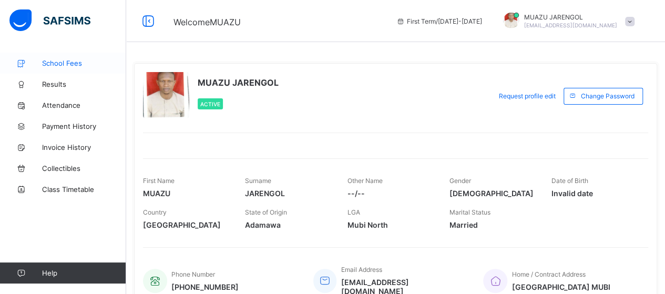
click at [54, 58] on link "School Fees" at bounding box center [63, 63] width 126 height 21
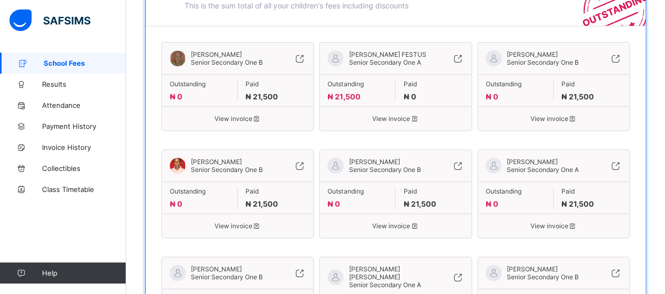
scroll to position [52, 0]
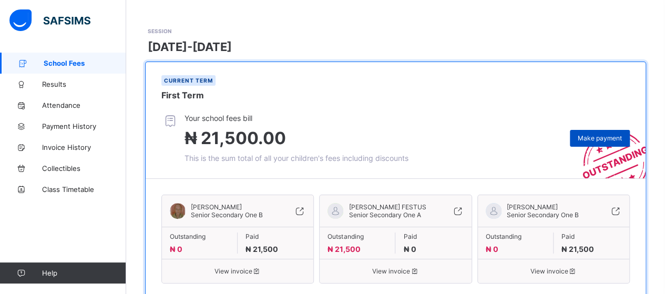
click at [612, 138] on span "Make payment" at bounding box center [600, 138] width 44 height 8
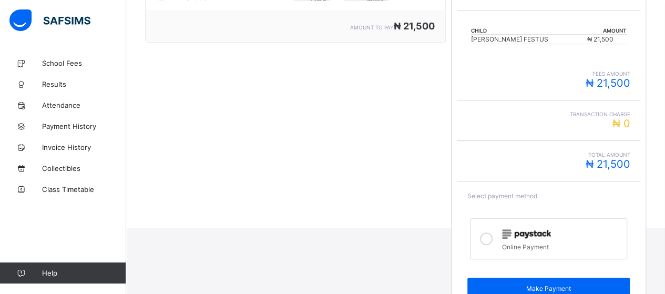
scroll to position [158, 0]
click at [488, 238] on icon at bounding box center [486, 238] width 13 height 13
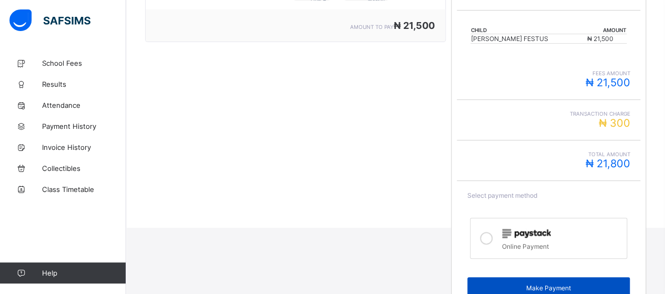
click at [517, 284] on span "Make Payment" at bounding box center [549, 288] width 147 height 8
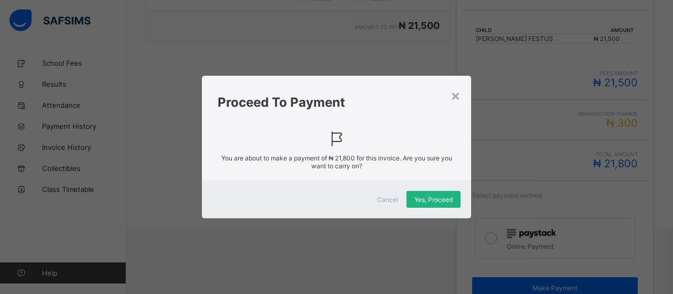
click at [415, 196] on span "Yes, Proceed" at bounding box center [434, 200] width 38 height 8
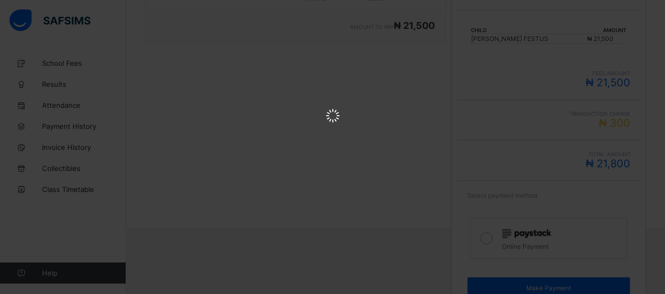
scroll to position [0, 0]
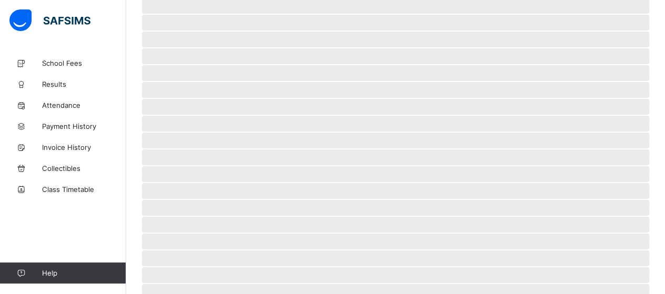
scroll to position [101, 0]
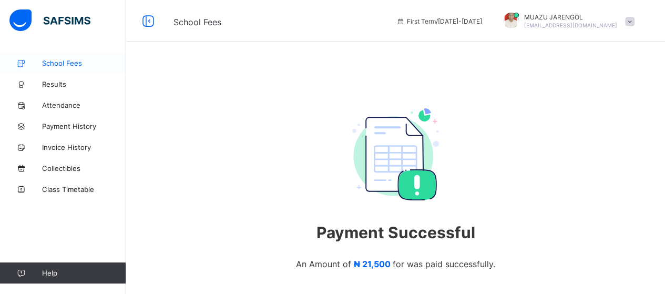
click at [72, 65] on span "School Fees" at bounding box center [84, 63] width 84 height 8
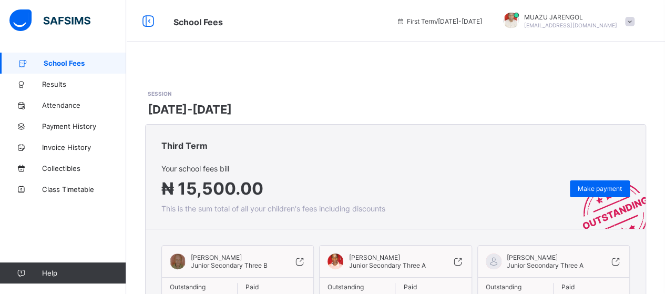
click at [635, 19] on span at bounding box center [629, 21] width 9 height 9
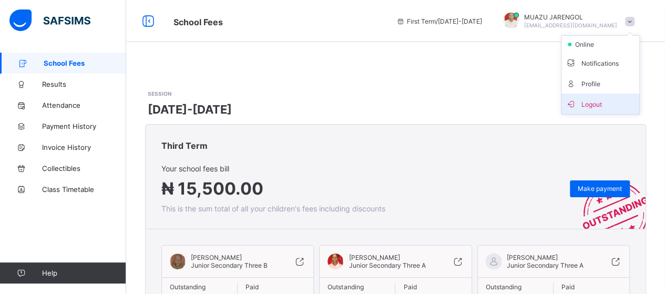
click at [612, 103] on span "Logout" at bounding box center [600, 104] width 69 height 12
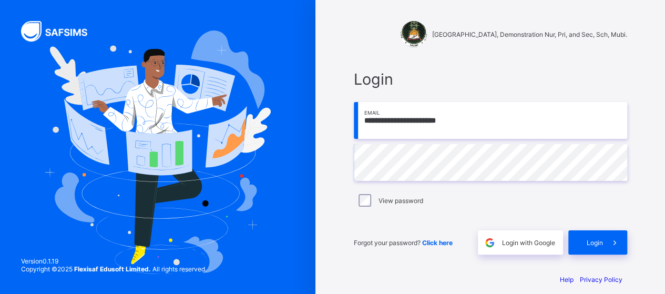
drag, startPoint x: 473, startPoint y: 122, endPoint x: 347, endPoint y: 114, distance: 127.0
click at [347, 114] on div "**********" at bounding box center [491, 152] width 316 height 305
type input "**********"
click at [600, 239] on span "Login" at bounding box center [595, 243] width 16 height 8
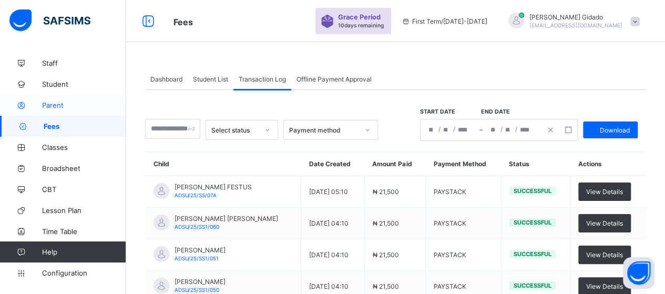
click at [47, 104] on span "Parent" at bounding box center [84, 105] width 84 height 8
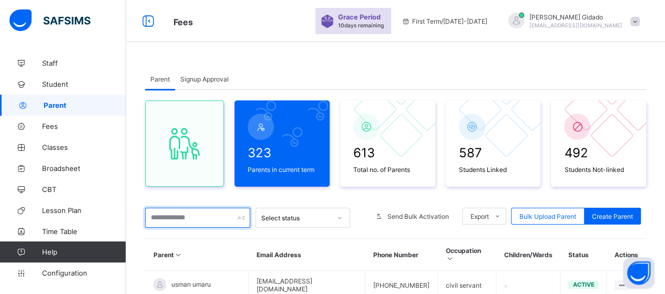
click at [214, 219] on input "text" at bounding box center [197, 218] width 105 height 20
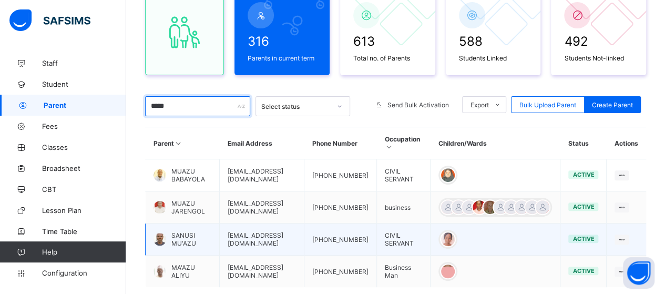
scroll to position [112, 0]
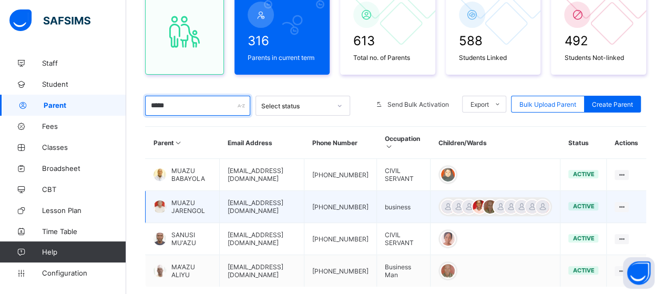
type input "*****"
click at [212, 202] on tr "MUAZU JARENGOL [EMAIL_ADDRESS][DOMAIN_NAME] [PHONE_NUMBER] business active Edit…" at bounding box center [396, 207] width 501 height 32
click at [212, 202] on td "MUAZU JARENGOL" at bounding box center [183, 207] width 74 height 32
click at [185, 208] on span "MUAZU JARENGOL" at bounding box center [191, 207] width 40 height 16
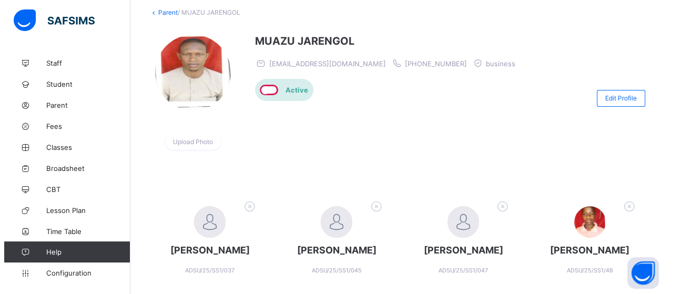
scroll to position [158, 0]
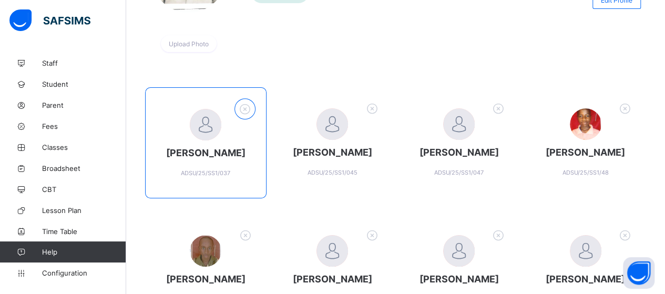
click at [243, 109] on icon at bounding box center [245, 109] width 16 height 14
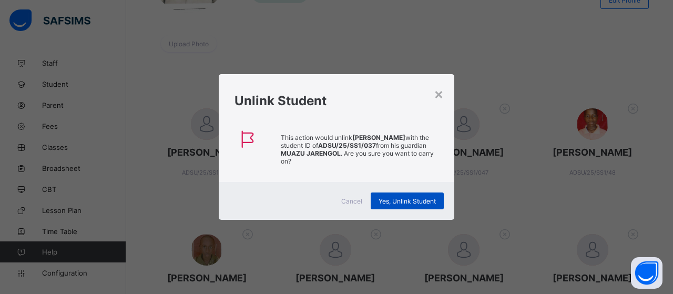
drag, startPoint x: 393, startPoint y: 202, endPoint x: 393, endPoint y: 196, distance: 5.8
click at [393, 201] on span "Yes, Unlink Student" at bounding box center [407, 201] width 57 height 8
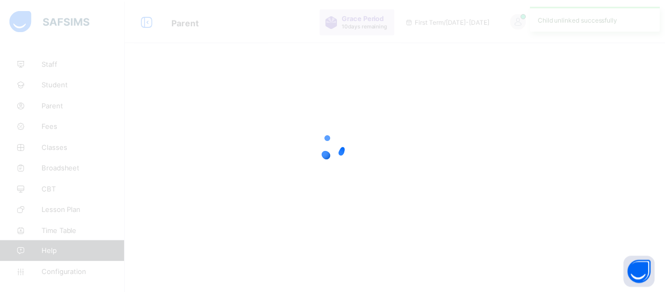
scroll to position [0, 0]
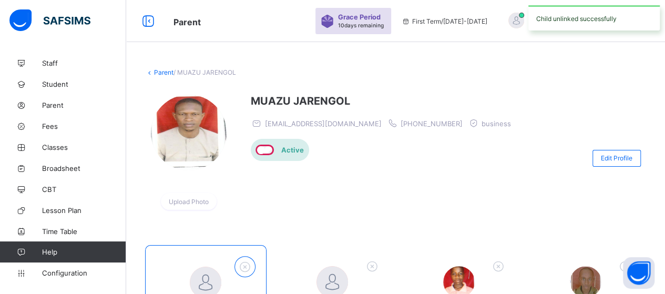
click at [247, 264] on icon at bounding box center [245, 267] width 16 height 14
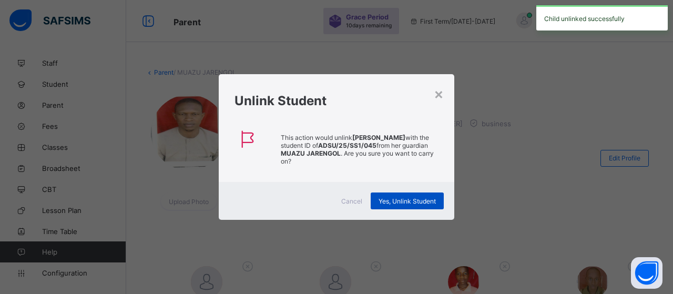
click at [412, 197] on span "Yes, Unlink Student" at bounding box center [407, 201] width 57 height 8
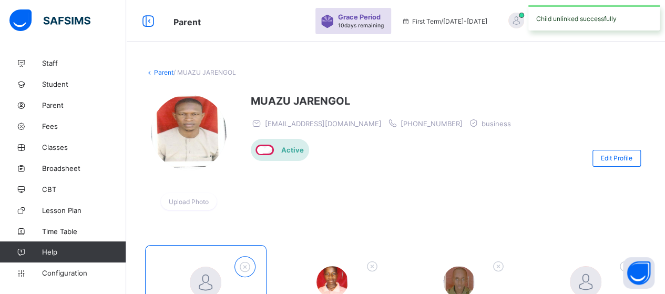
click at [240, 263] on icon at bounding box center [245, 267] width 16 height 14
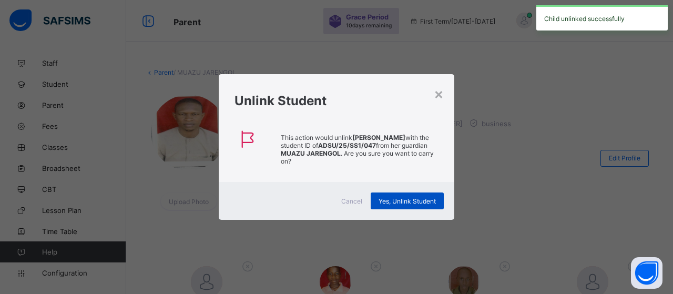
click at [427, 203] on span "Yes, Unlink Student" at bounding box center [407, 201] width 57 height 8
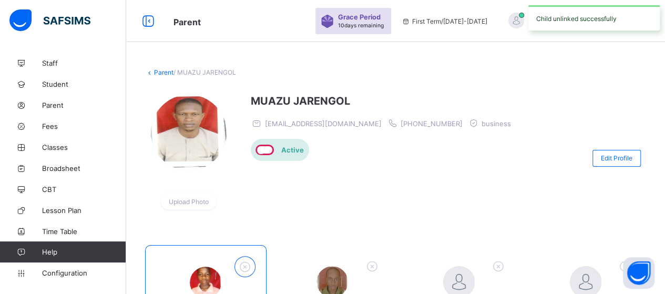
click at [245, 265] on icon at bounding box center [245, 267] width 16 height 14
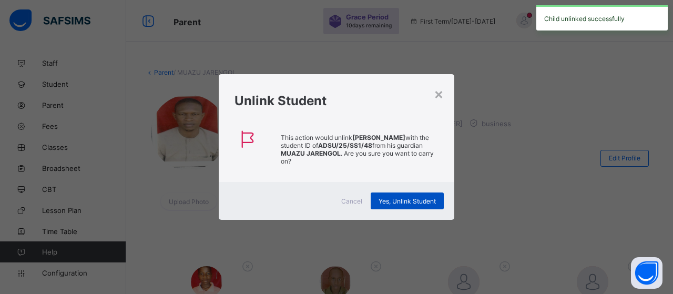
click at [422, 203] on span "Yes, Unlink Student" at bounding box center [407, 201] width 57 height 8
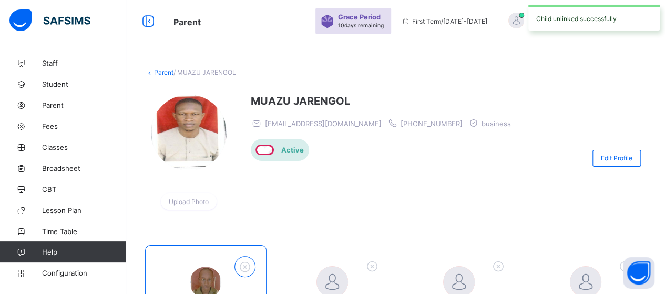
click at [241, 260] on icon at bounding box center [245, 267] width 16 height 14
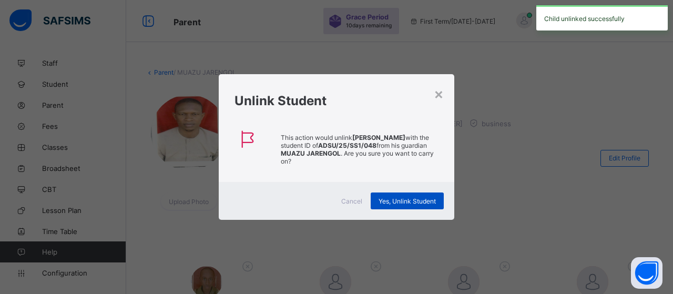
click at [420, 202] on span "Yes, Unlink Student" at bounding box center [407, 201] width 57 height 8
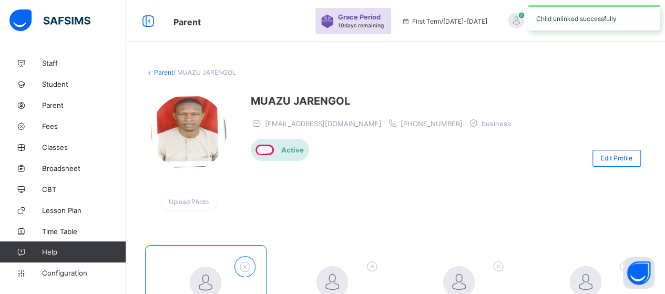
click at [238, 266] on div at bounding box center [245, 266] width 21 height 21
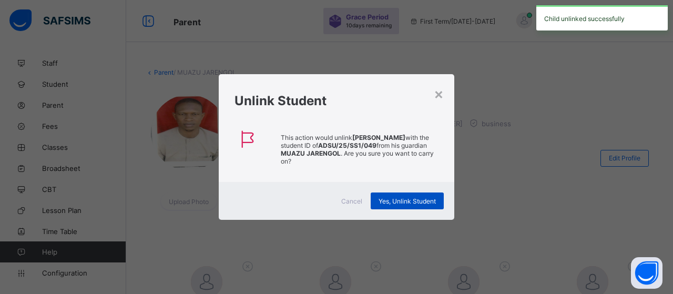
click at [419, 200] on span "Yes, Unlink Student" at bounding box center [407, 201] width 57 height 8
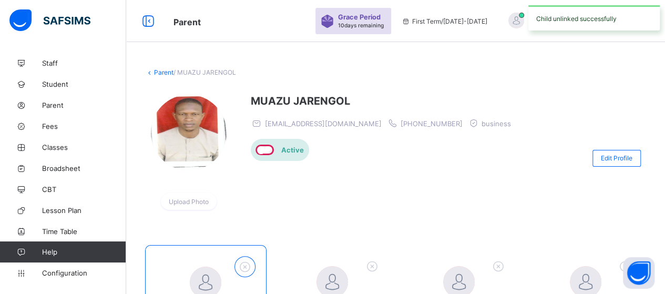
click at [249, 263] on icon at bounding box center [245, 267] width 16 height 14
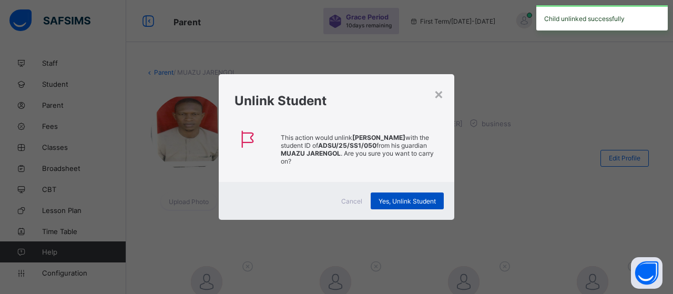
click at [426, 201] on span "Yes, Unlink Student" at bounding box center [407, 201] width 57 height 8
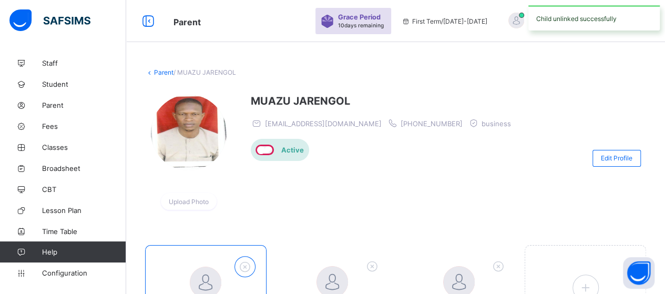
click at [250, 269] on icon at bounding box center [245, 267] width 16 height 14
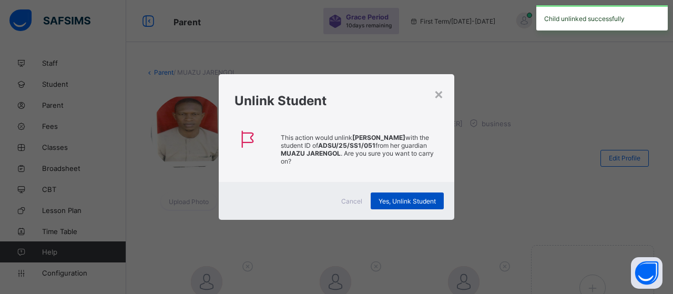
click at [412, 204] on span "Yes, Unlink Student" at bounding box center [407, 201] width 57 height 8
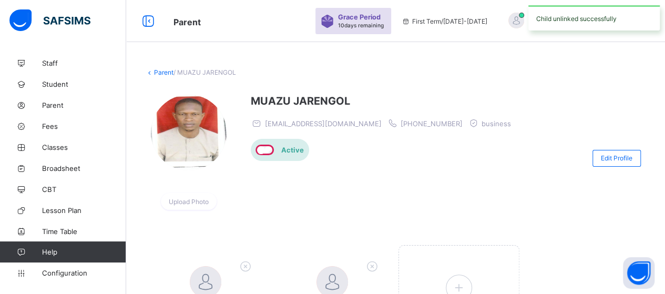
drag, startPoint x: 248, startPoint y: 263, endPoint x: 252, endPoint y: 238, distance: 24.6
click at [247, 263] on icon at bounding box center [245, 266] width 16 height 14
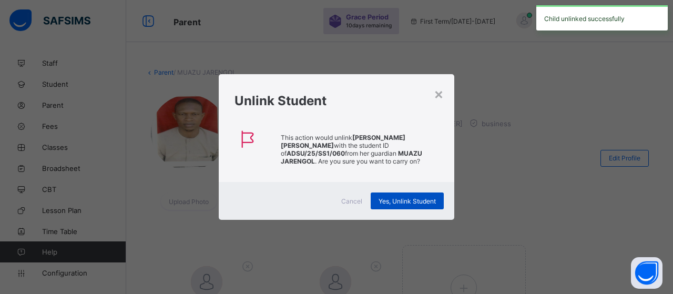
click at [394, 201] on span "Yes, Unlink Student" at bounding box center [407, 201] width 57 height 8
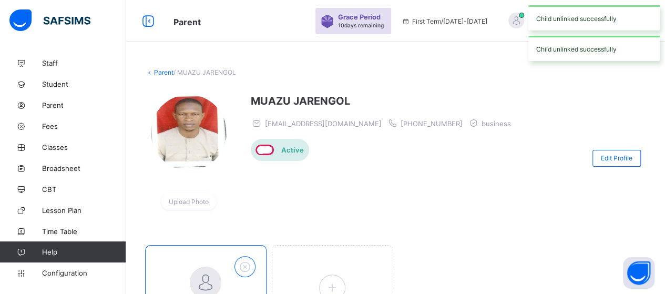
click at [248, 260] on icon at bounding box center [245, 267] width 16 height 14
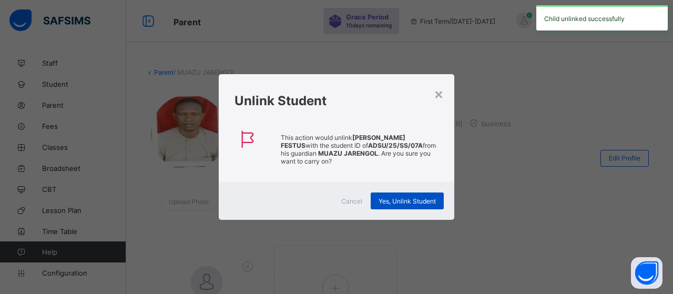
click at [390, 203] on span "Yes, Unlink Student" at bounding box center [407, 201] width 57 height 8
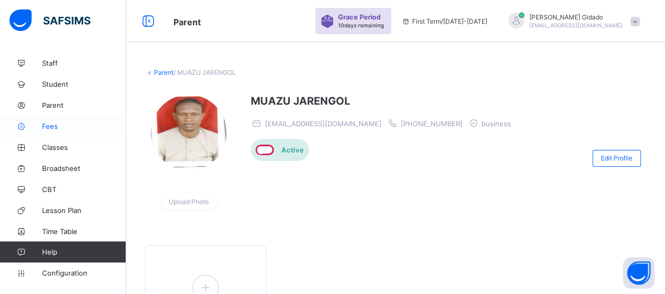
click at [53, 126] on span "Fees" at bounding box center [84, 126] width 84 height 8
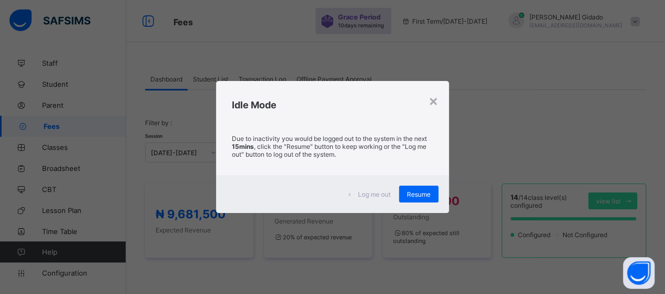
scroll to position [257, 0]
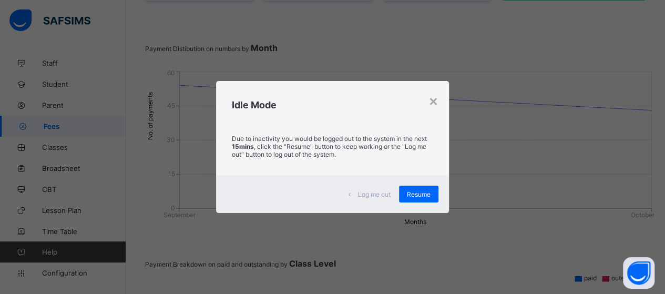
click at [404, 194] on div "Resume" at bounding box center [418, 194] width 39 height 17
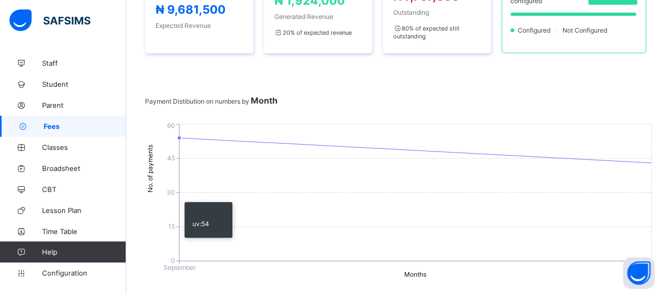
scroll to position [0, 0]
